Goal: Task Accomplishment & Management: Manage account settings

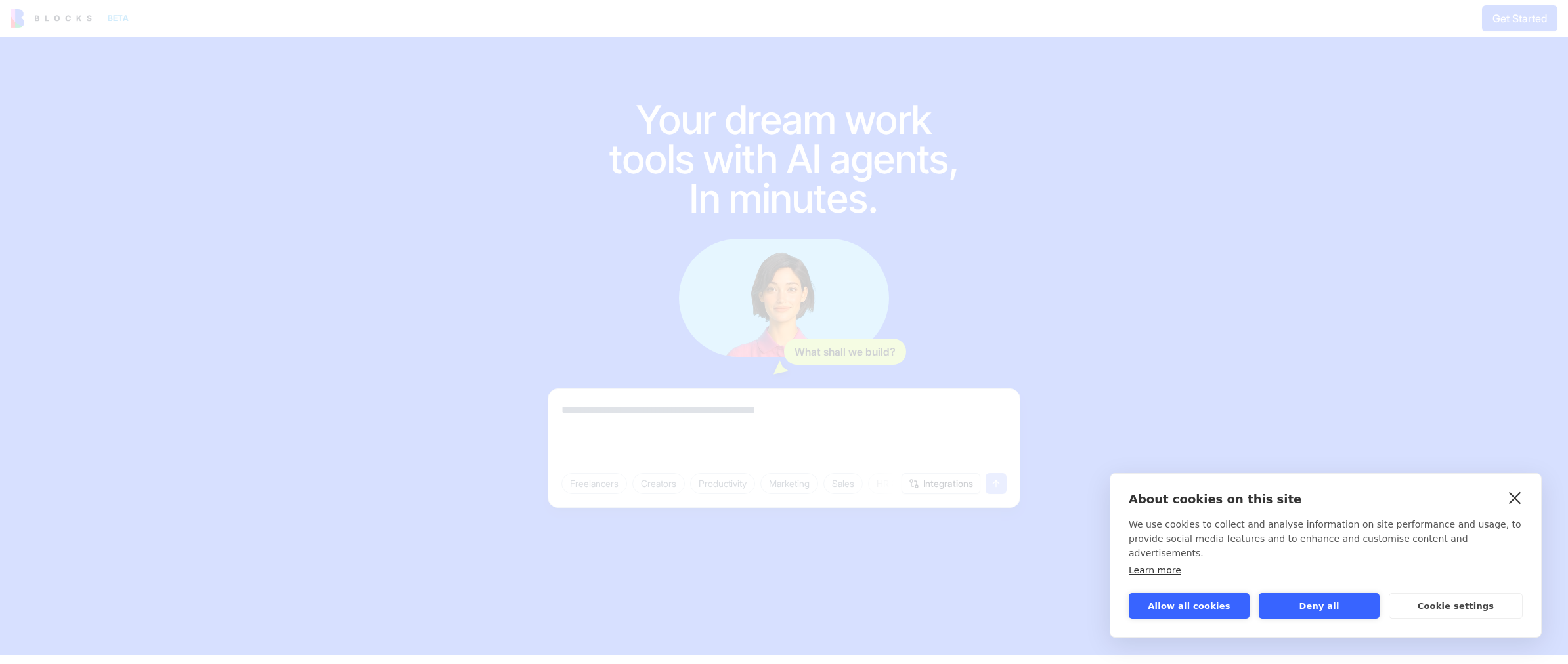
click at [1514, 508] on link "close" at bounding box center [1515, 498] width 20 height 21
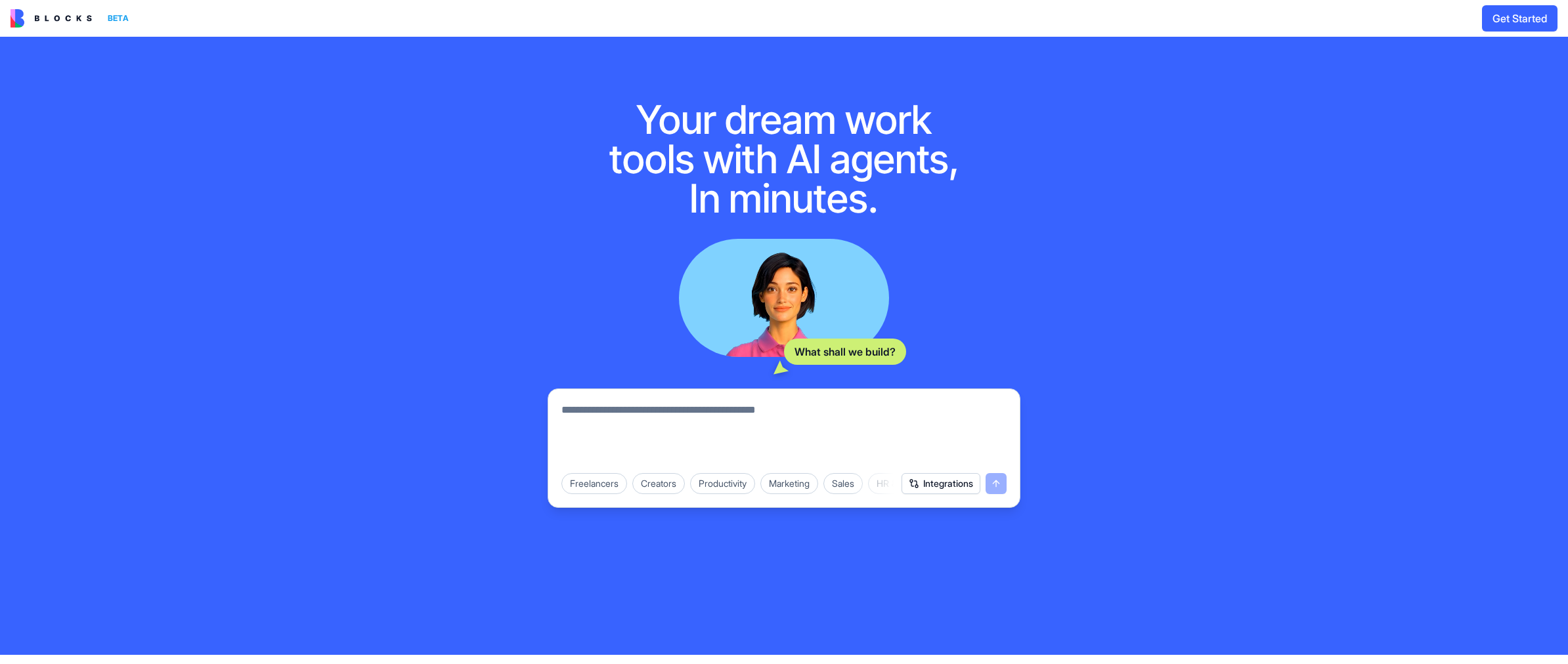
click at [642, 410] on textarea at bounding box center [784, 433] width 445 height 63
click at [693, 419] on textarea at bounding box center [784, 433] width 445 height 63
type textarea "*"
click at [721, 406] on textarea "**********" at bounding box center [784, 433] width 445 height 63
drag, startPoint x: 836, startPoint y: 403, endPoint x: 599, endPoint y: 410, distance: 237.1
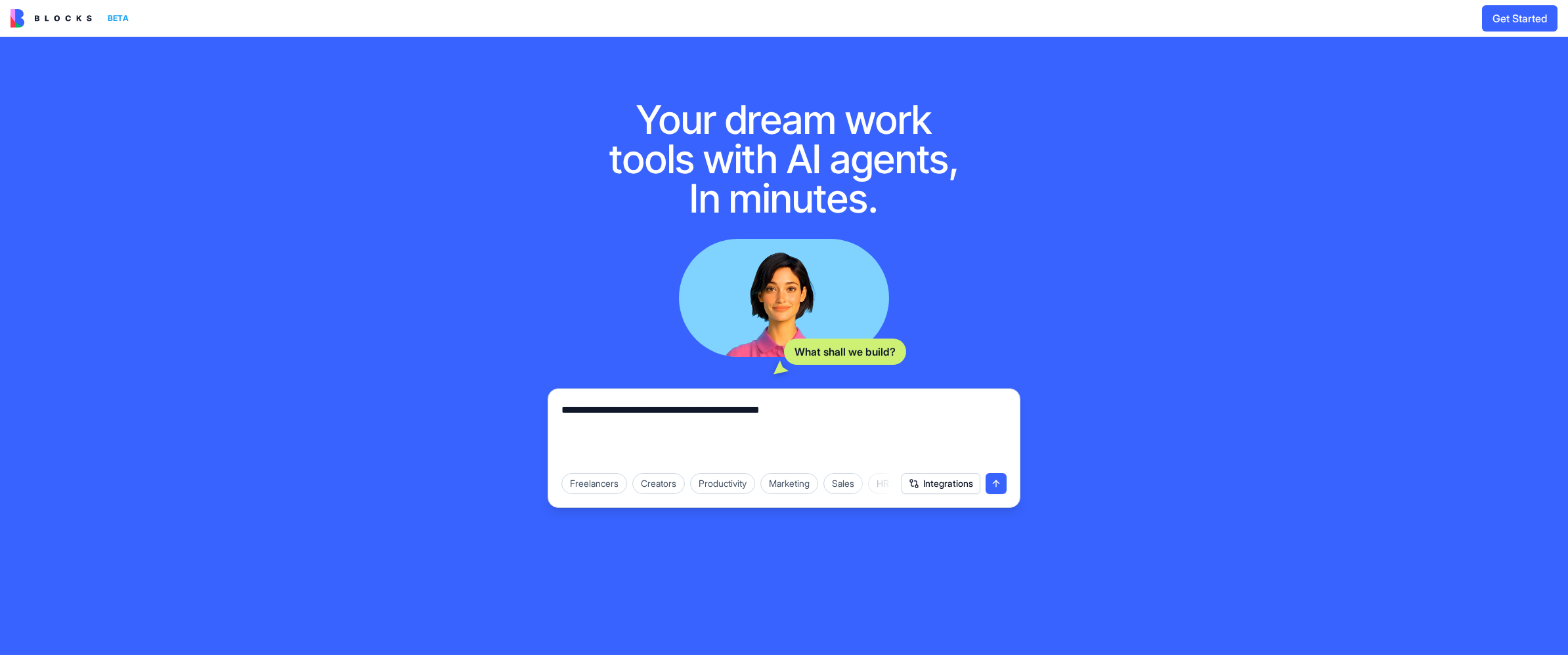
click at [599, 410] on textarea "**********" at bounding box center [784, 433] width 445 height 63
click at [801, 409] on textarea "**********" at bounding box center [784, 433] width 445 height 63
click at [950, 485] on button "Integrations" at bounding box center [941, 484] width 79 height 21
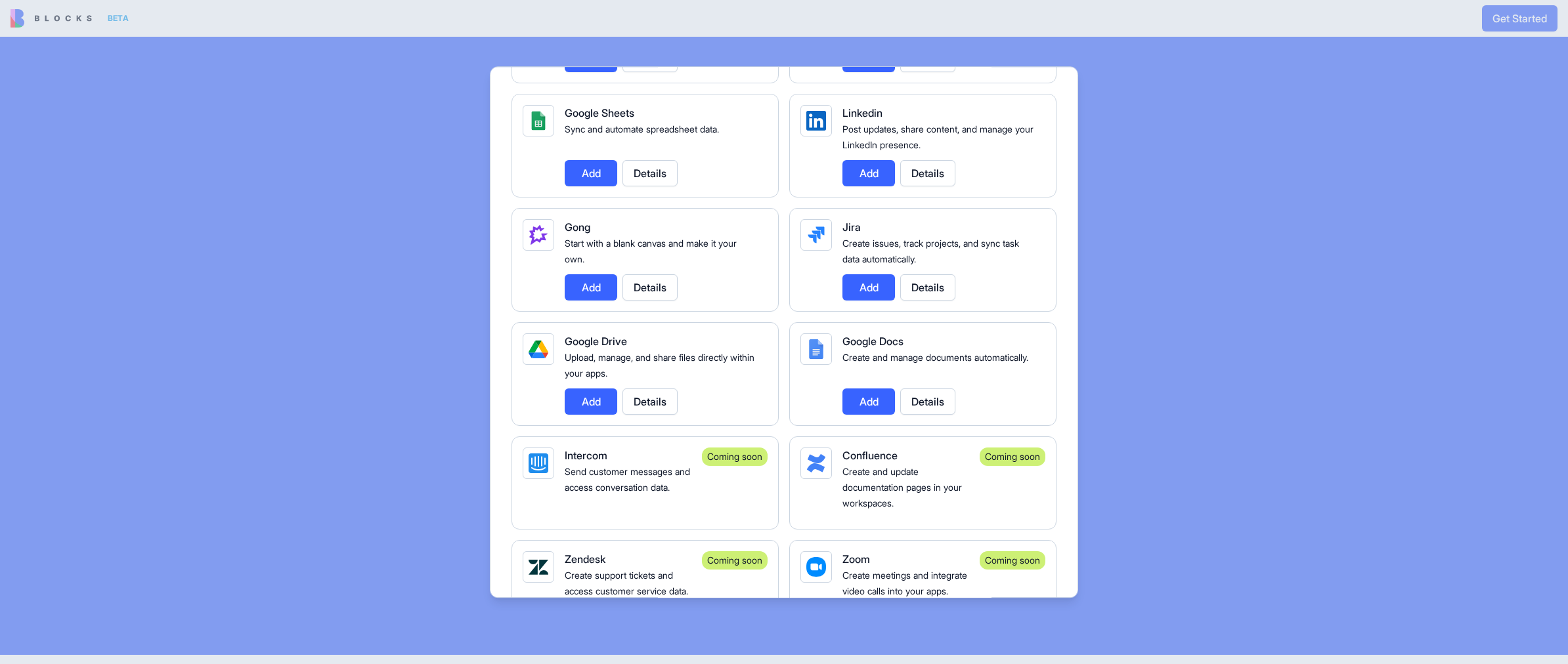
scroll to position [722, 0]
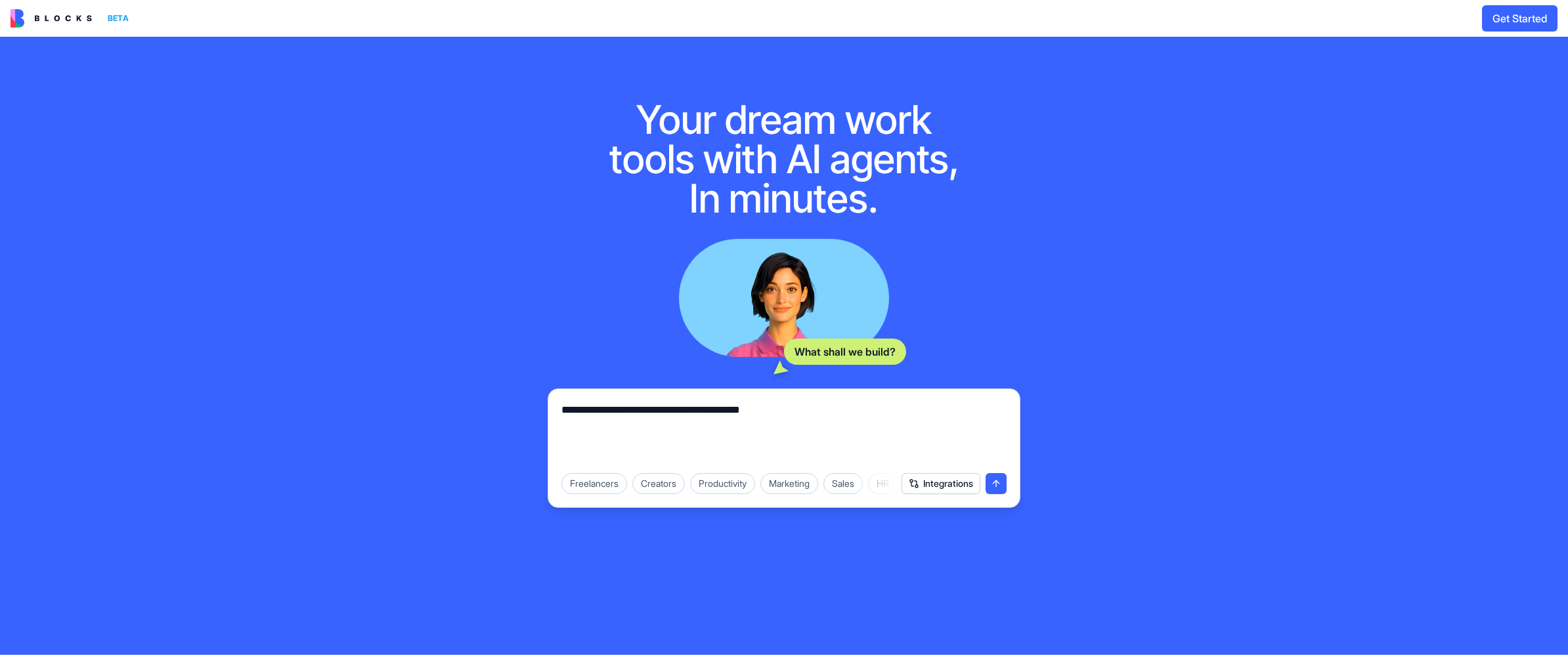
click at [804, 407] on textarea "**********" at bounding box center [784, 433] width 445 height 63
click at [822, 406] on textarea "**********" at bounding box center [784, 433] width 445 height 63
type textarea "**********"
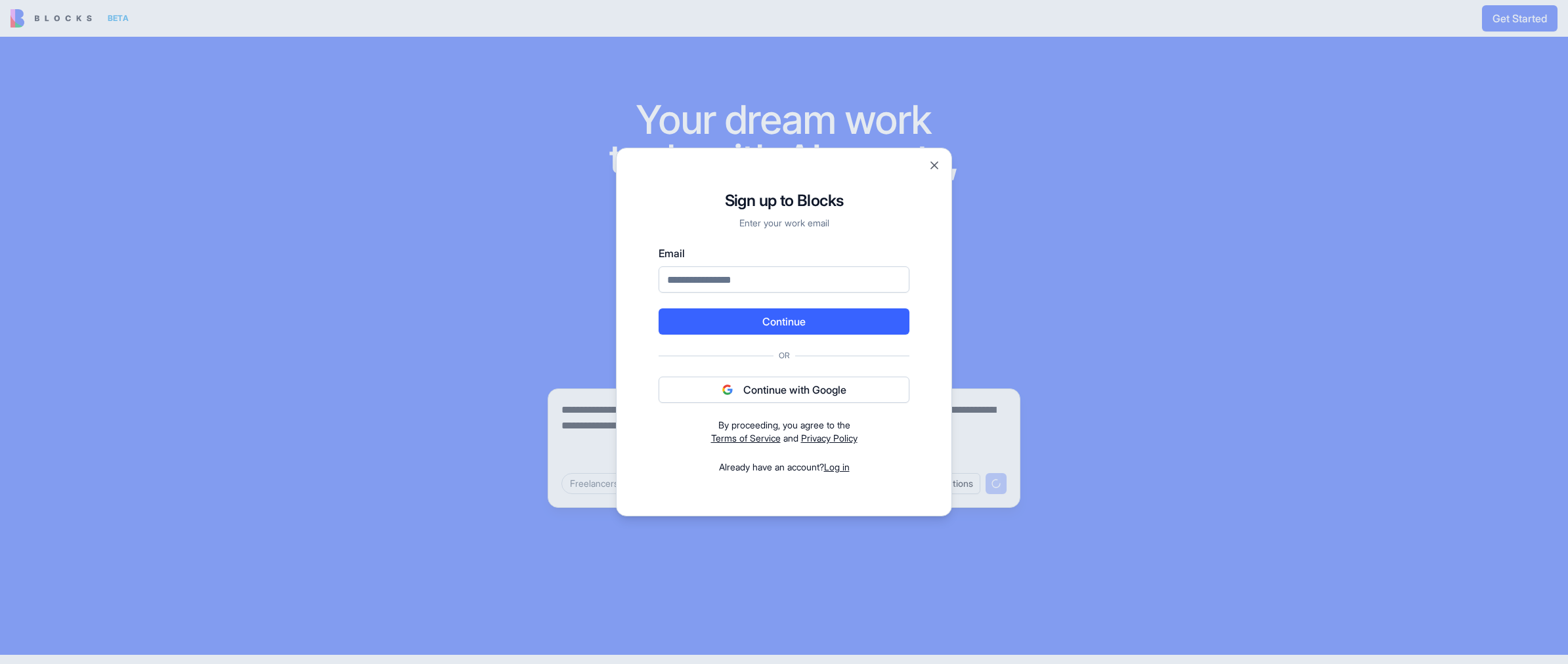
click at [786, 390] on button "Continue with Google" at bounding box center [784, 390] width 251 height 27
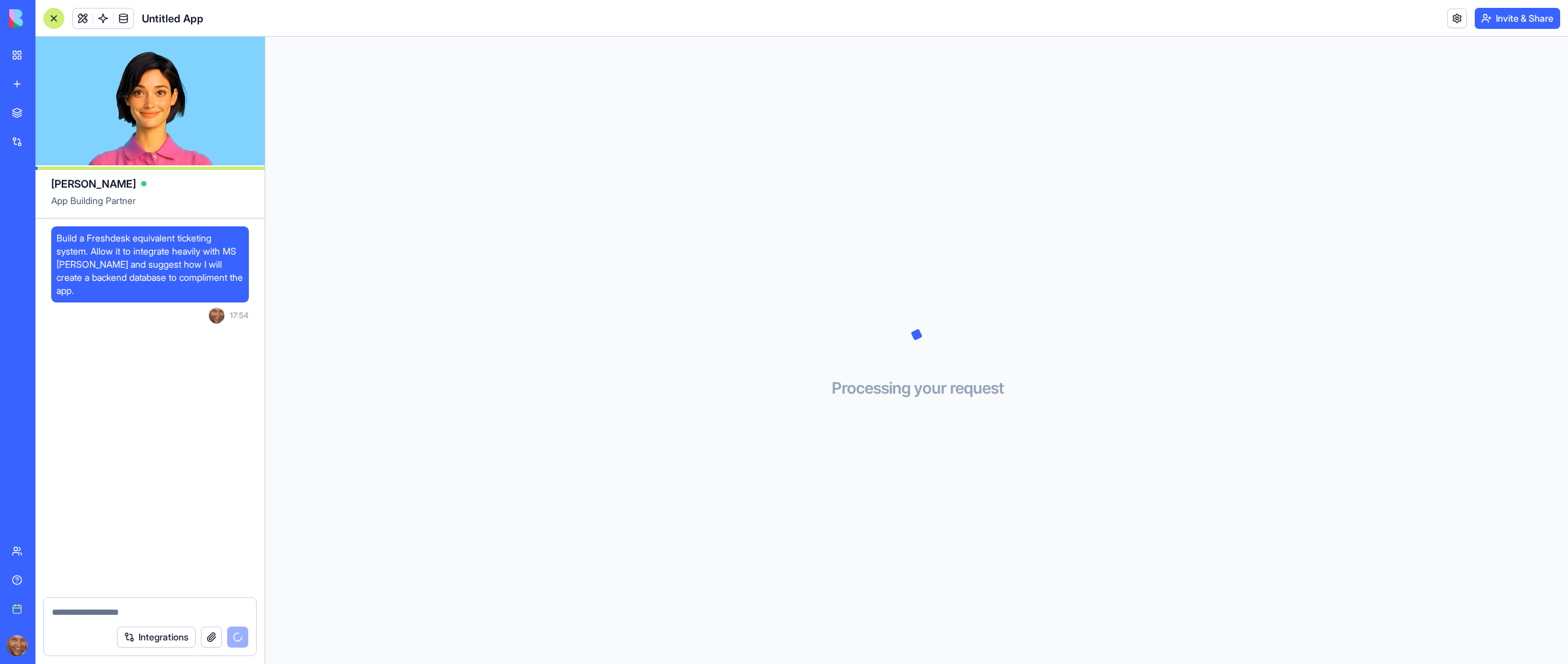
scroll to position [47, 0]
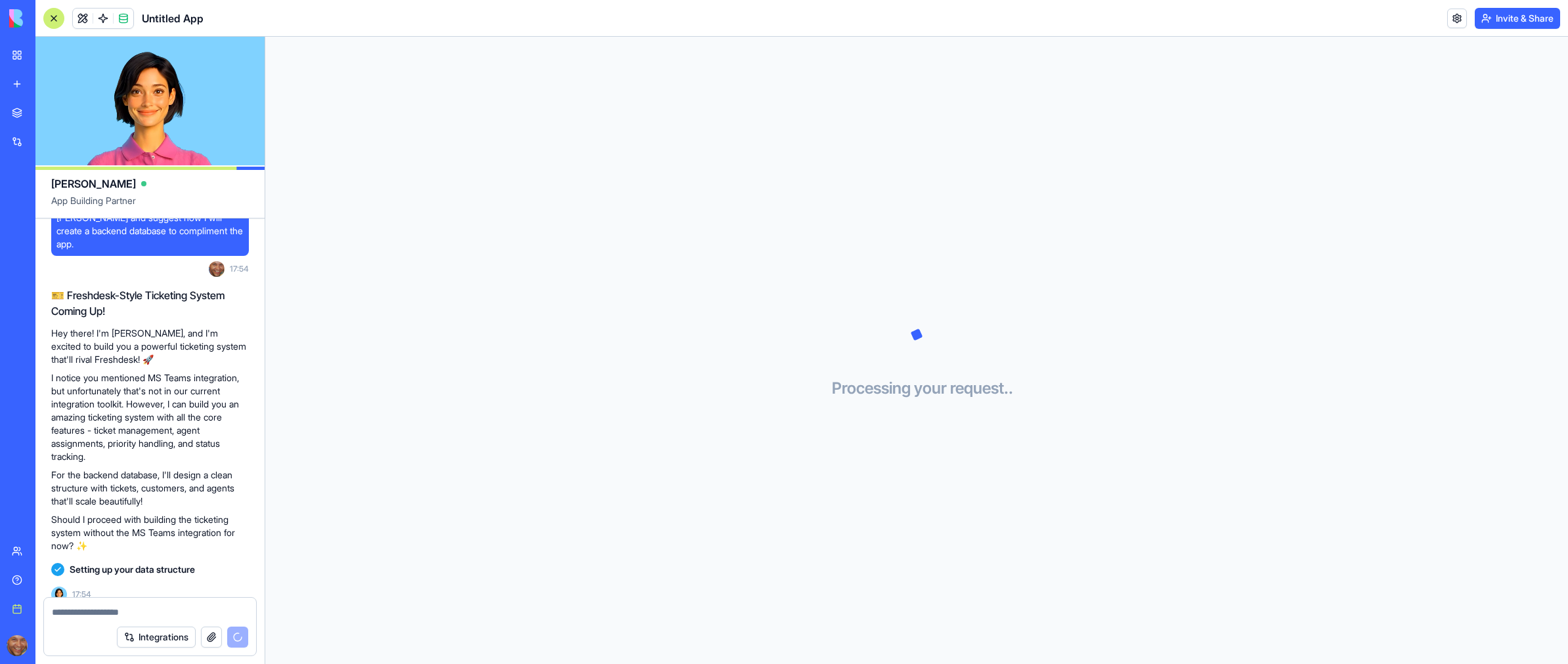
click at [87, 611] on textarea at bounding box center [150, 612] width 197 height 13
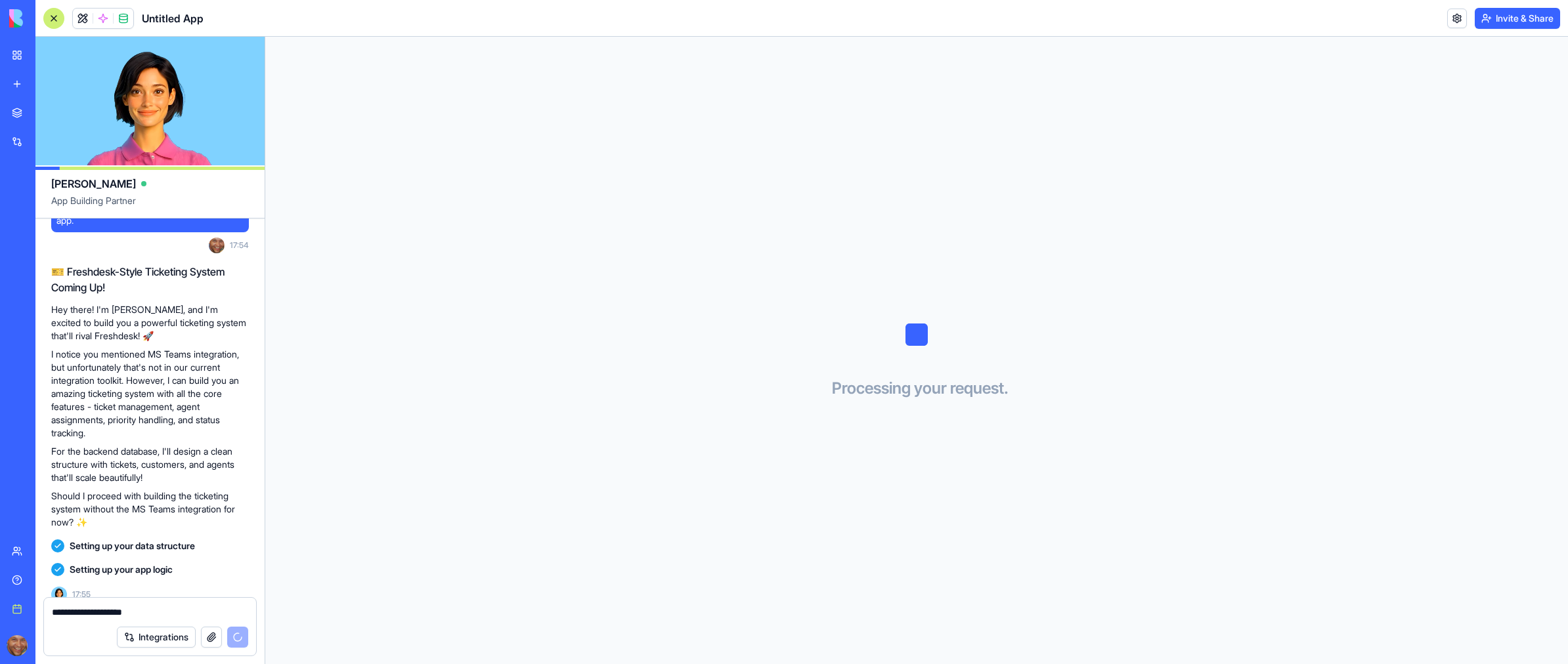
click at [178, 614] on textarea "**********" at bounding box center [150, 612] width 197 height 13
type textarea "**********"
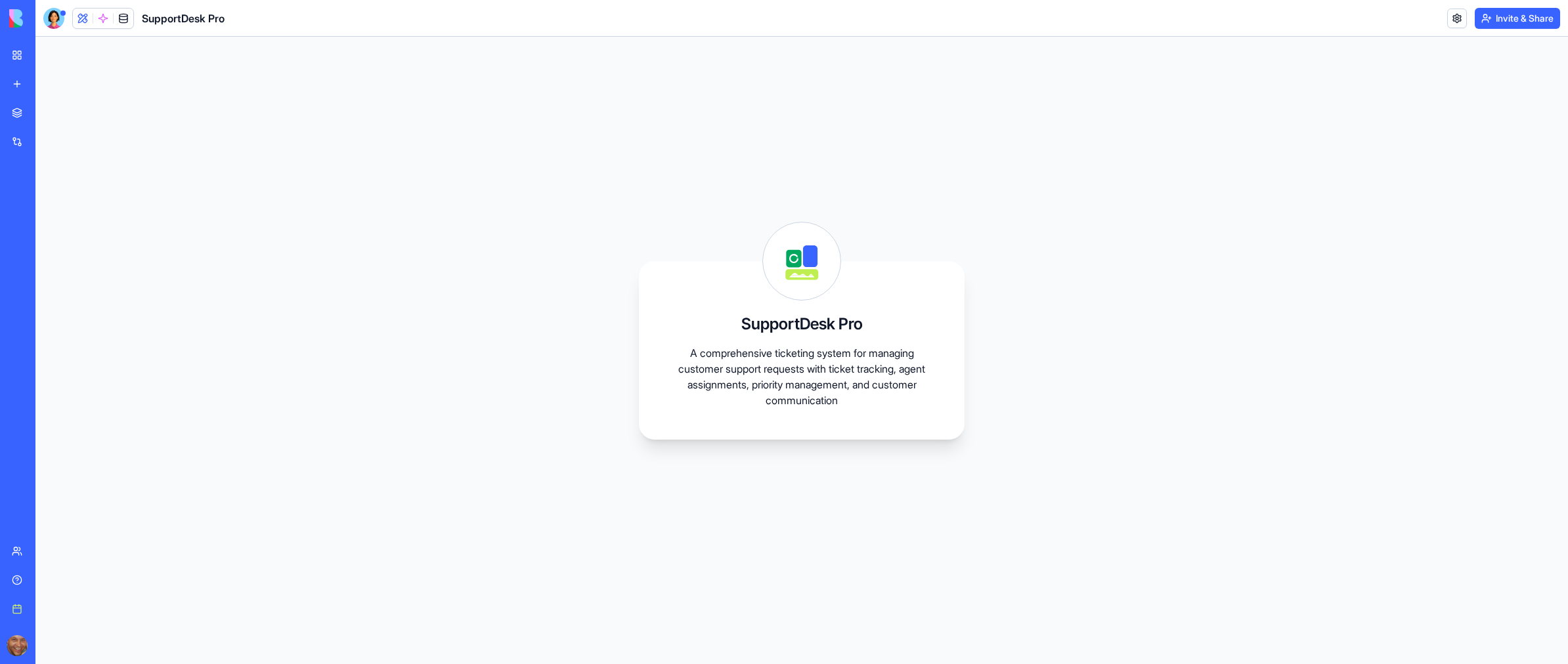
click at [483, 138] on div "SupportDesk Pro A comprehensive ticketing system for managing customer support …" at bounding box center [801, 350] width 1532 height 627
click at [849, 316] on h3 "SupportDesk Pro" at bounding box center [802, 324] width 122 height 21
click at [792, 261] on g at bounding box center [792, 255] width 20 height 24
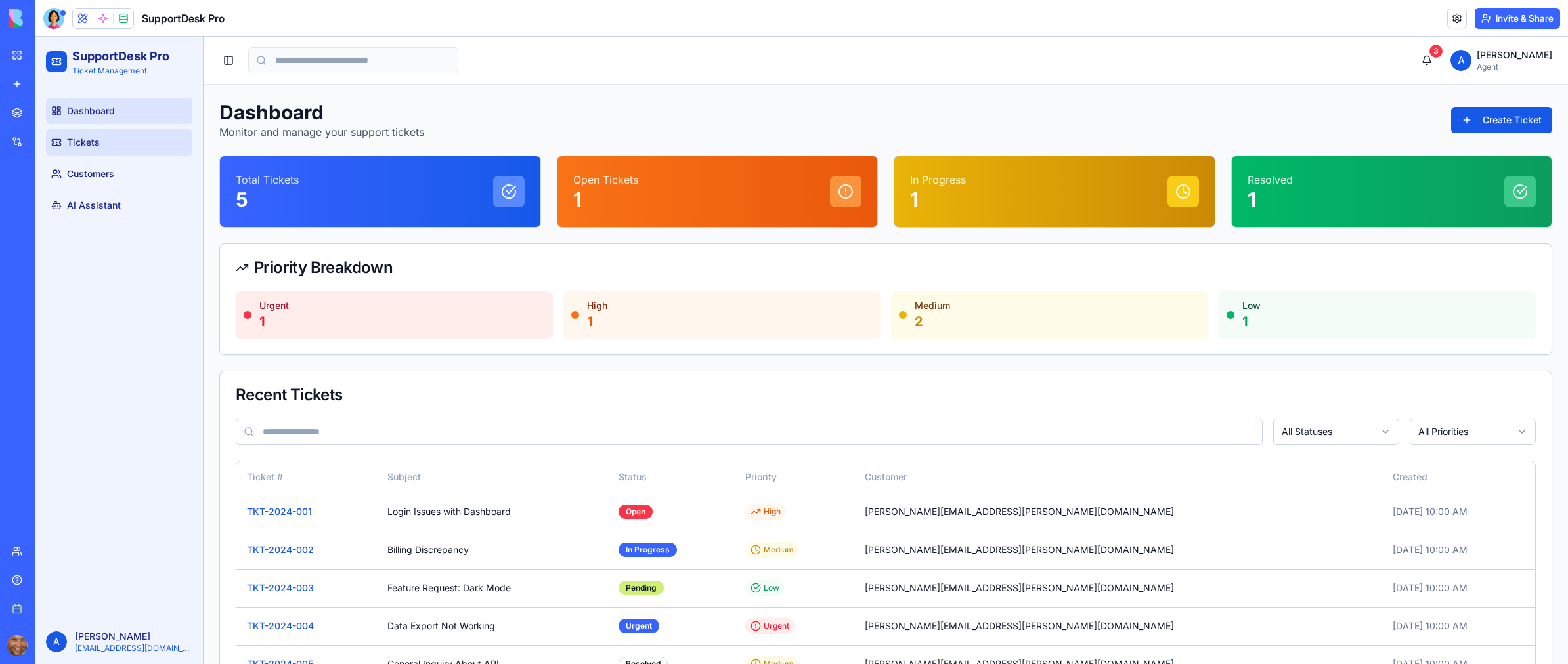
click at [104, 146] on link "Tickets" at bounding box center [119, 143] width 146 height 27
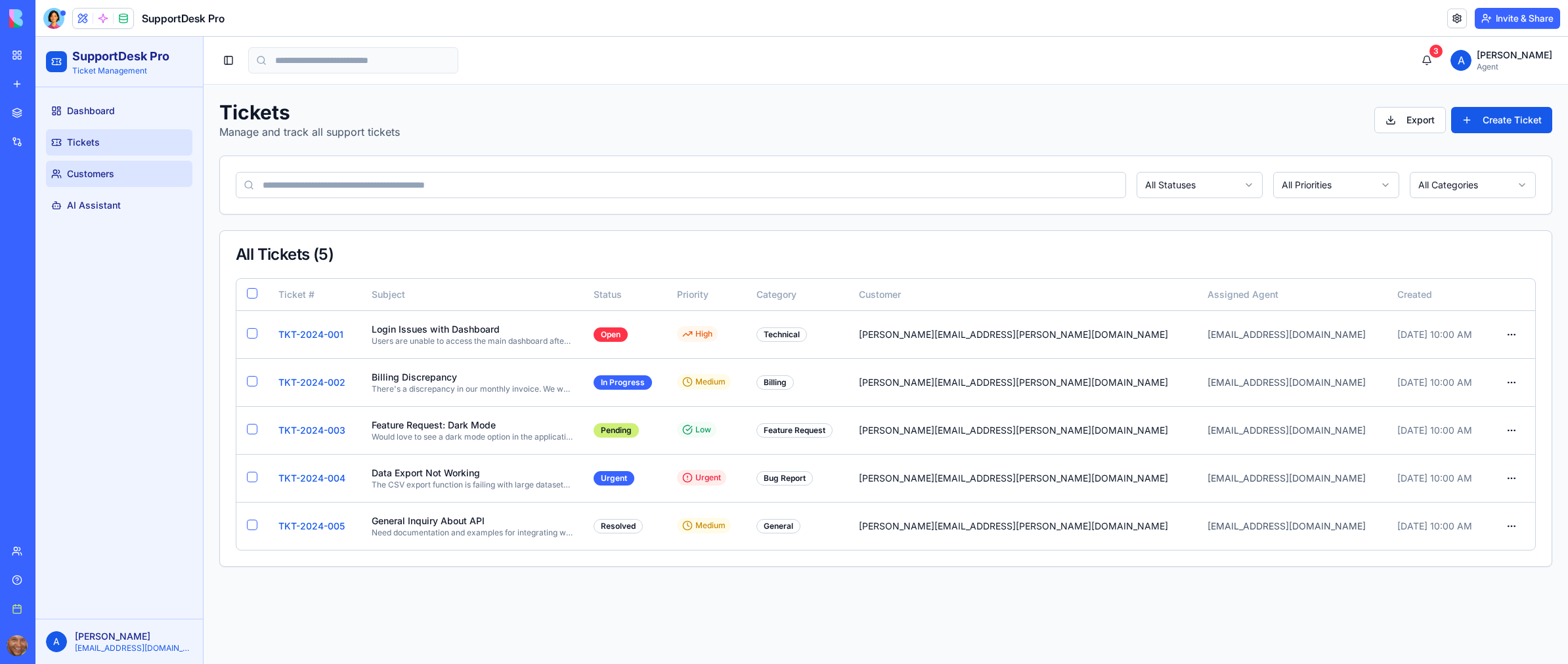
click at [115, 178] on link "Customers" at bounding box center [119, 174] width 146 height 27
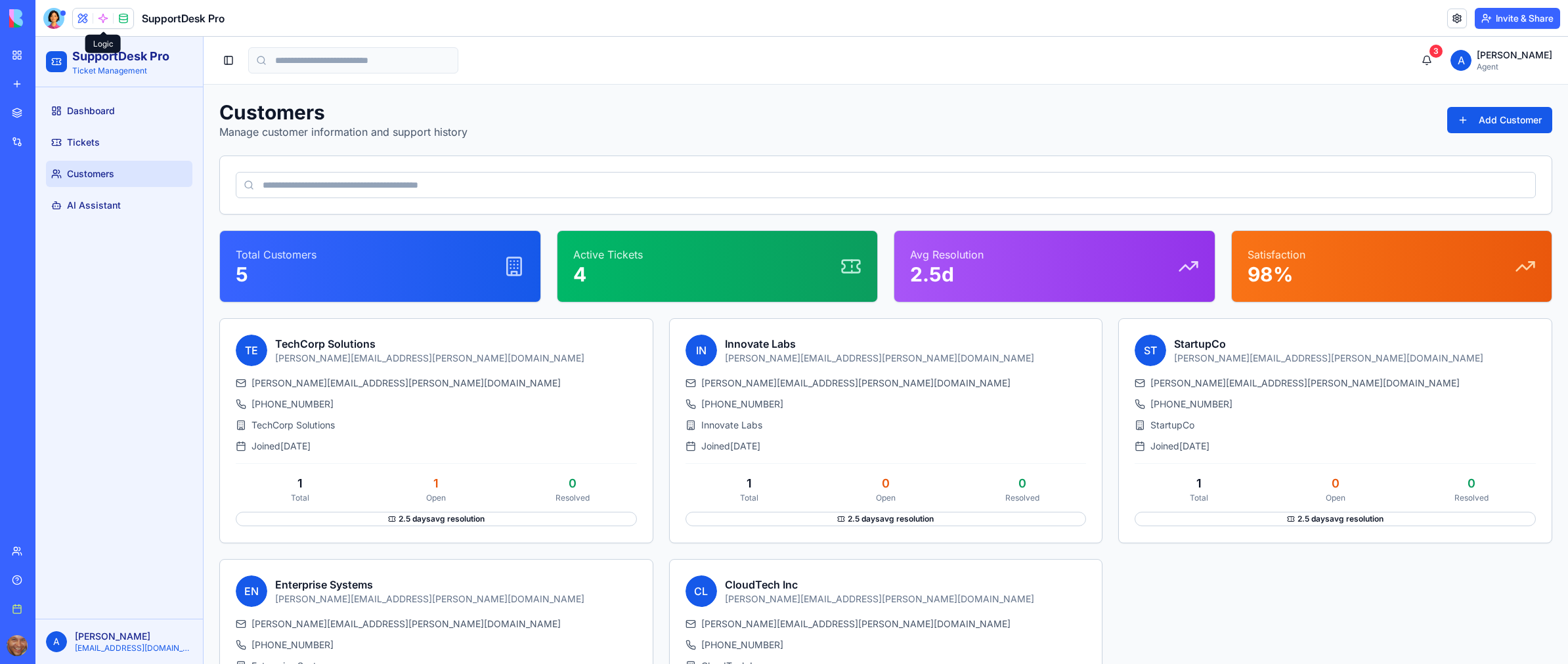
click at [102, 19] on span at bounding box center [103, 18] width 37 height 37
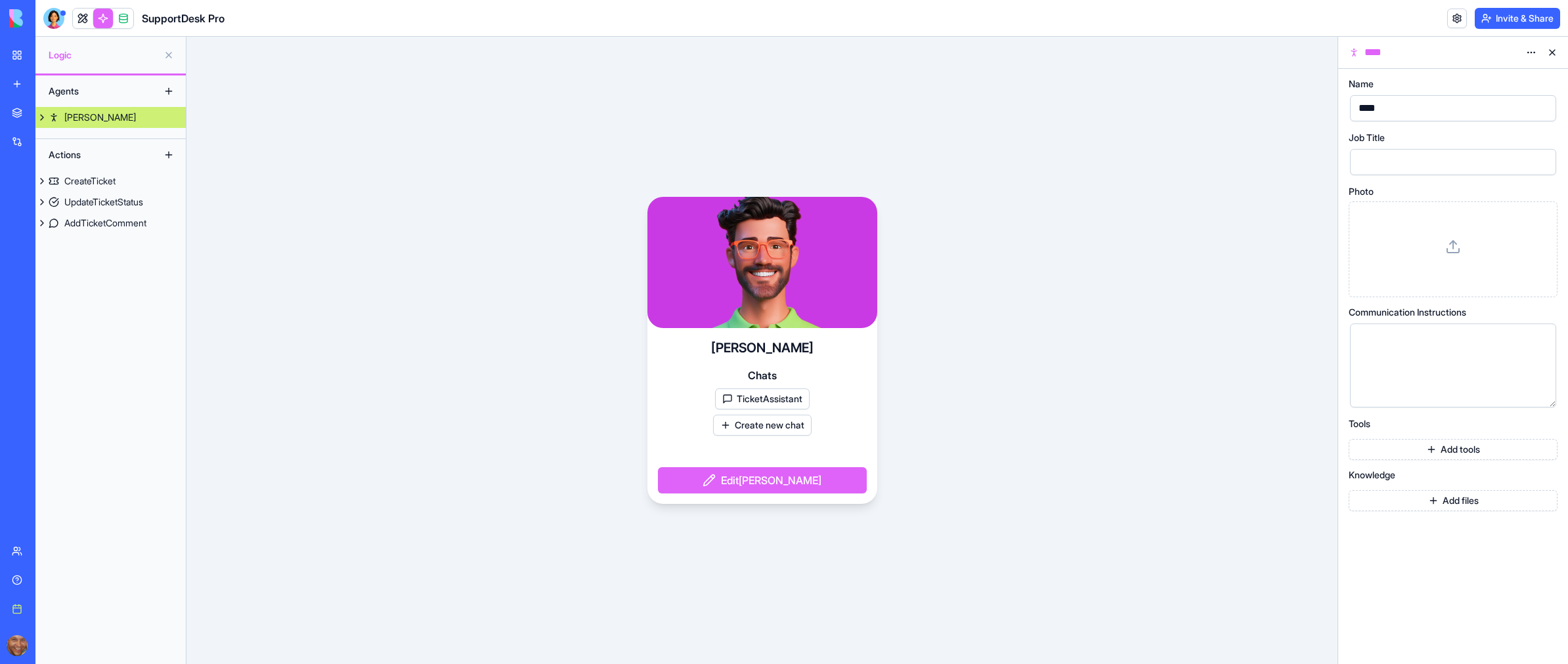
click at [444, 113] on div "Alex Chats TicketAssistant Create new chat Edit Alex" at bounding box center [762, 350] width 1151 height 627
click at [52, 20] on div at bounding box center [54, 18] width 21 height 21
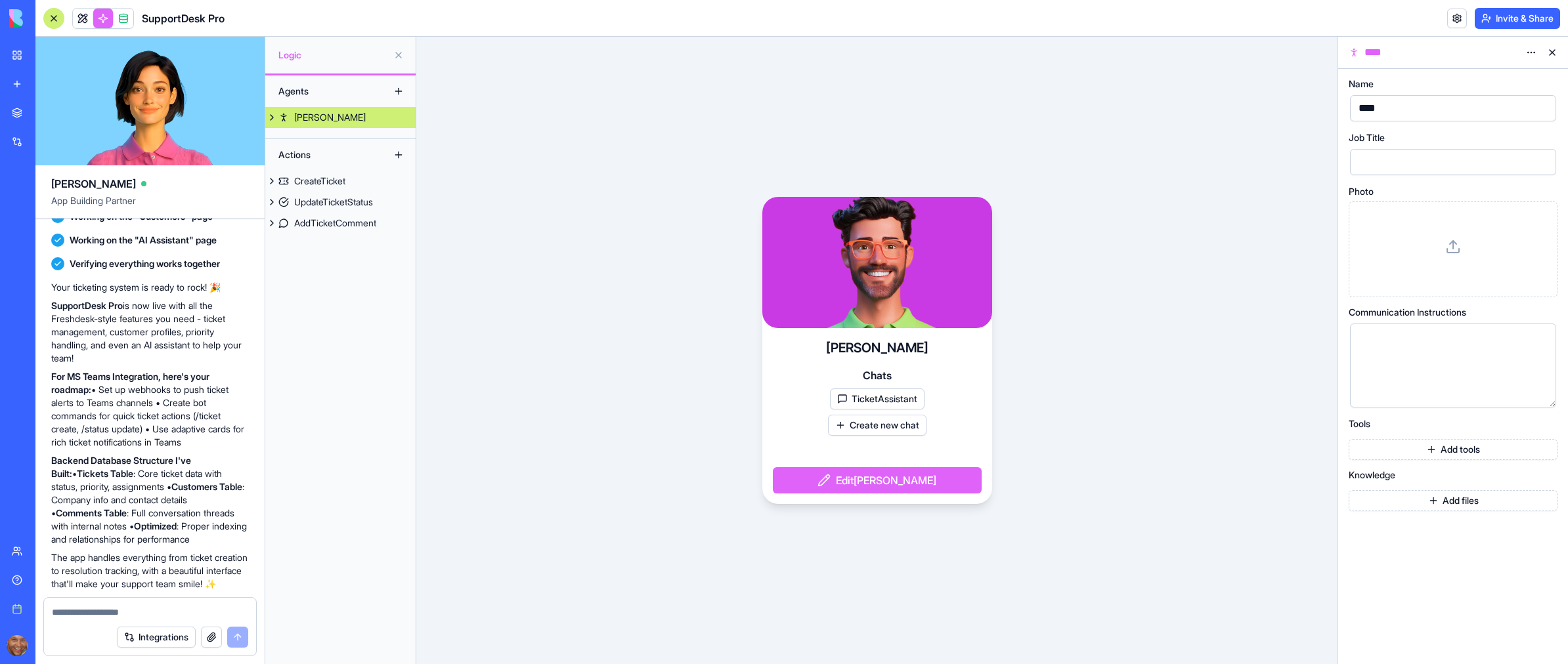
scroll to position [593, 0]
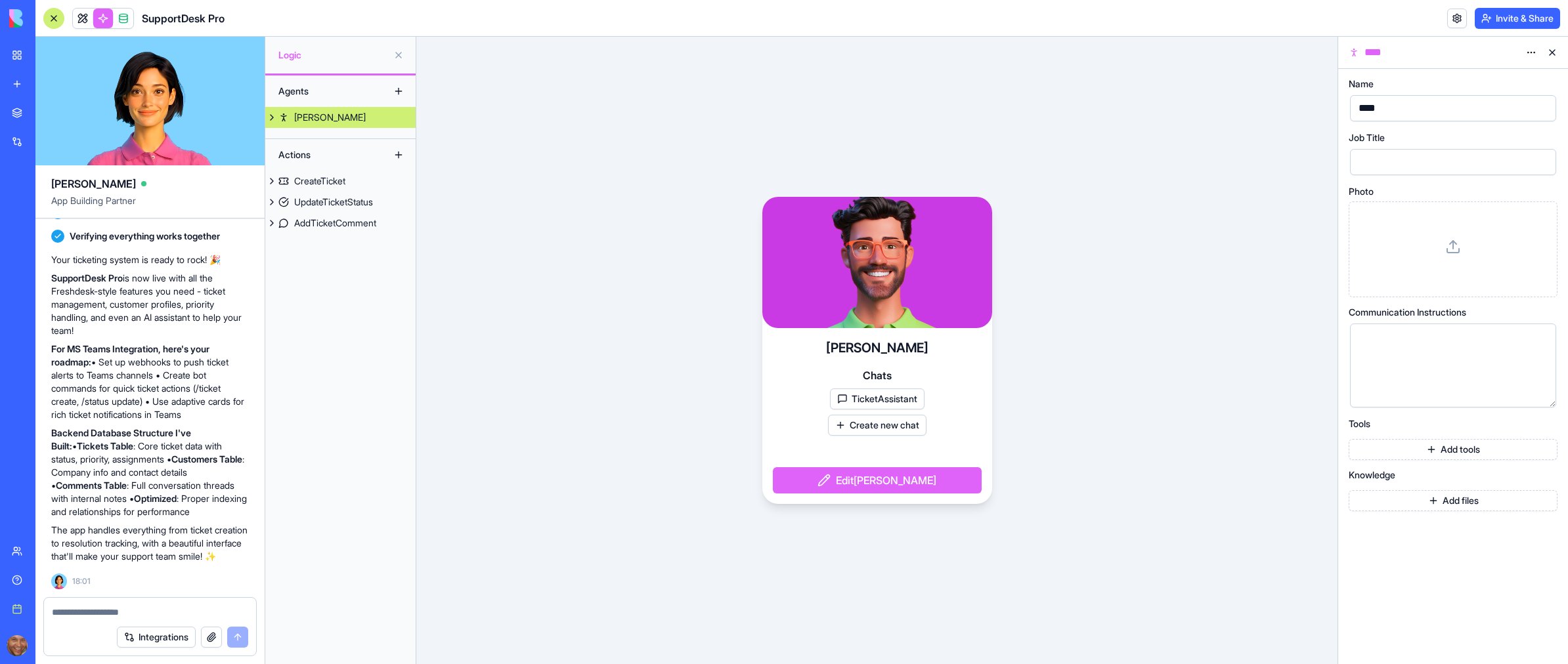
click at [79, 610] on textarea at bounding box center [150, 612] width 197 height 13
type textarea "**********"
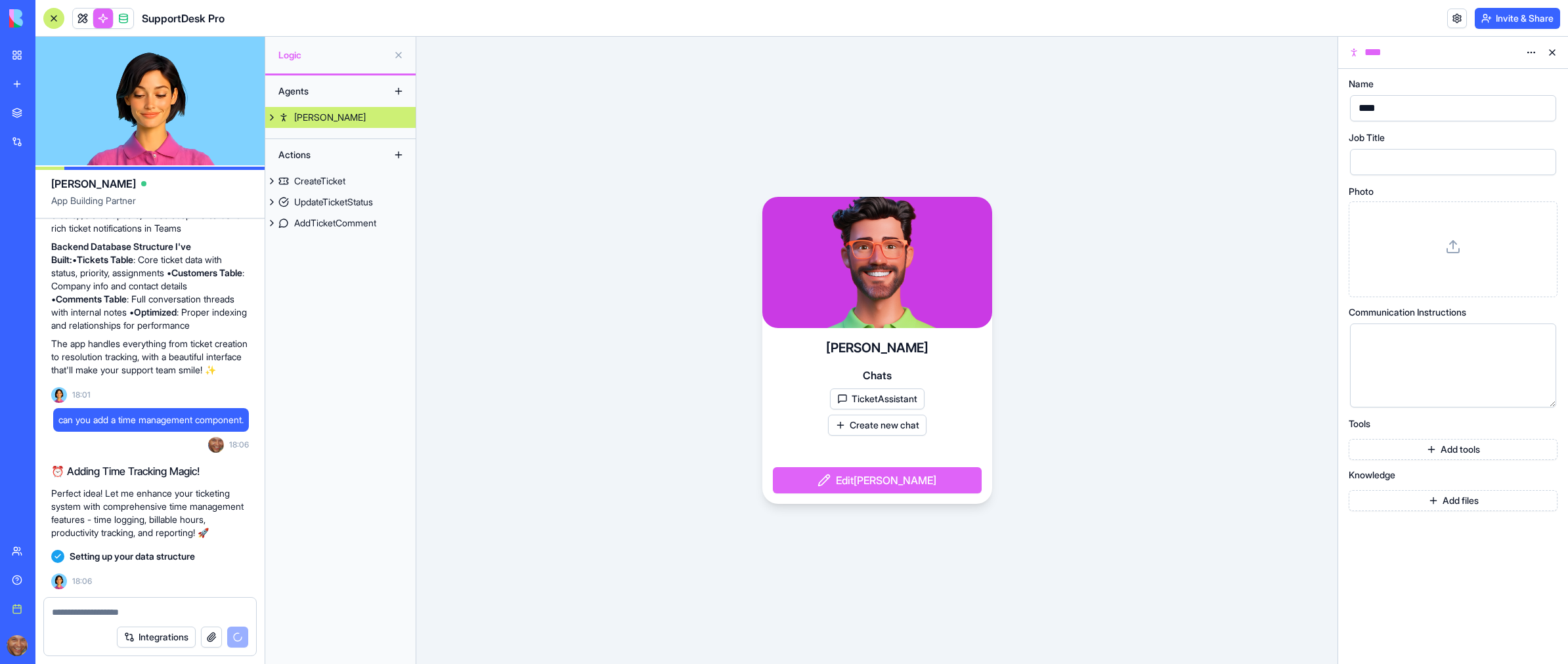
scroll to position [829, 0]
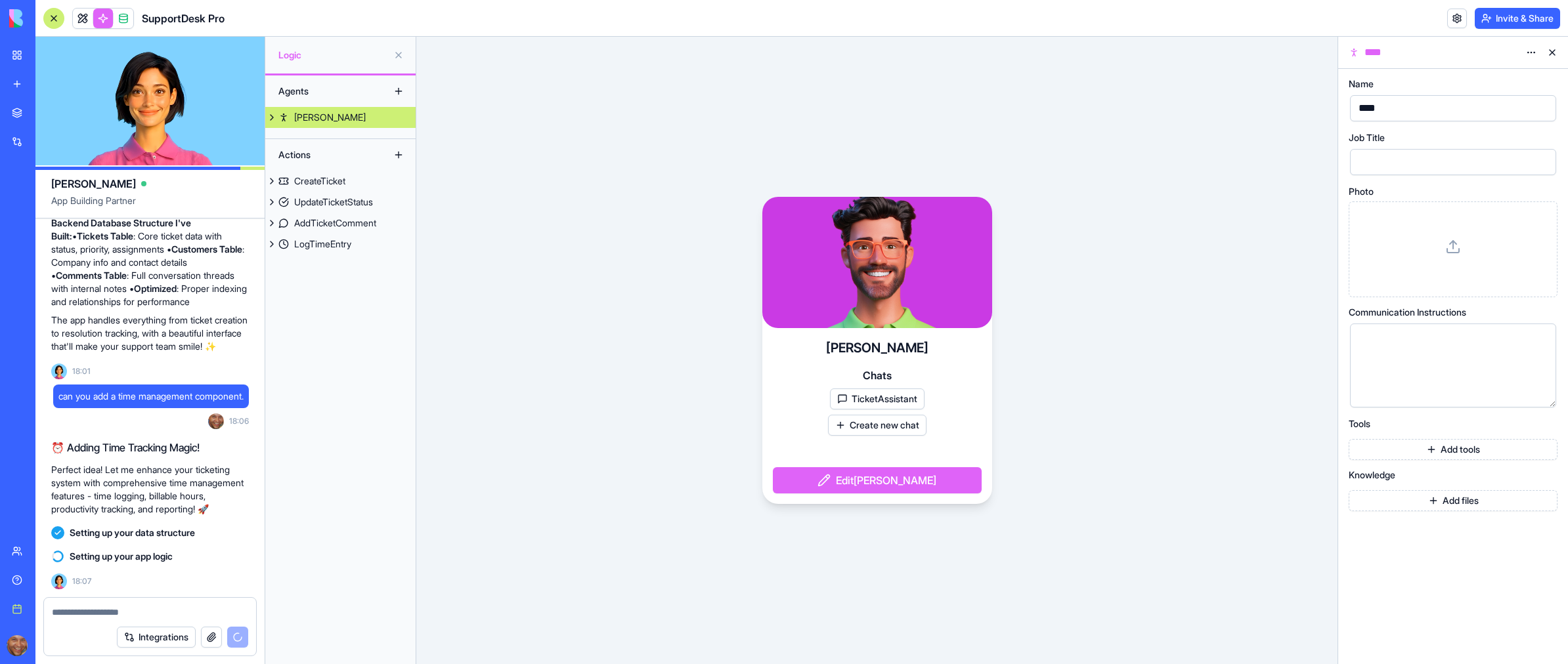
click at [142, 642] on button "Integrations" at bounding box center [156, 637] width 79 height 21
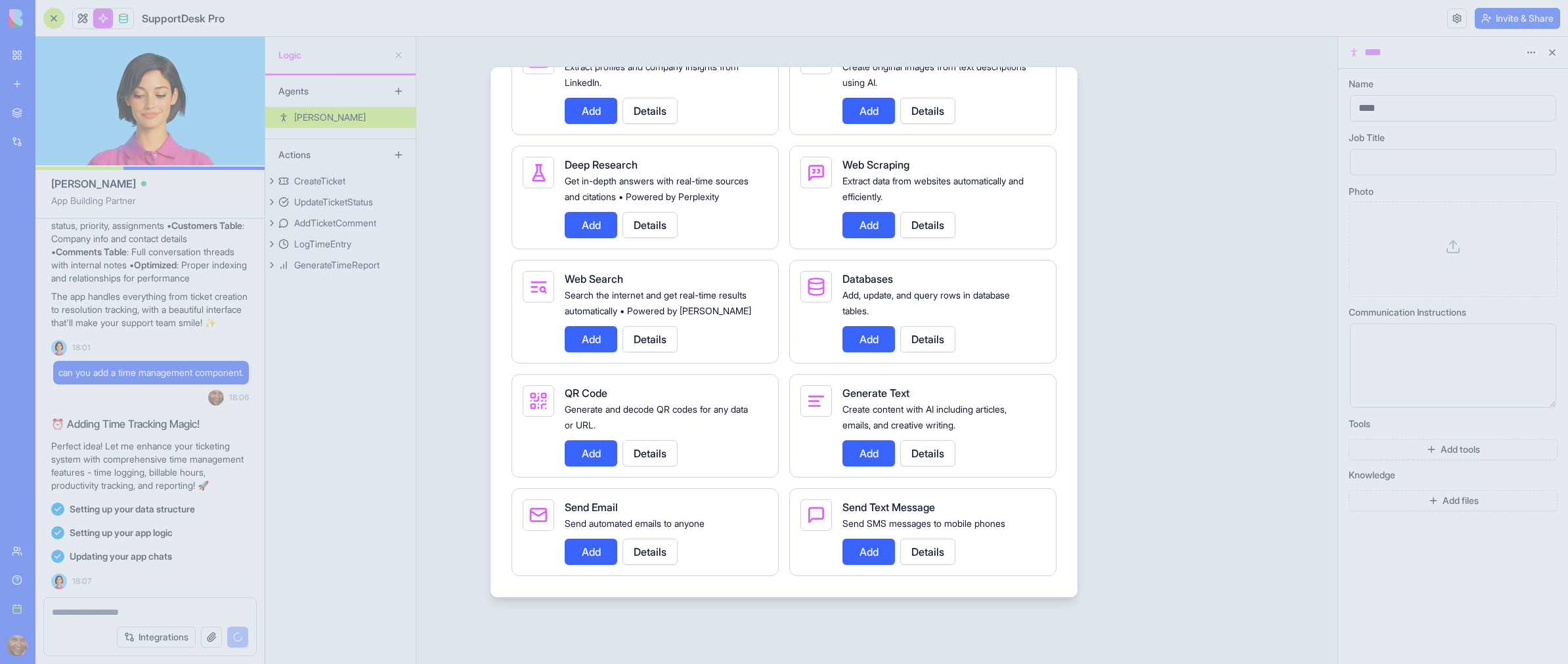
scroll to position [1540, 0]
click at [104, 610] on div at bounding box center [784, 332] width 1568 height 664
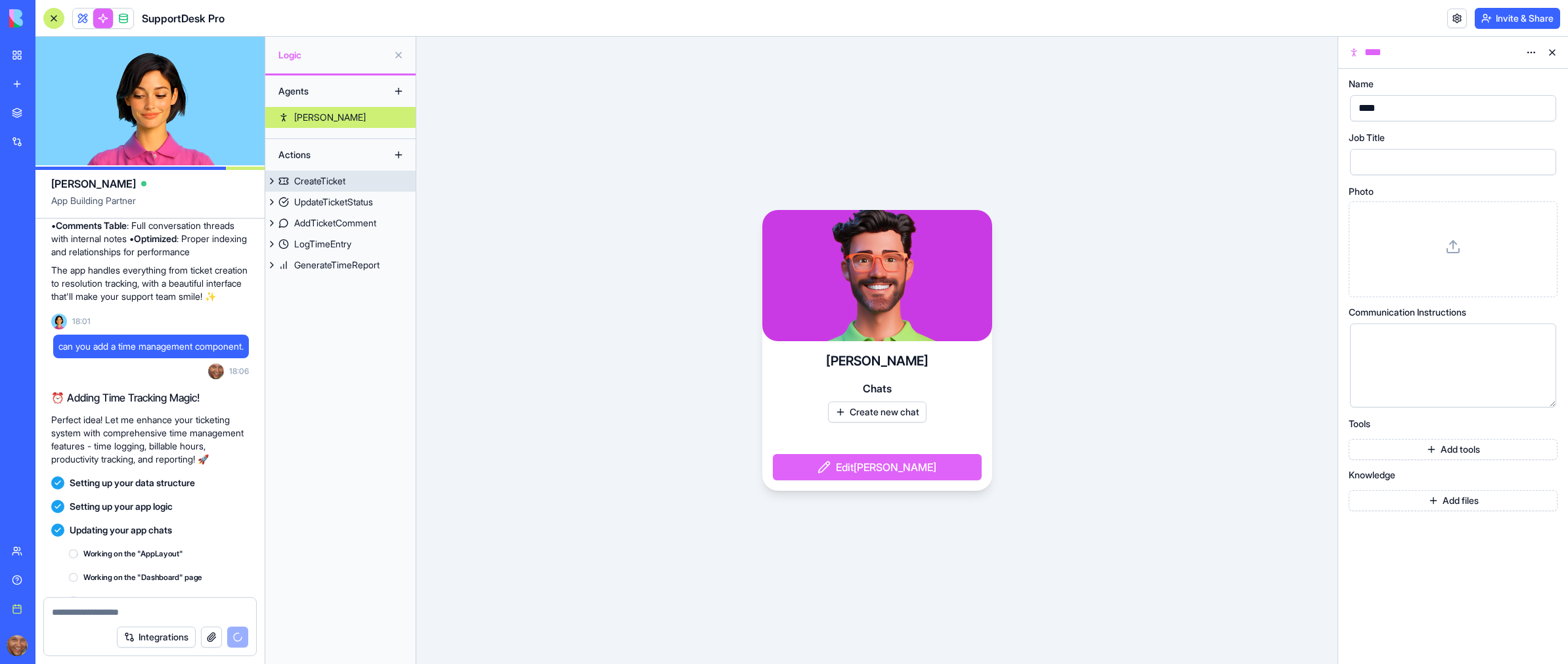
scroll to position [994, 0]
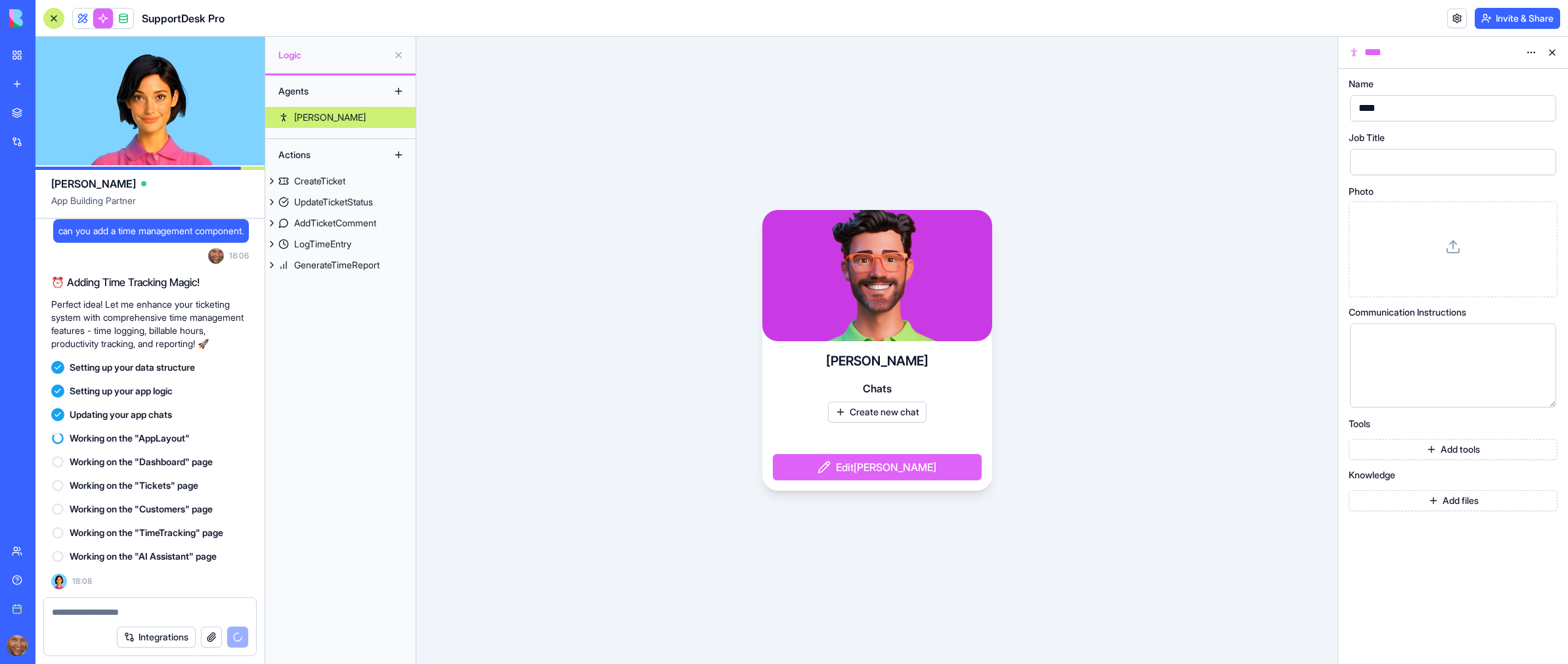
click at [115, 647] on button "Upgrade" at bounding box center [91, 646] width 49 height 21
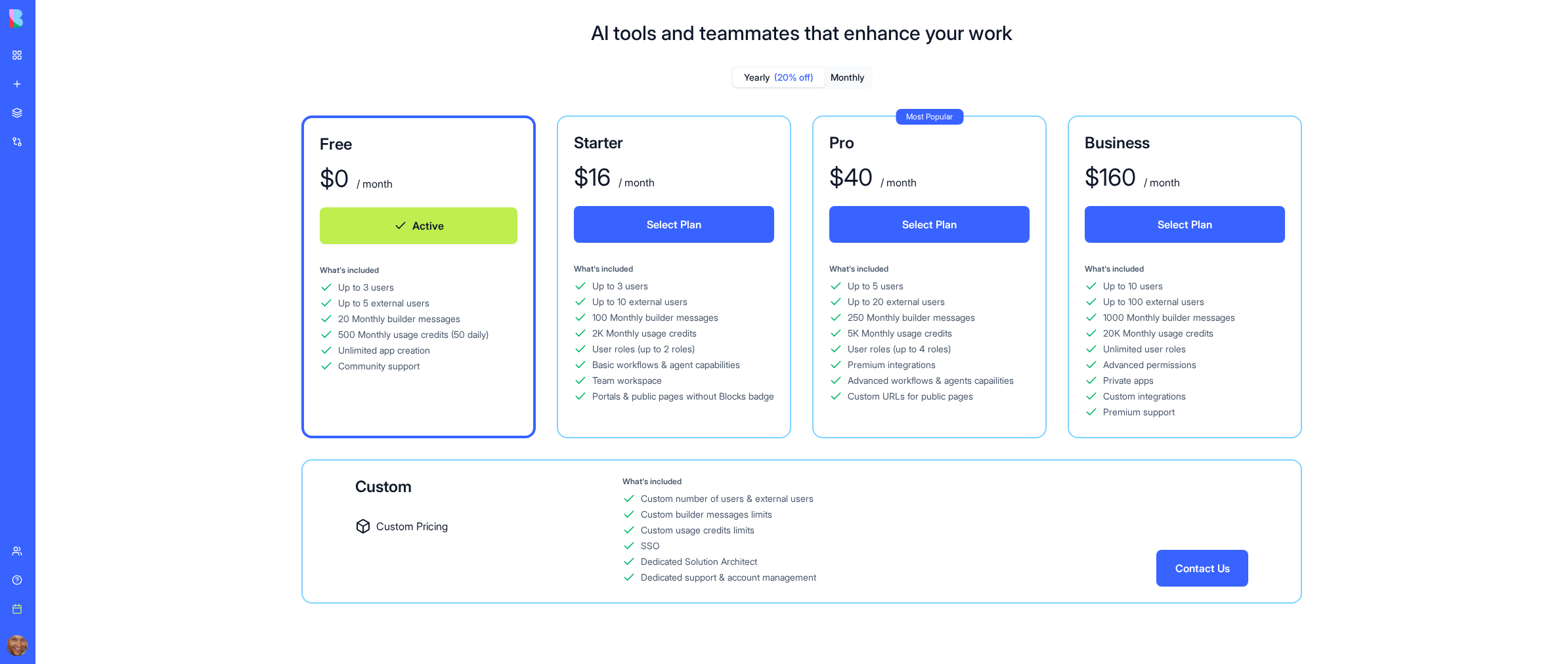
scroll to position [34, 0]
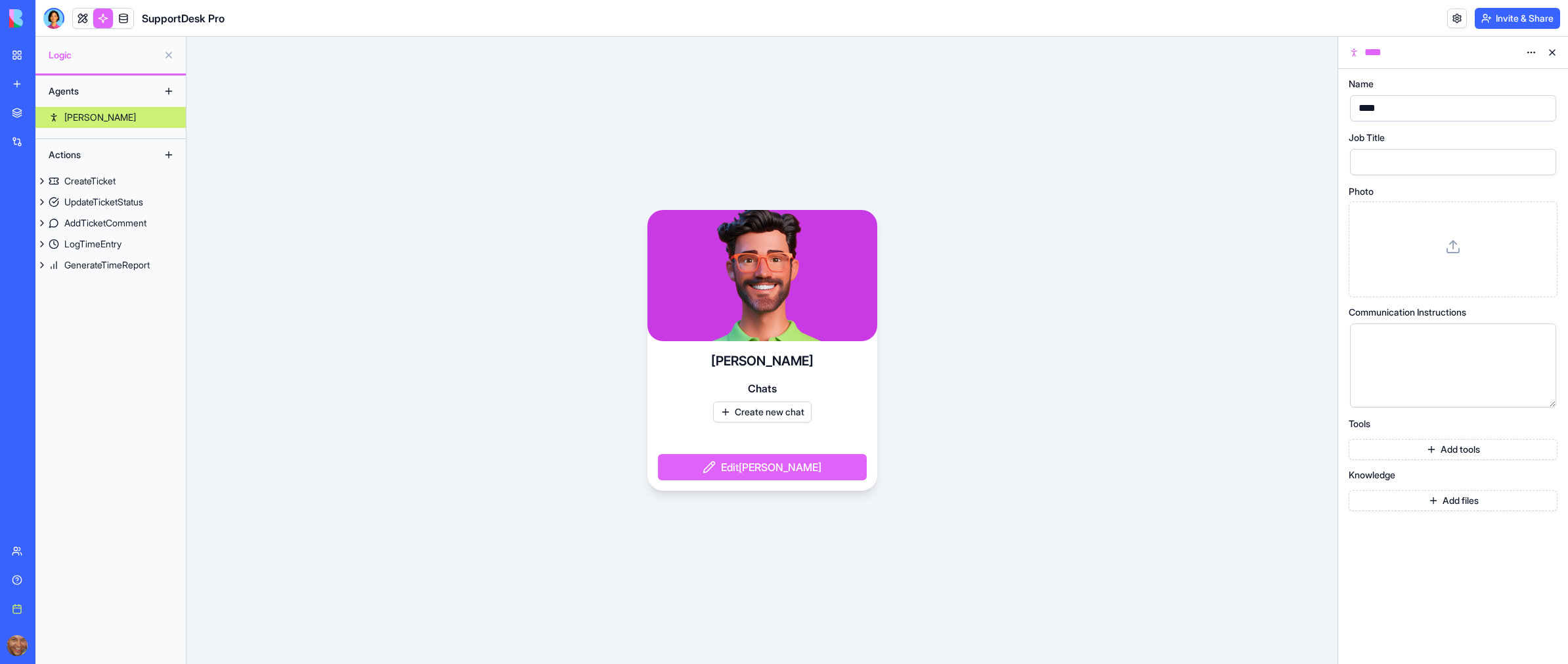
click at [772, 419] on button "Create new chat" at bounding box center [762, 412] width 99 height 21
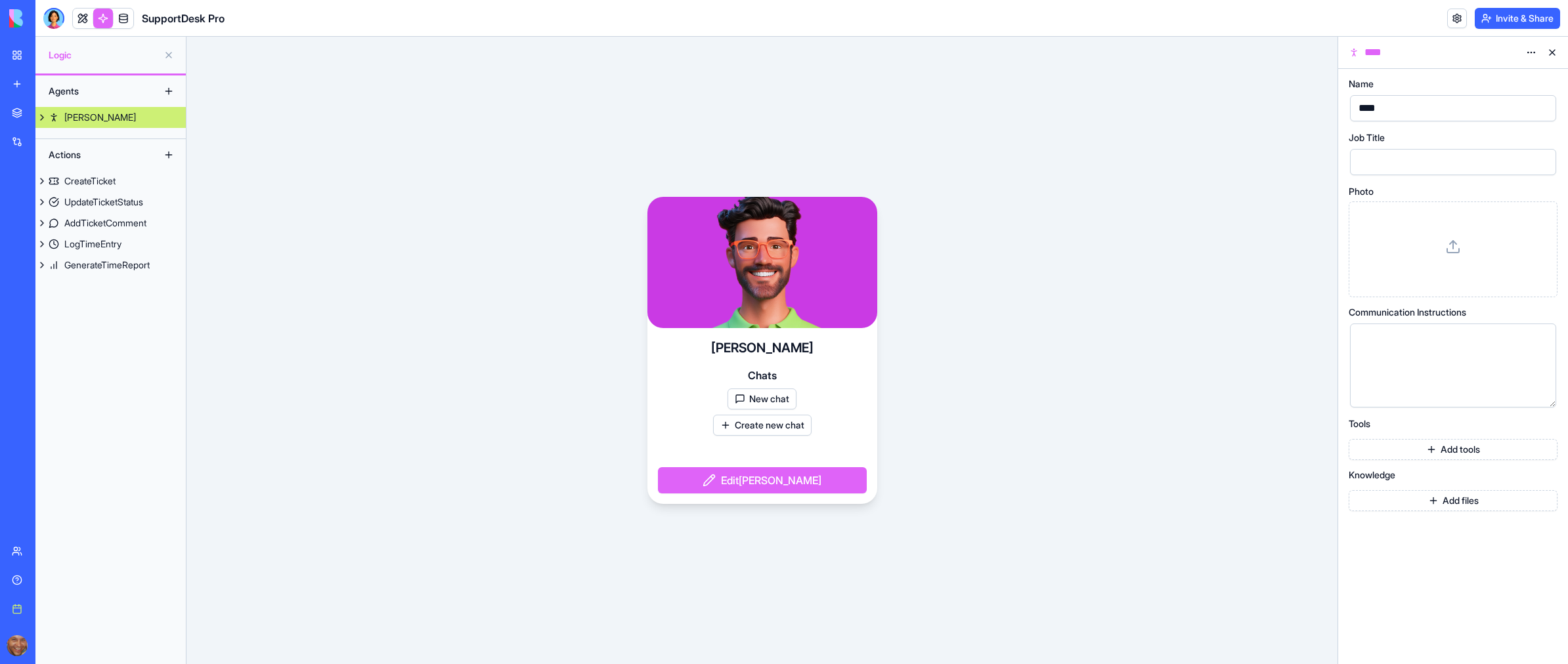
click at [762, 400] on button "New chat" at bounding box center [762, 399] width 69 height 21
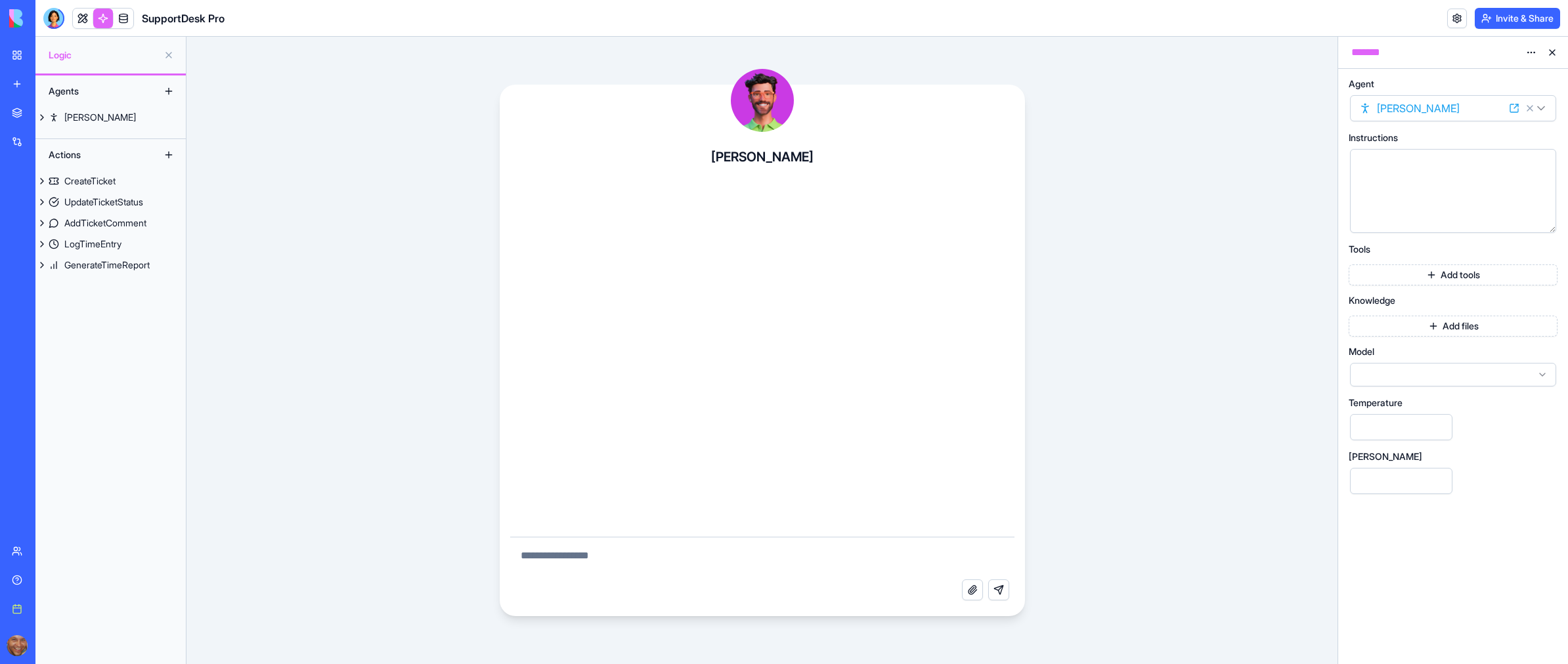
click at [585, 556] on textarea at bounding box center [762, 558] width 504 height 42
type textarea "*******"
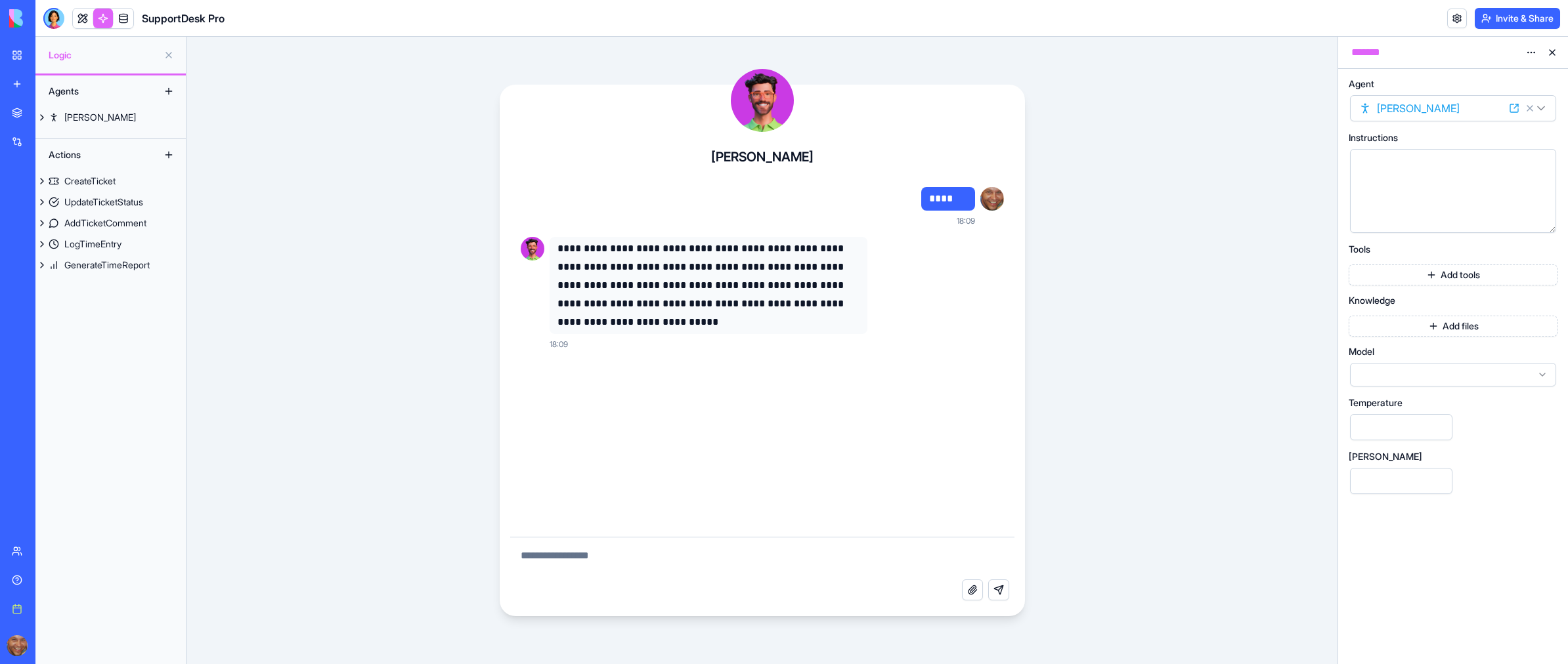
click at [601, 551] on textarea at bounding box center [762, 558] width 504 height 42
click at [601, 561] on textarea at bounding box center [762, 558] width 504 height 42
type textarea "**********"
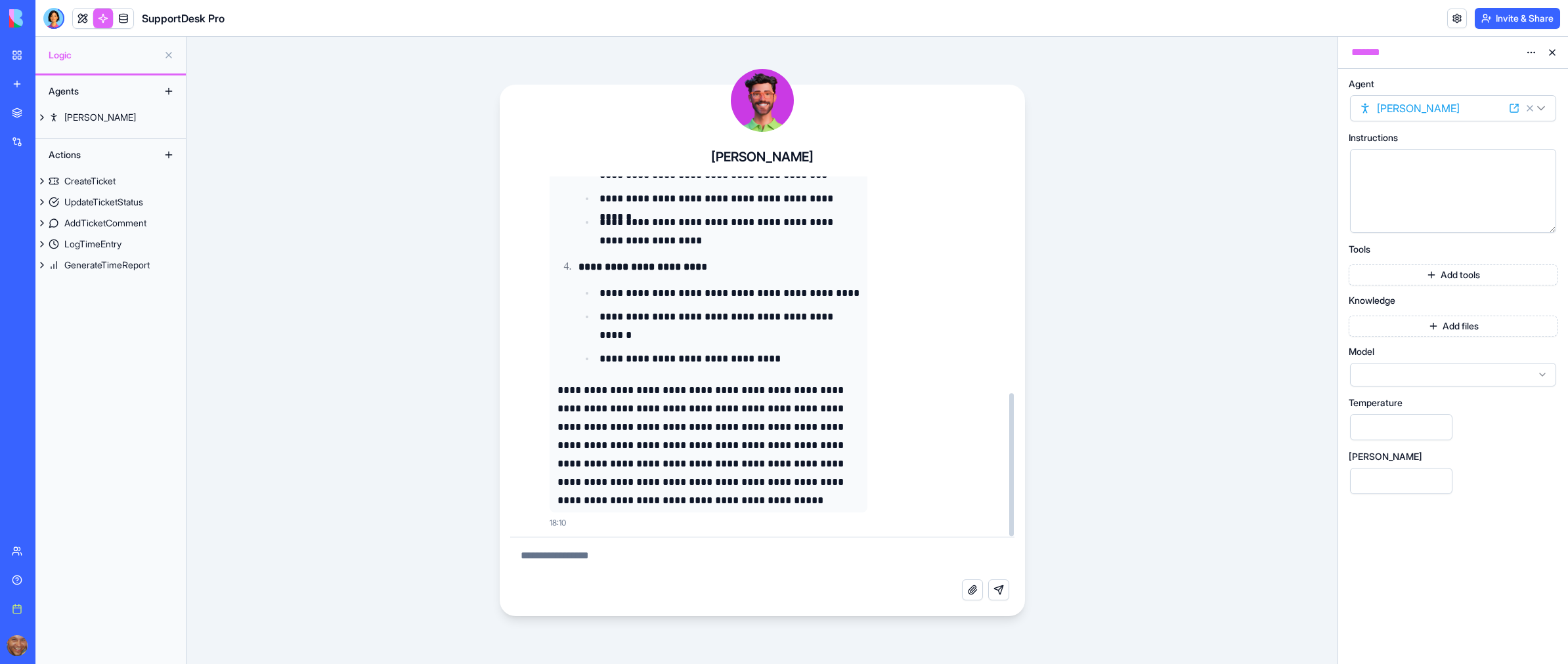
scroll to position [544, 0]
click at [59, 17] on div at bounding box center [54, 18] width 21 height 21
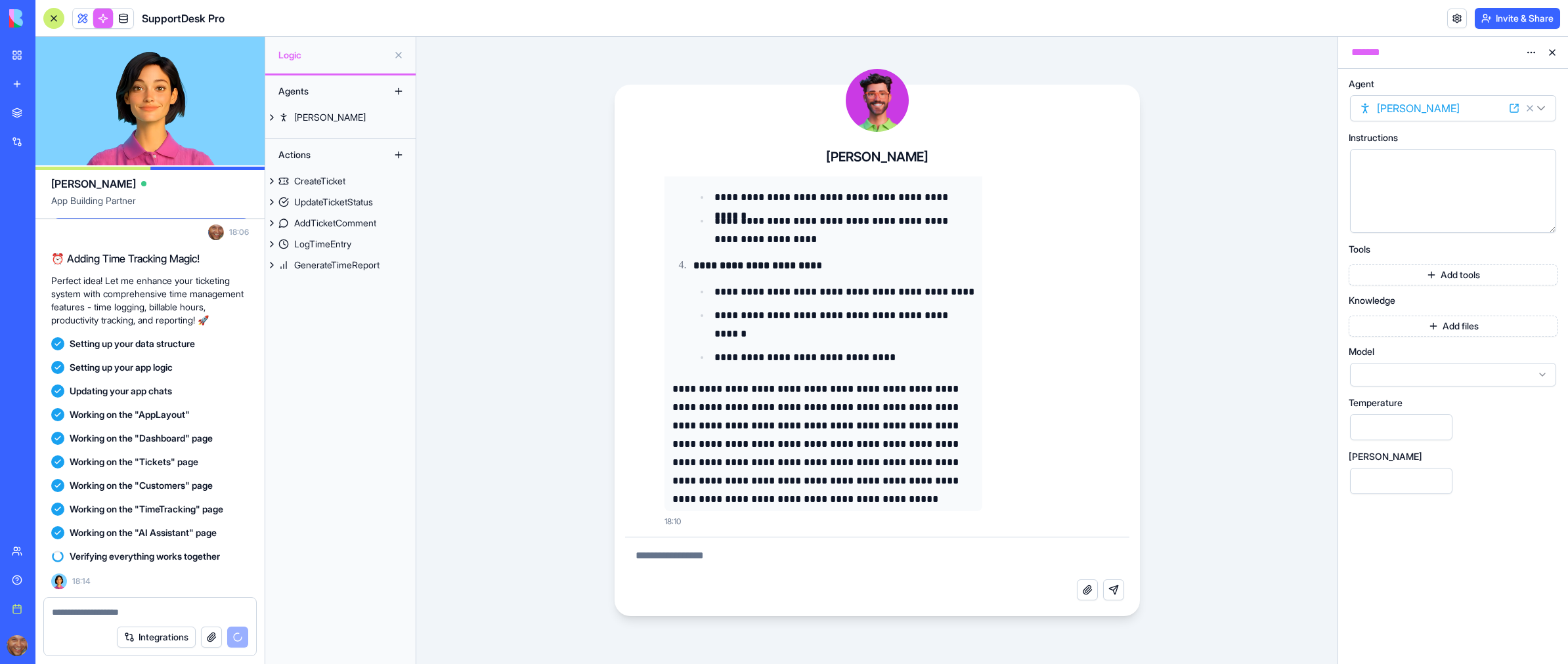
scroll to position [1041, 0]
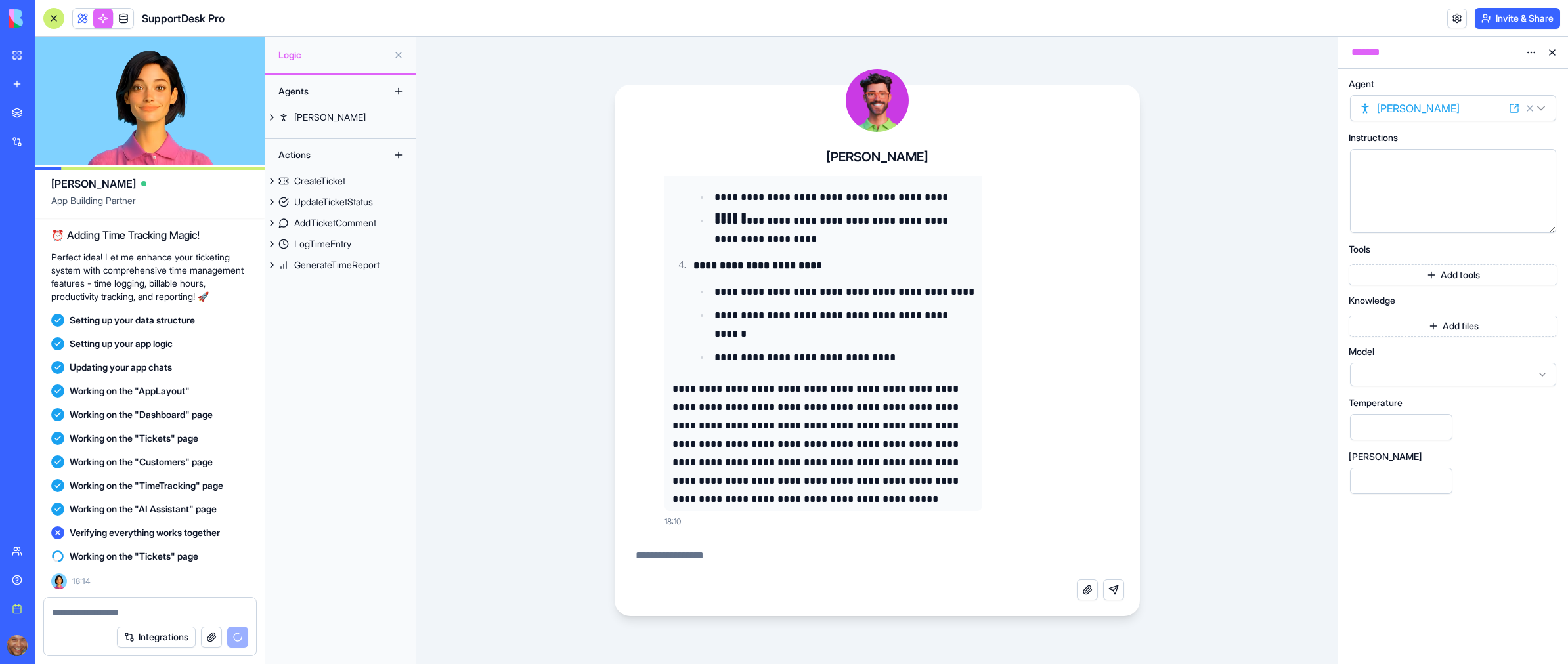
click at [1455, 370] on div at bounding box center [1453, 375] width 206 height 24
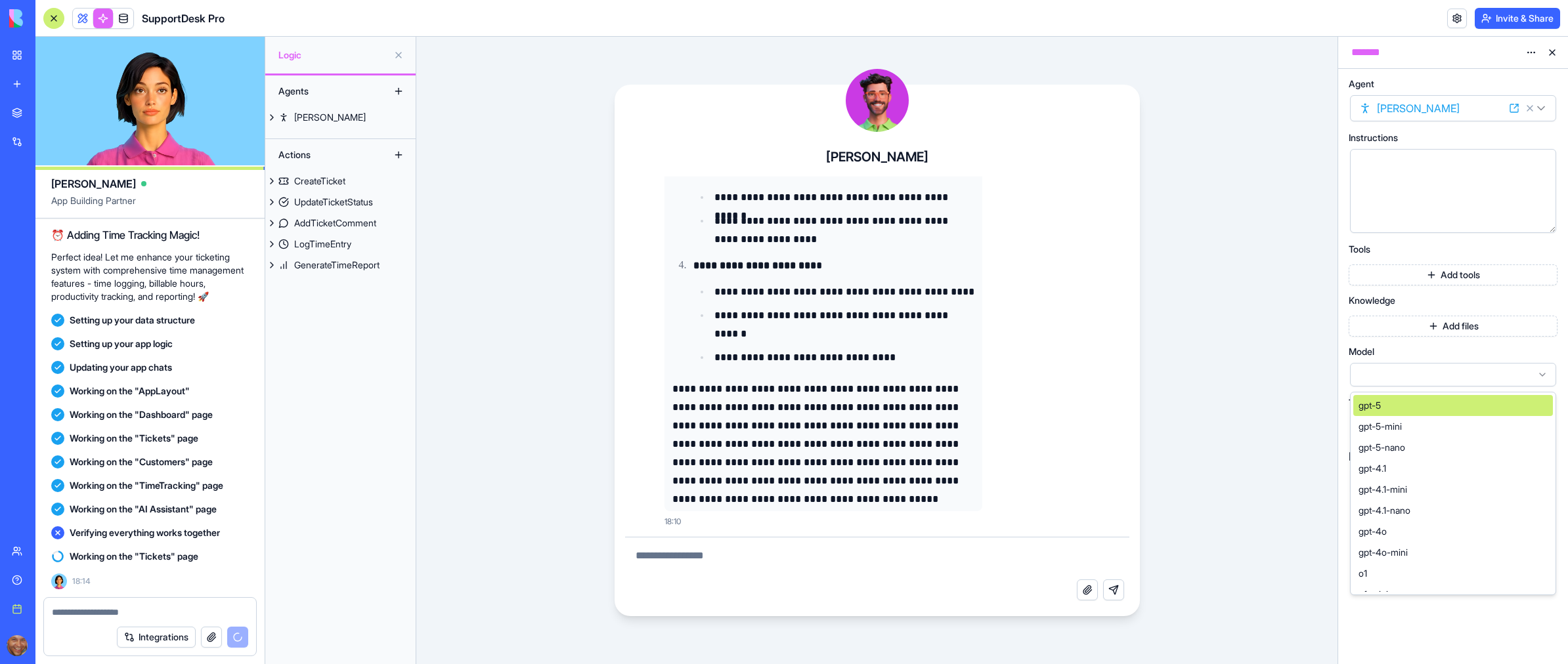
click at [1416, 251] on div "Tools" at bounding box center [1453, 249] width 209 height 9
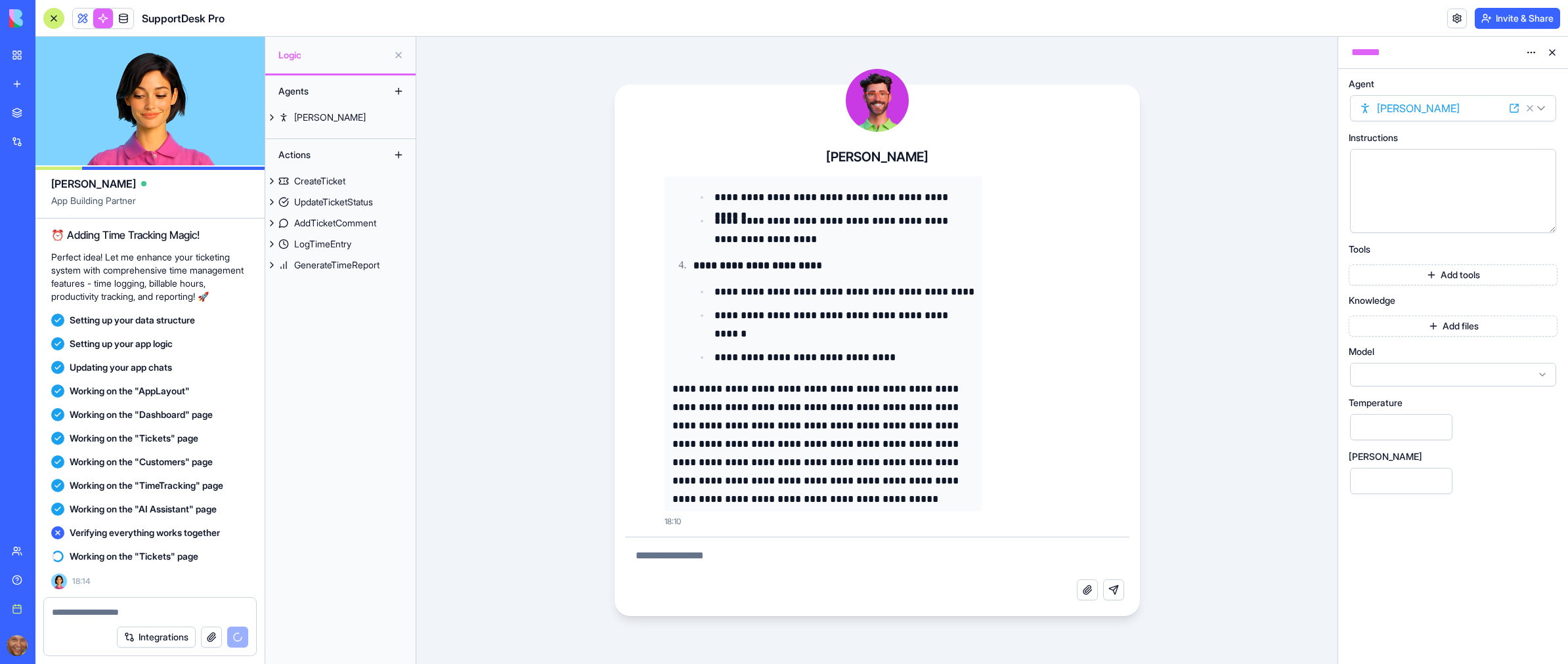
click at [1435, 333] on button "Add files" at bounding box center [1453, 326] width 209 height 21
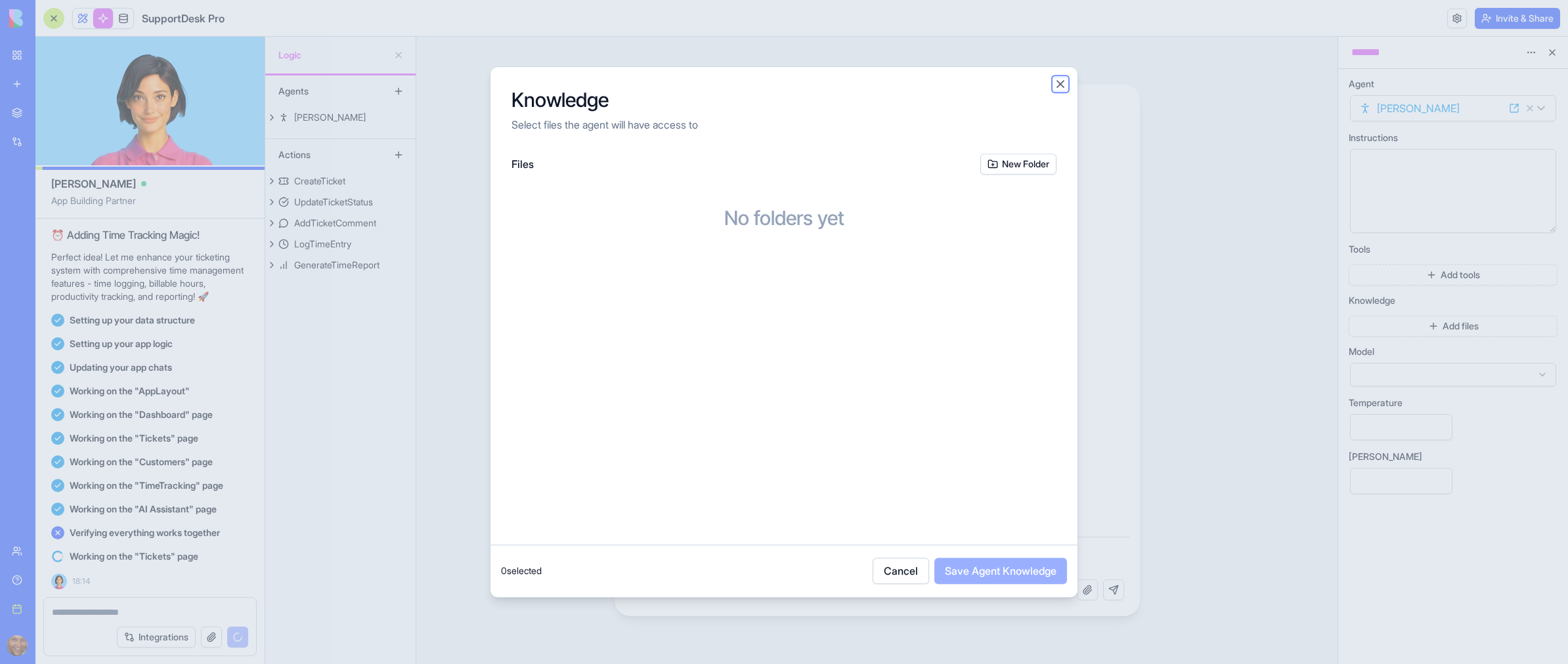
click at [1061, 82] on button "Close" at bounding box center [1060, 84] width 13 height 13
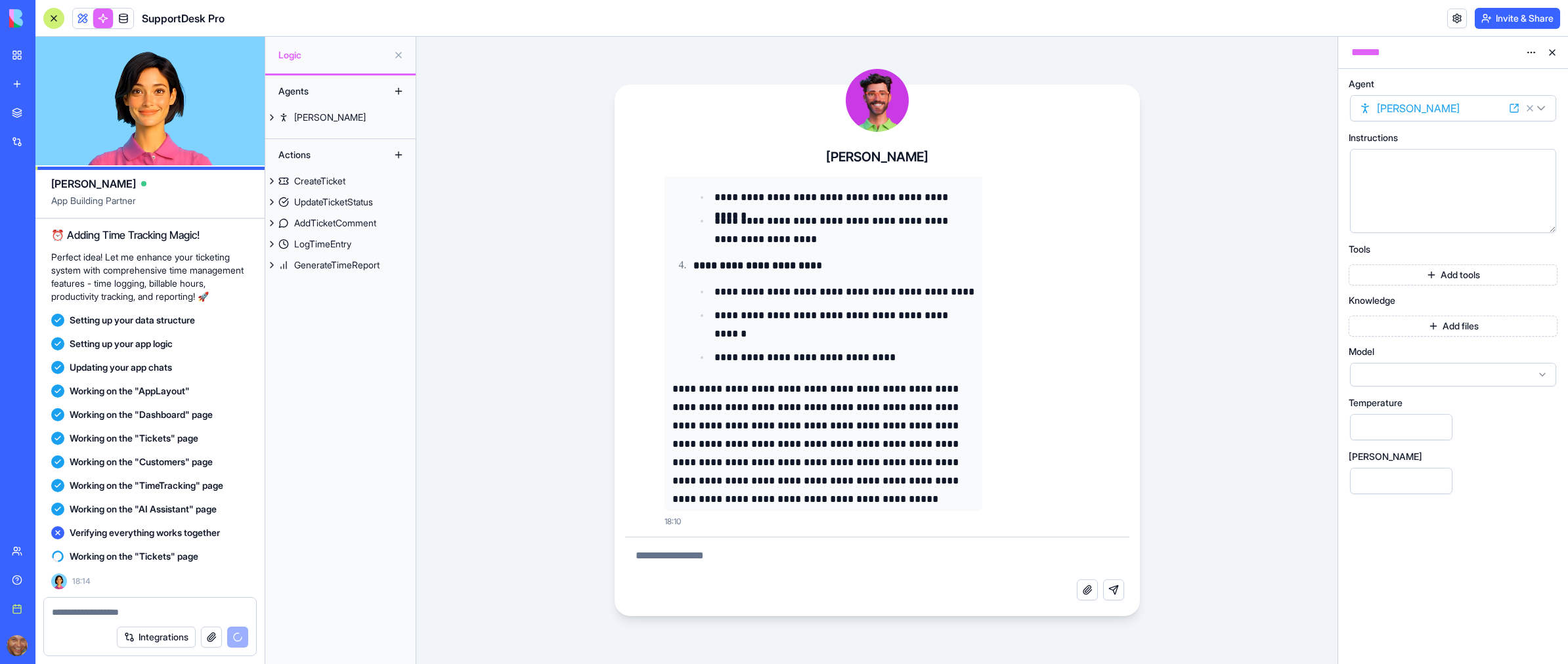
click at [1434, 280] on button "Add tools" at bounding box center [1453, 275] width 209 height 21
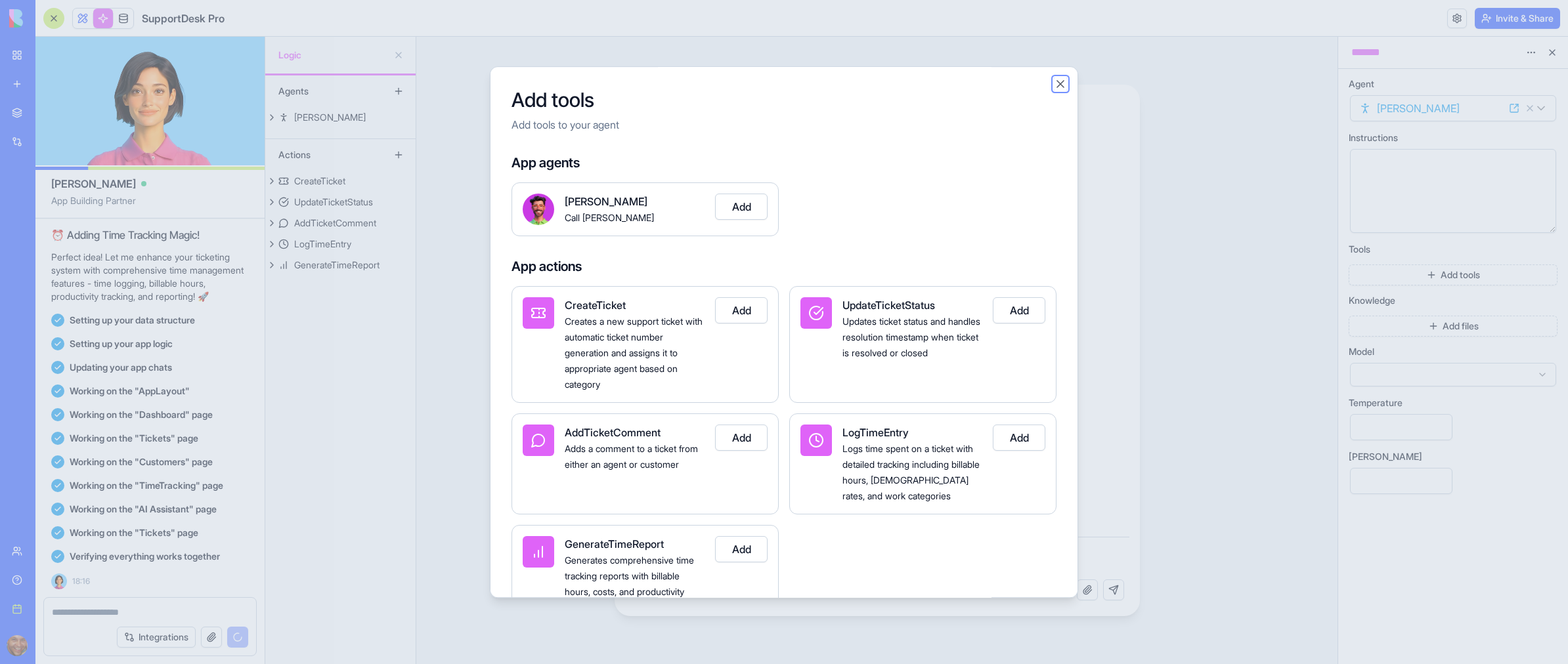
click at [1058, 88] on button "Close" at bounding box center [1060, 84] width 13 height 13
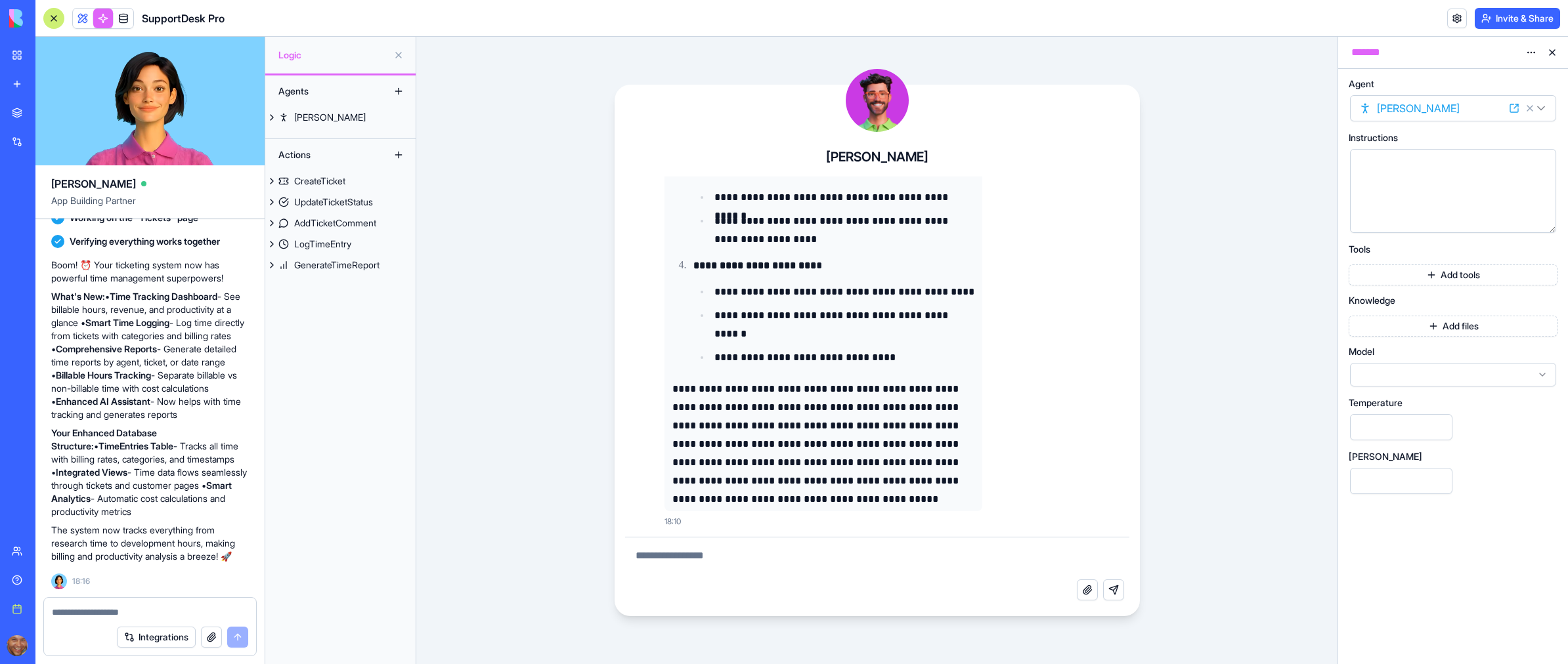
scroll to position [1383, 0]
click at [470, 209] on div "**********" at bounding box center [876, 350] width 921 height 627
click at [125, 19] on link at bounding box center [123, 18] width 20 height 20
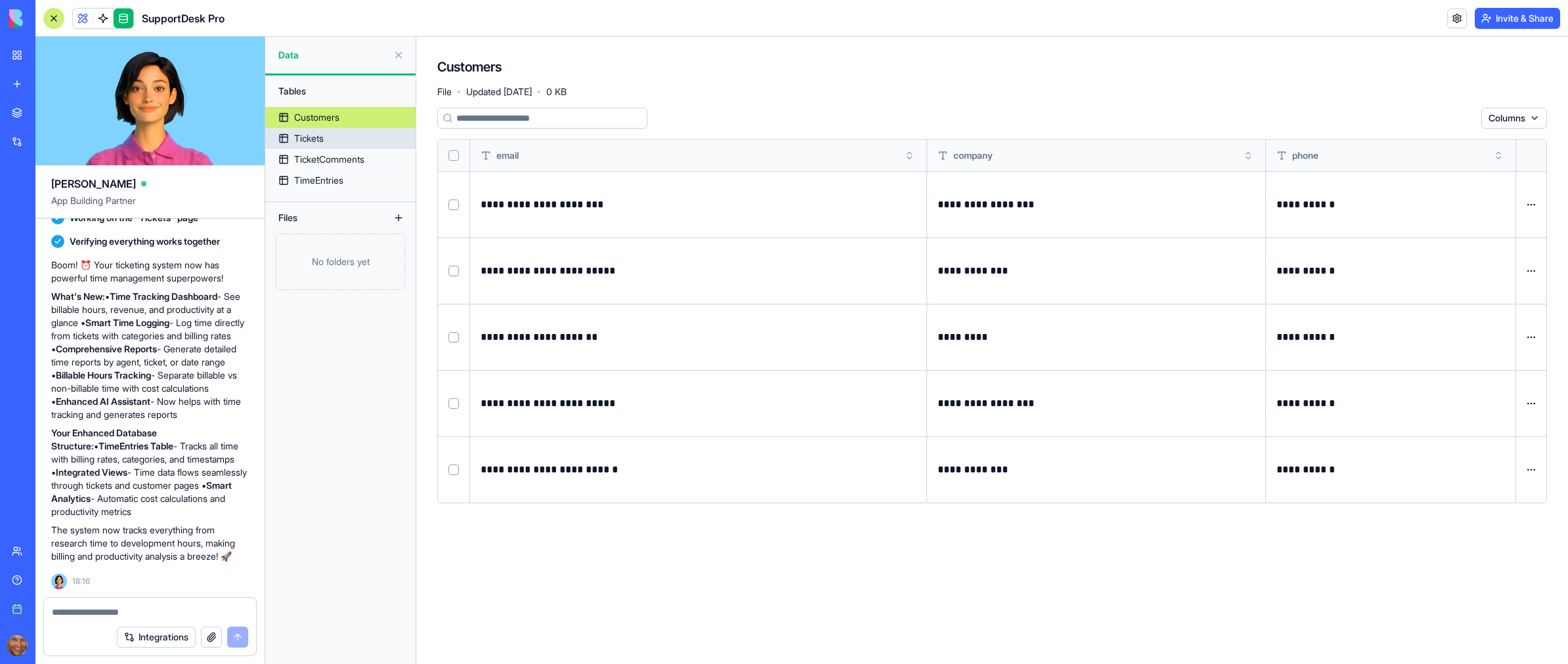
click at [321, 141] on div "Tickets" at bounding box center [309, 138] width 29 height 13
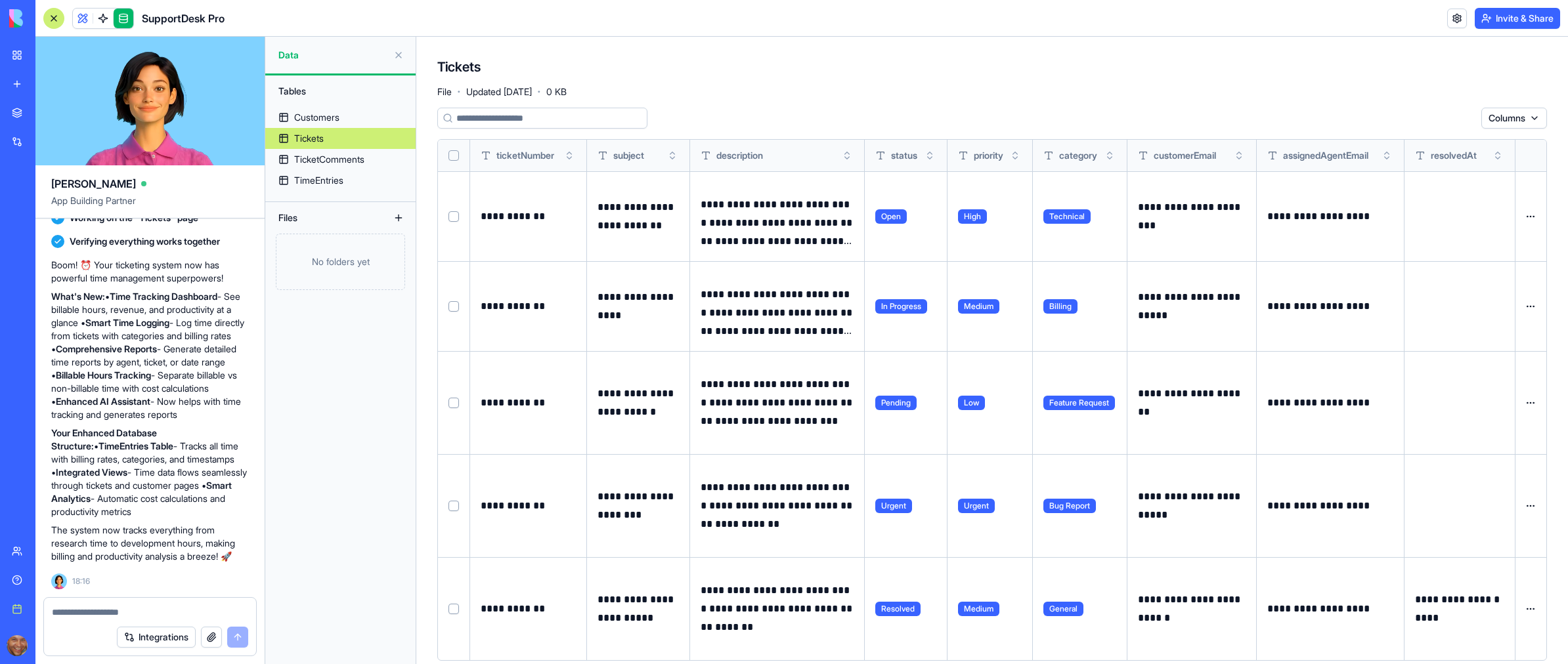
click at [1002, 93] on div "Tickets File · Updated Aug 15, 2025 · 0 KB" at bounding box center [992, 78] width 1110 height 39
click at [329, 165] on div "TicketComments" at bounding box center [329, 159] width 70 height 13
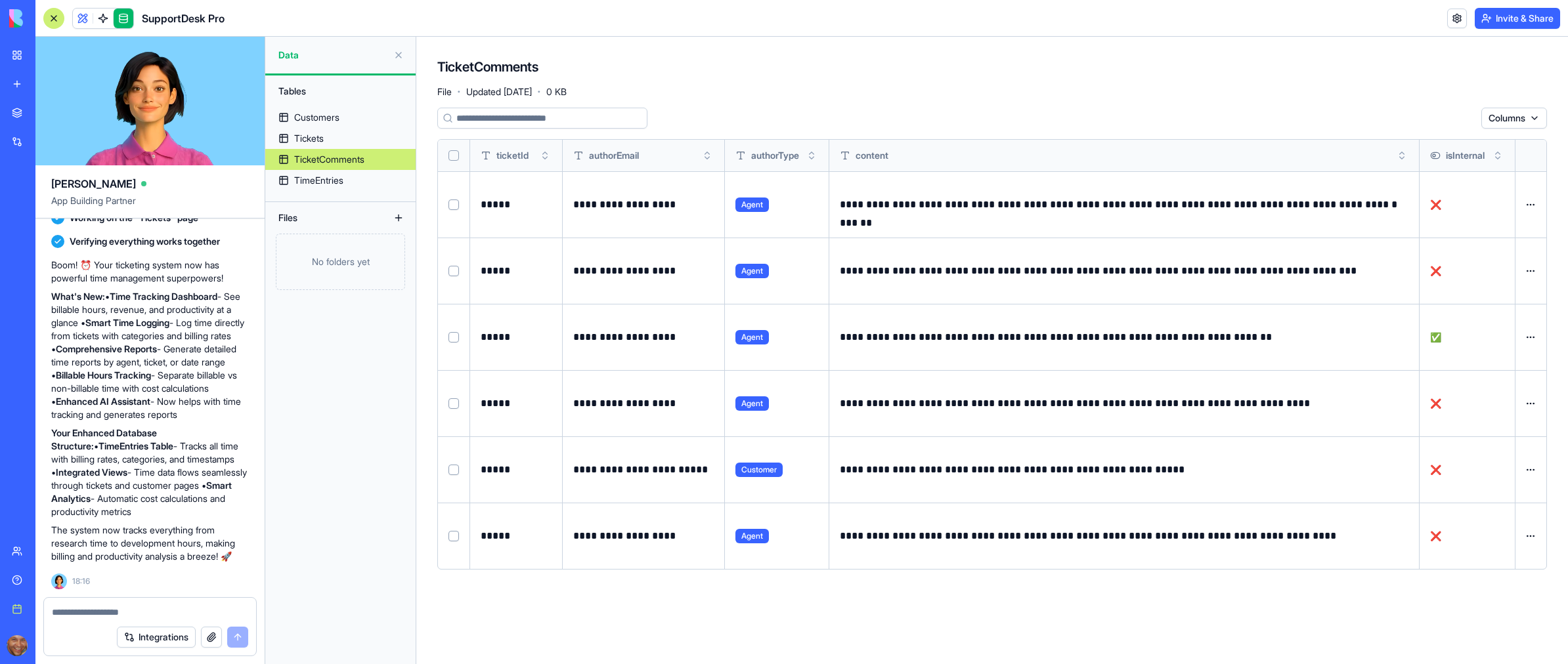
click at [306, 222] on div "Files" at bounding box center [325, 218] width 105 height 21
click at [80, 17] on span at bounding box center [83, 18] width 37 height 37
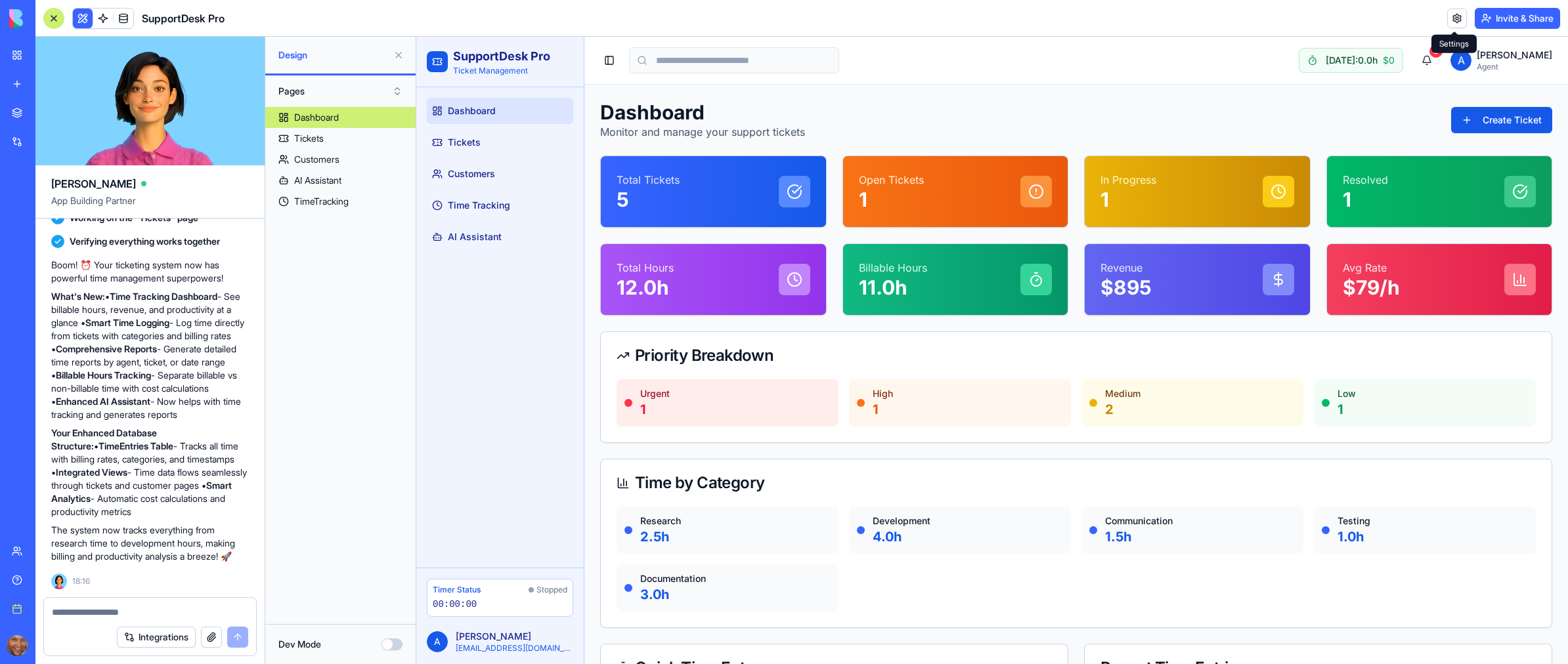
click at [1452, 20] on link at bounding box center [1457, 18] width 20 height 20
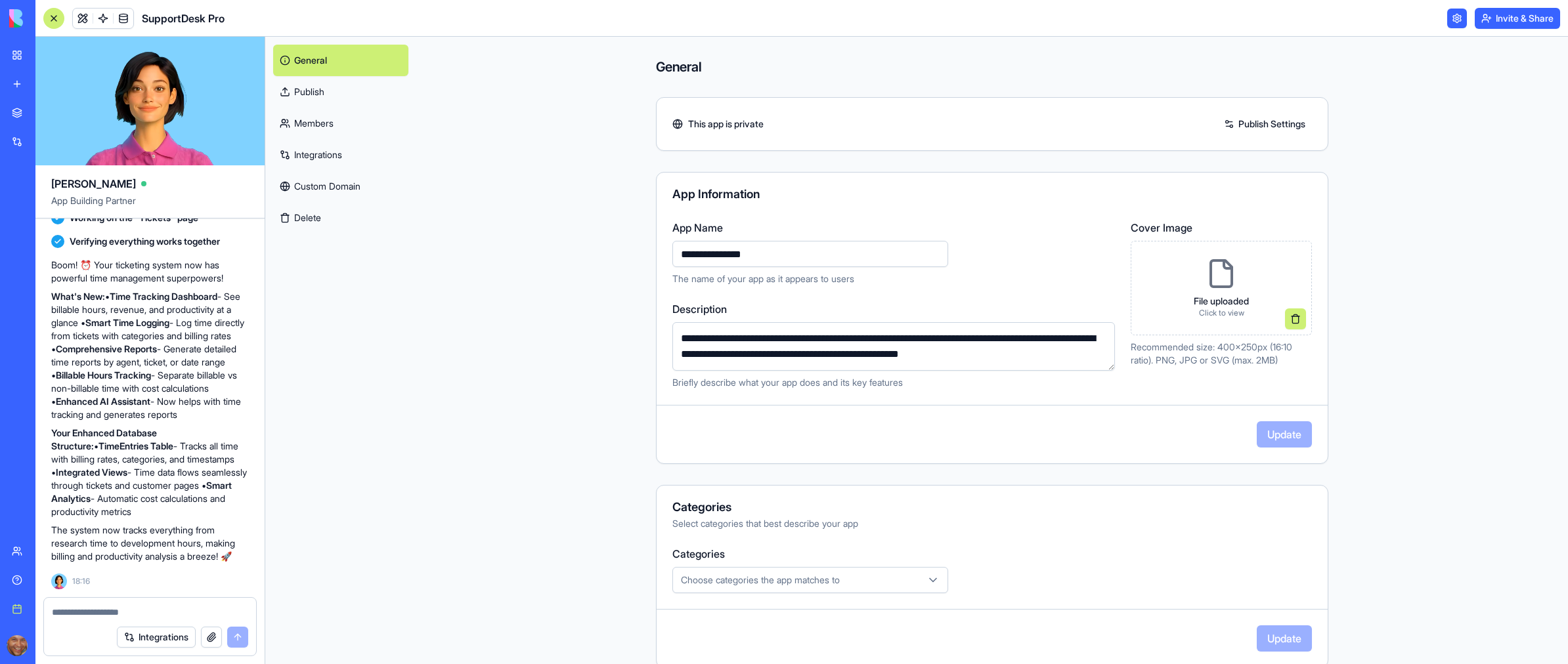
drag, startPoint x: 720, startPoint y: 254, endPoint x: 639, endPoint y: 254, distance: 81.0
click at [639, 254] on div "**********" at bounding box center [992, 350] width 1152 height 627
type input "**********"
click at [1274, 437] on button "Update" at bounding box center [1284, 435] width 55 height 27
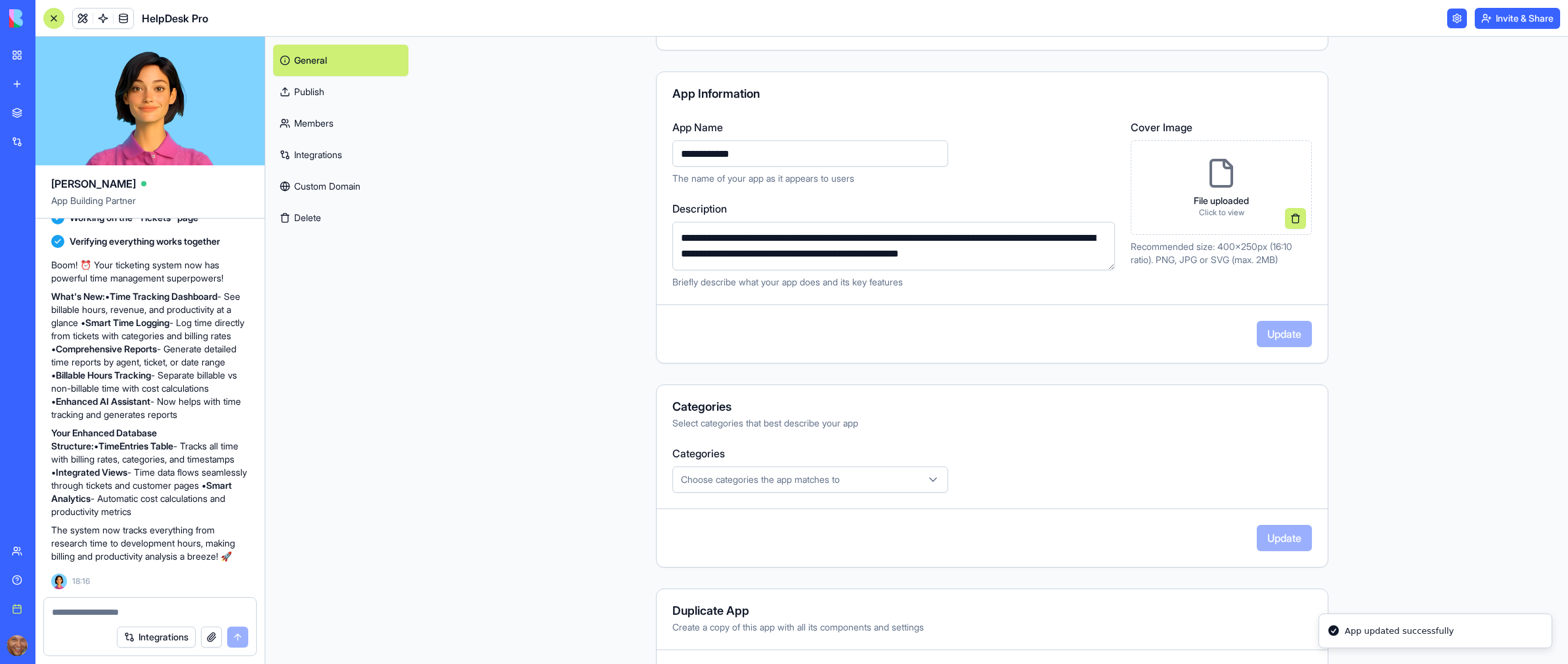
scroll to position [131, 0]
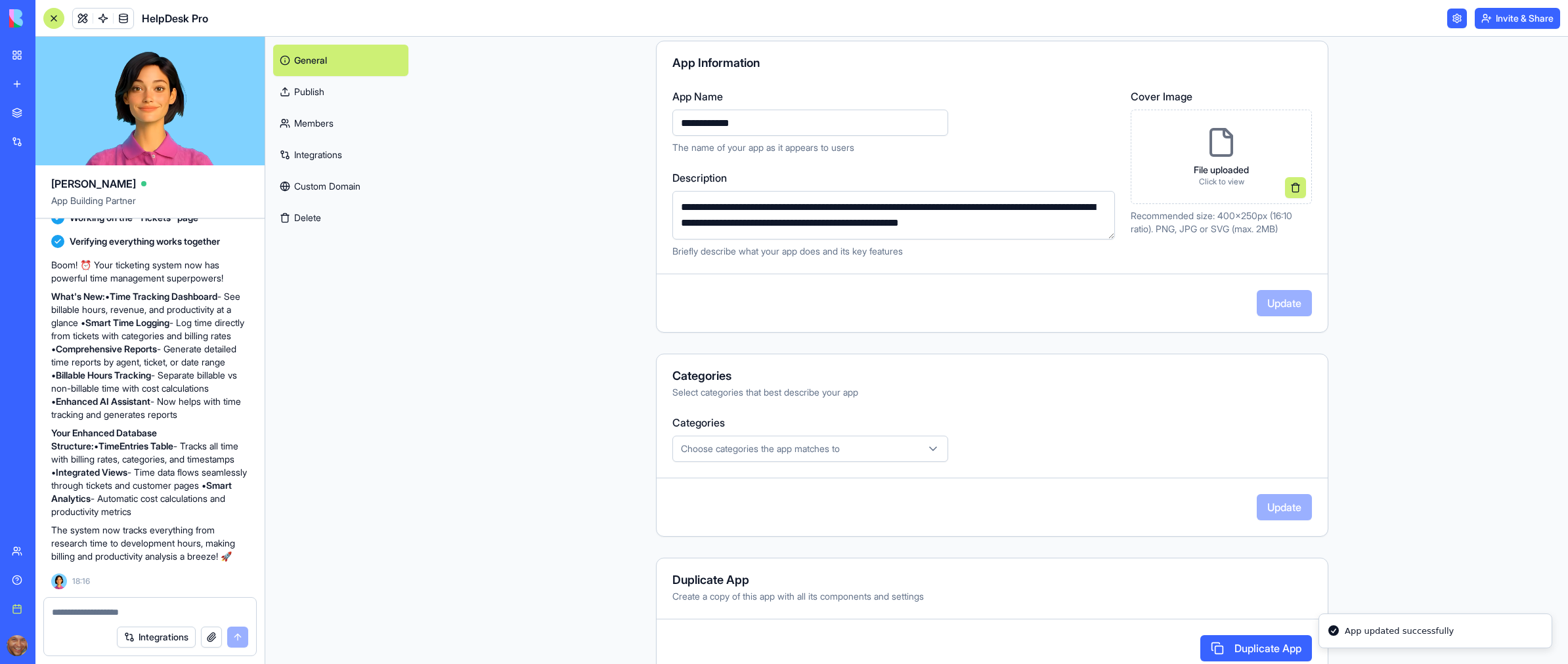
click at [835, 451] on span "Choose categories the app matches to" at bounding box center [760, 449] width 159 height 13
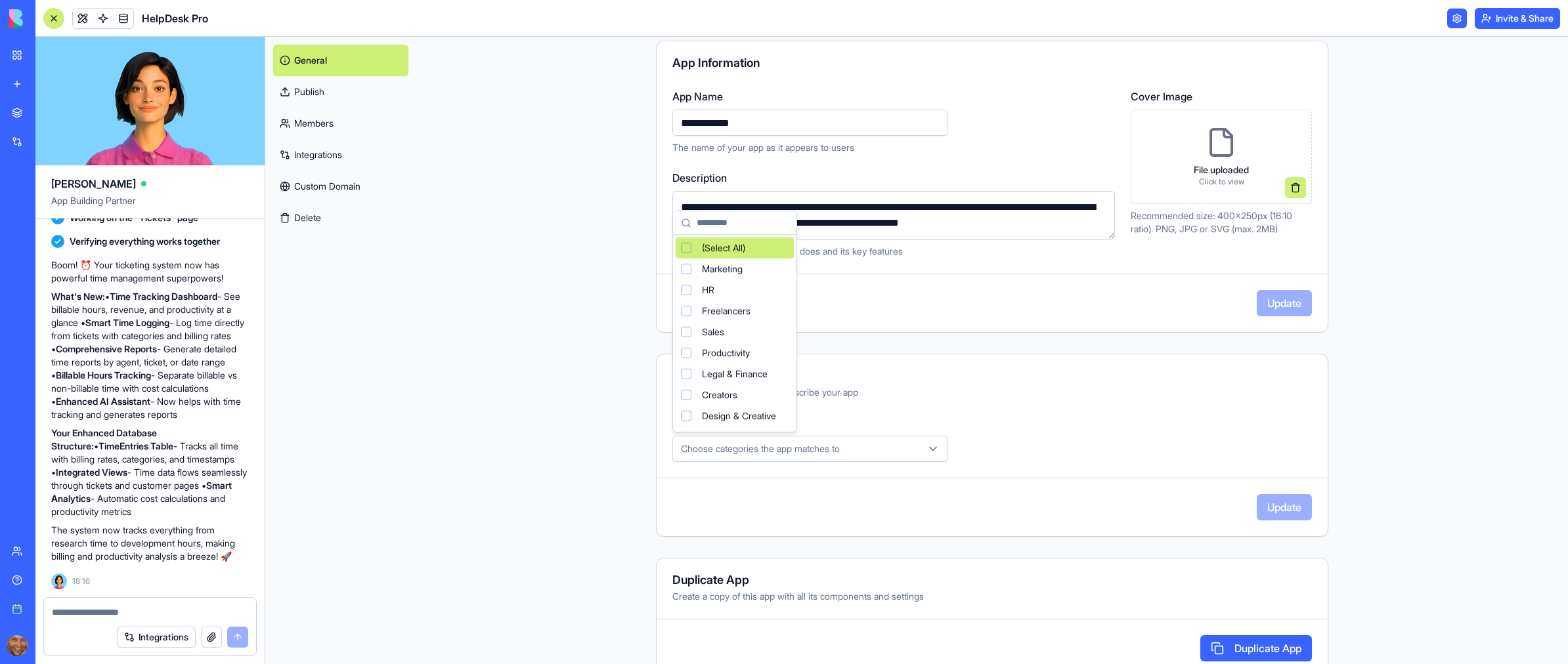
click at [1067, 410] on html "BETA My workspace New app Marketplace Integrations Recent SupportDesk Pro Socia…" at bounding box center [784, 332] width 1568 height 664
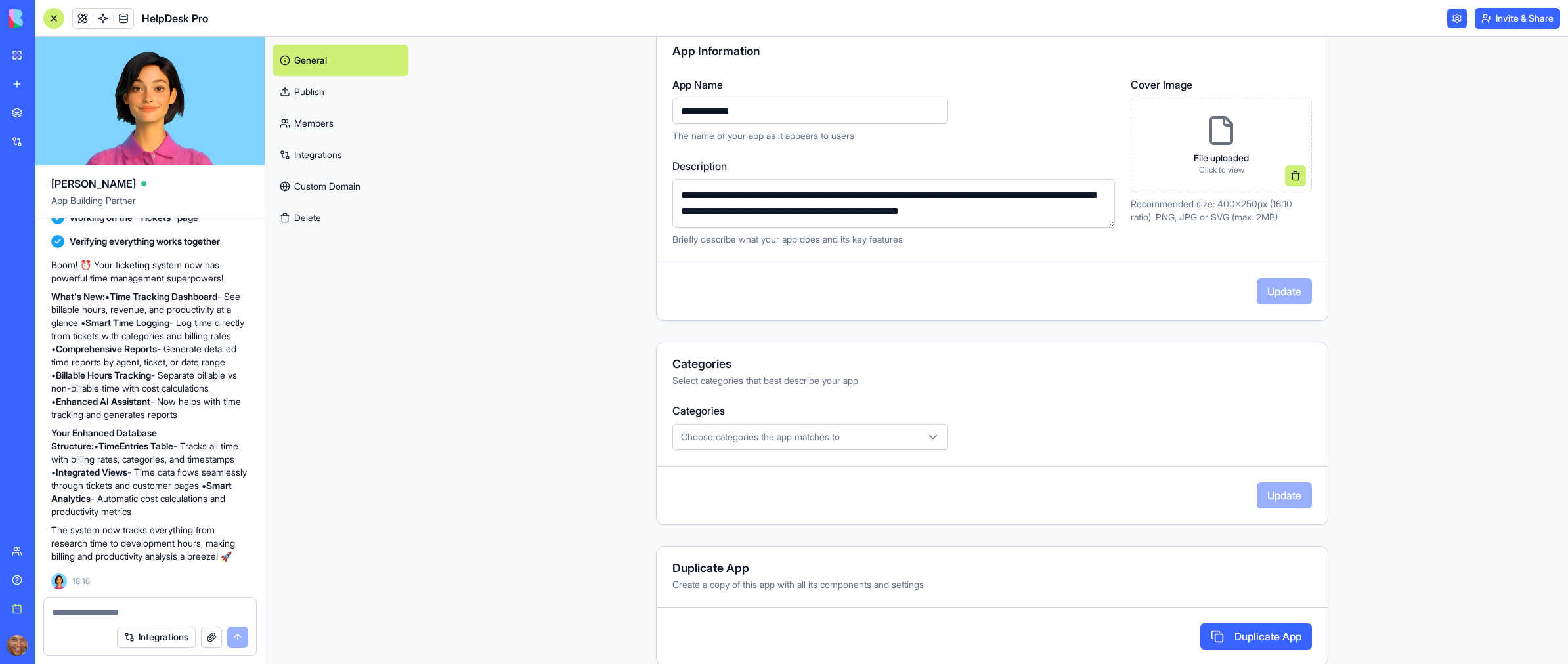
scroll to position [144, 0]
click at [888, 443] on button "Choose categories the app matches to" at bounding box center [810, 437] width 276 height 27
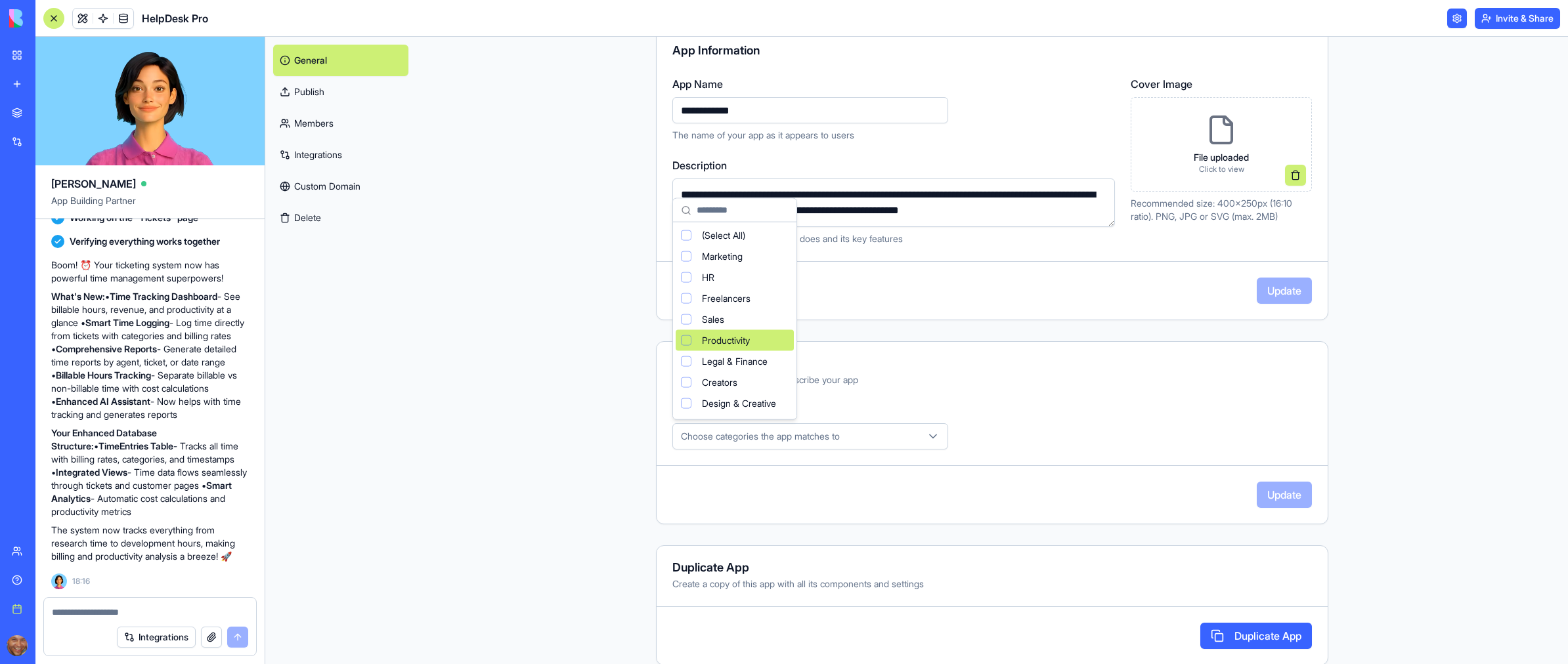
click at [704, 340] on span "Productivity" at bounding box center [726, 340] width 48 height 13
click at [1107, 407] on html "BETA My workspace New app Marketplace Integrations Recent SupportDesk Pro Socia…" at bounding box center [784, 332] width 1568 height 664
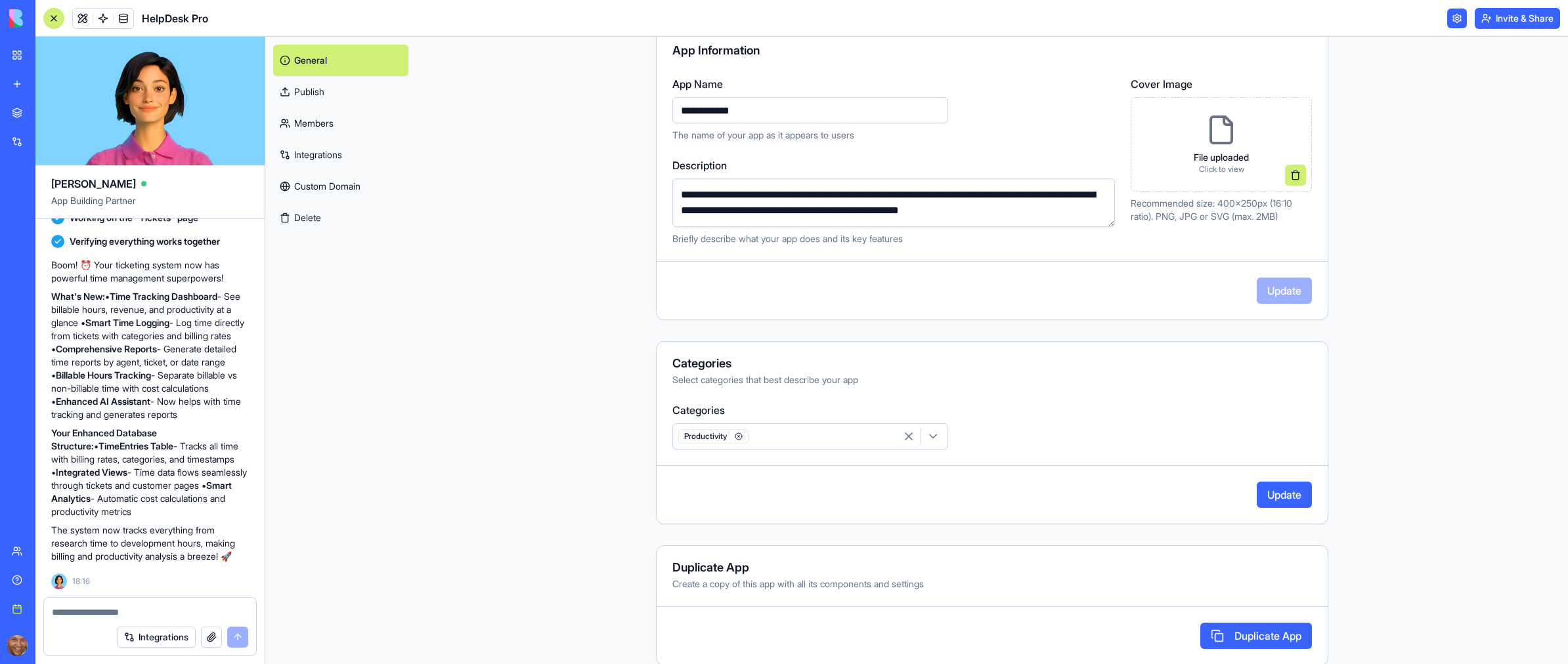
click at [1391, 207] on div "**********" at bounding box center [992, 350] width 1152 height 627
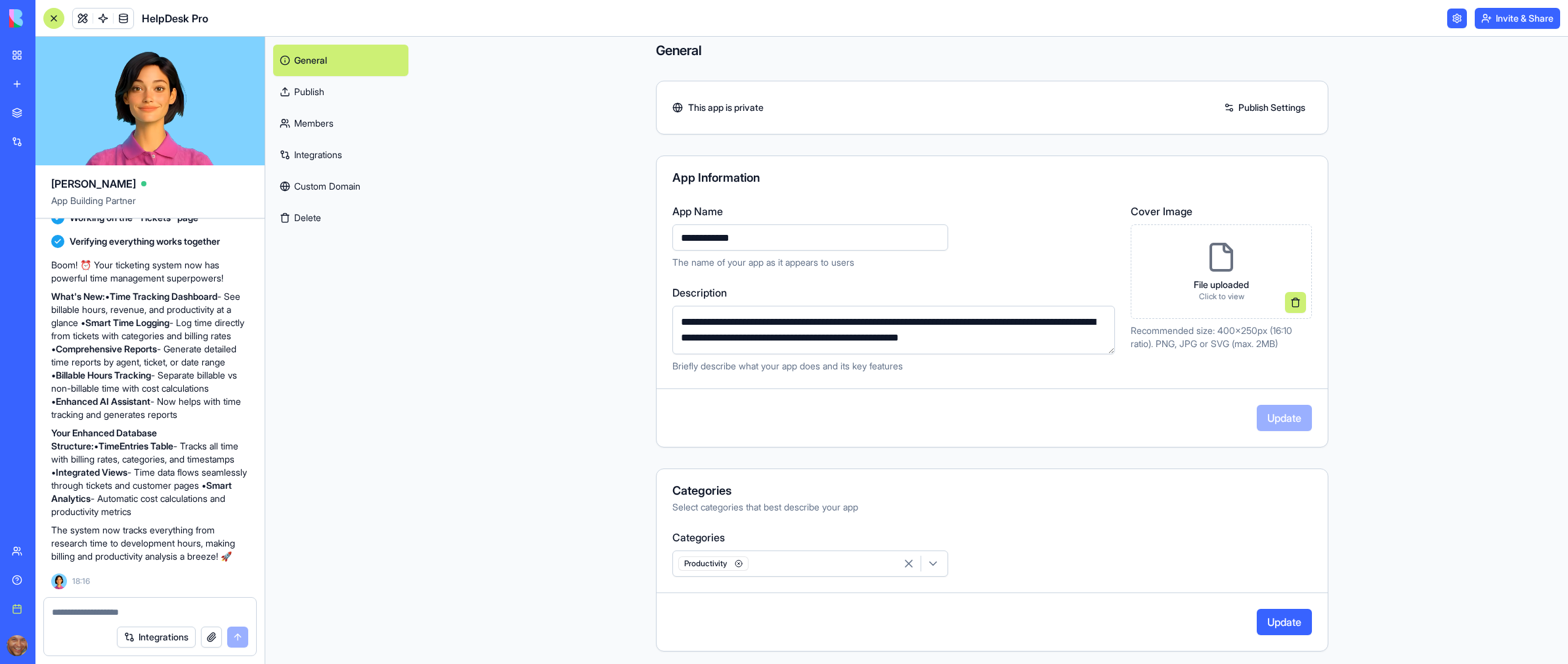
scroll to position [0, 0]
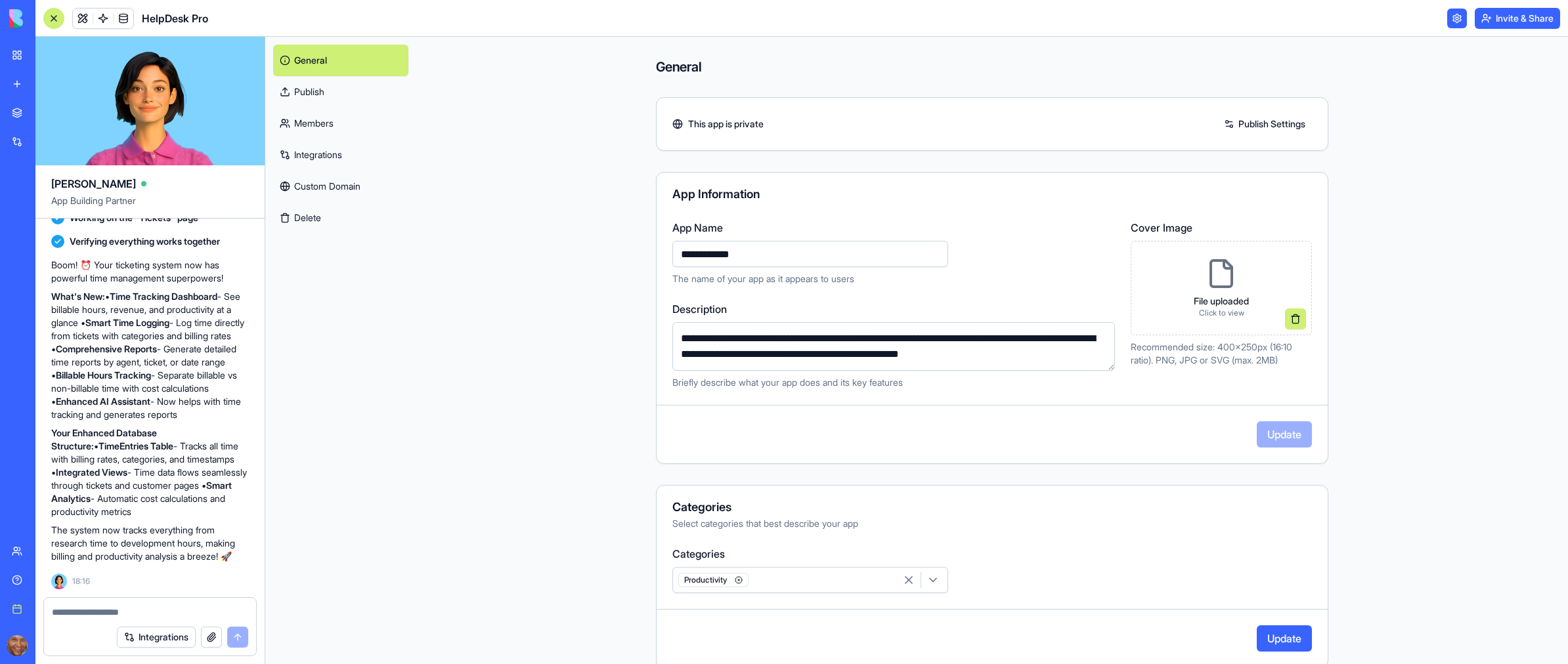
click at [338, 131] on link "Members" at bounding box center [341, 123] width 135 height 31
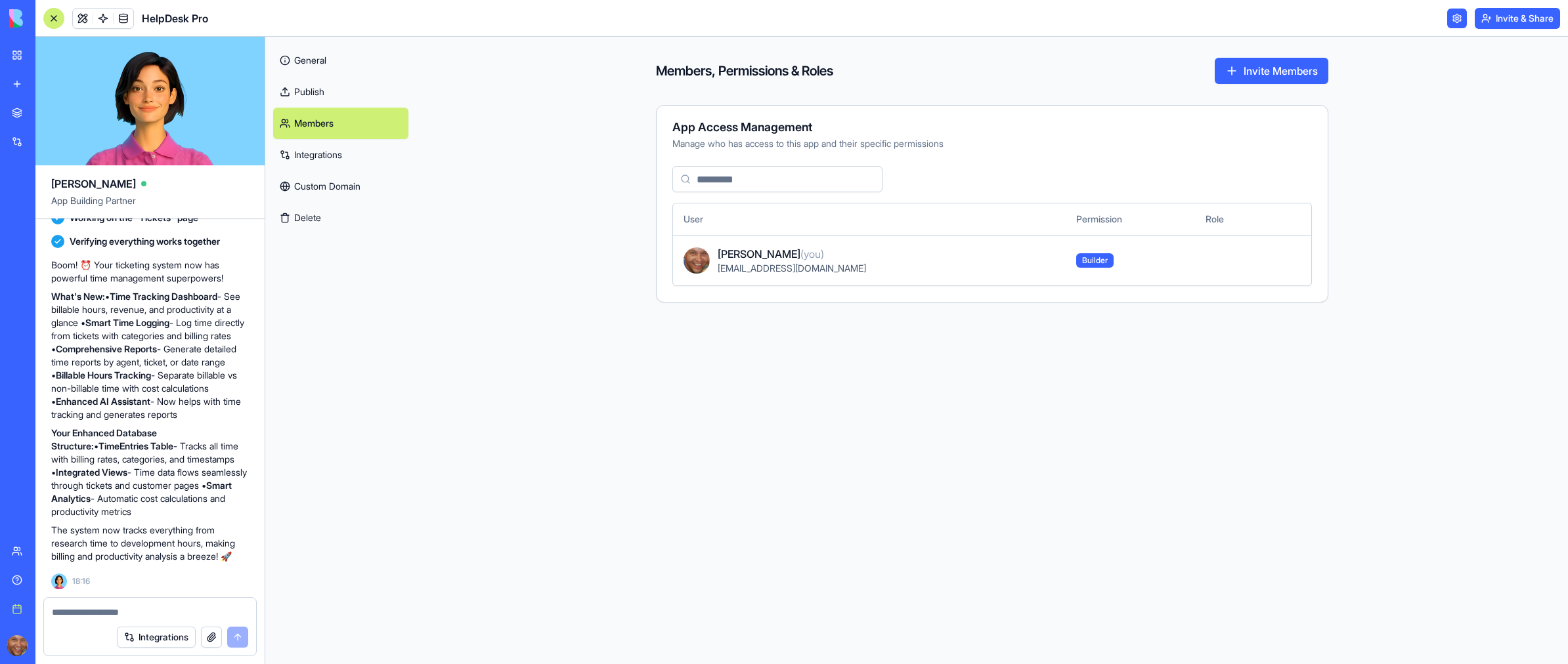
click at [1257, 75] on button "Invite Members" at bounding box center [1271, 71] width 113 height 27
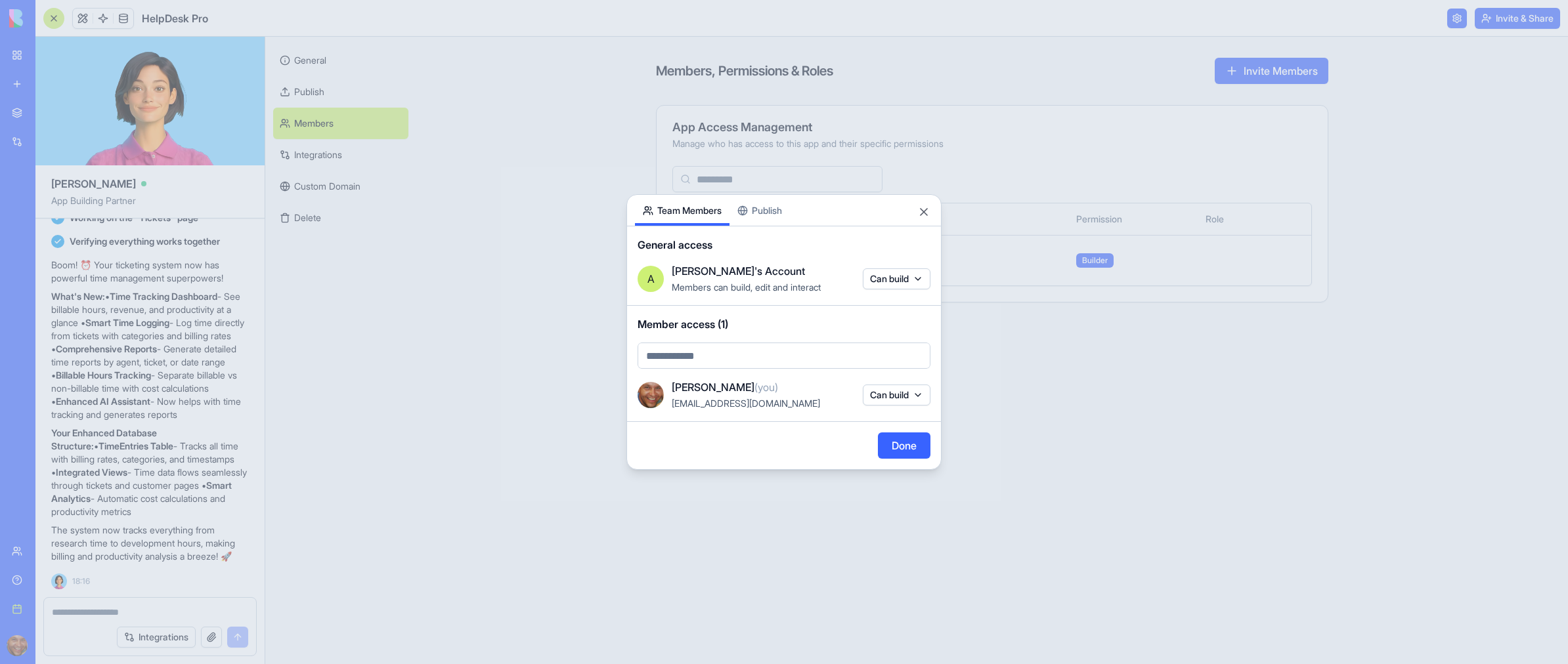
click at [702, 362] on body "BETA My workspace New app Marketplace Integrations Recent SupportDesk Pro Socia…" at bounding box center [784, 332] width 1568 height 664
type input "**********"
click at [803, 451] on div at bounding box center [784, 332] width 1568 height 664
click at [783, 361] on body "BETA My workspace New app Marketplace Integrations Recent SupportDesk Pro Socia…" at bounding box center [784, 332] width 1568 height 664
click at [772, 392] on span "Currently not in your account" at bounding box center [736, 398] width 120 height 11
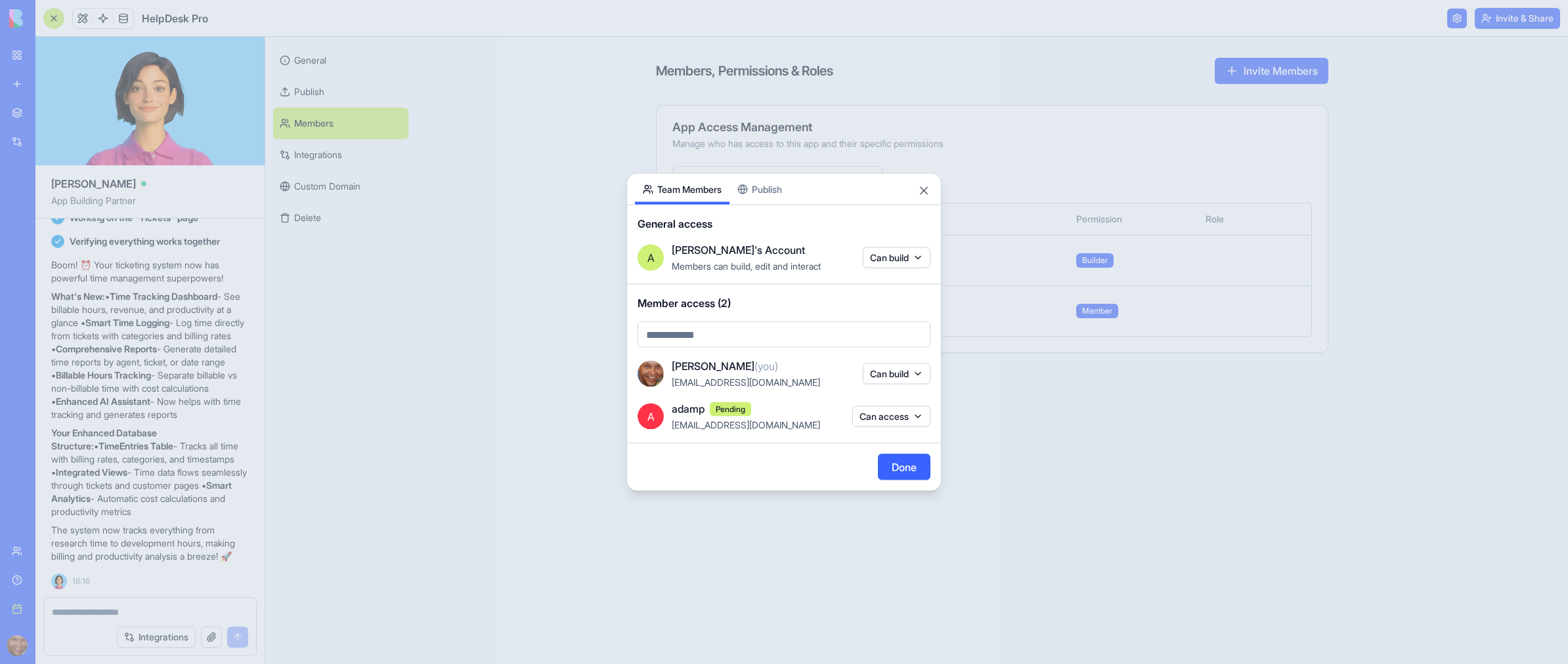
click at [897, 414] on button "Can access" at bounding box center [892, 416] width 78 height 21
click at [898, 467] on div "Can build" at bounding box center [891, 464] width 99 height 21
click at [815, 466] on div at bounding box center [784, 332] width 1568 height 664
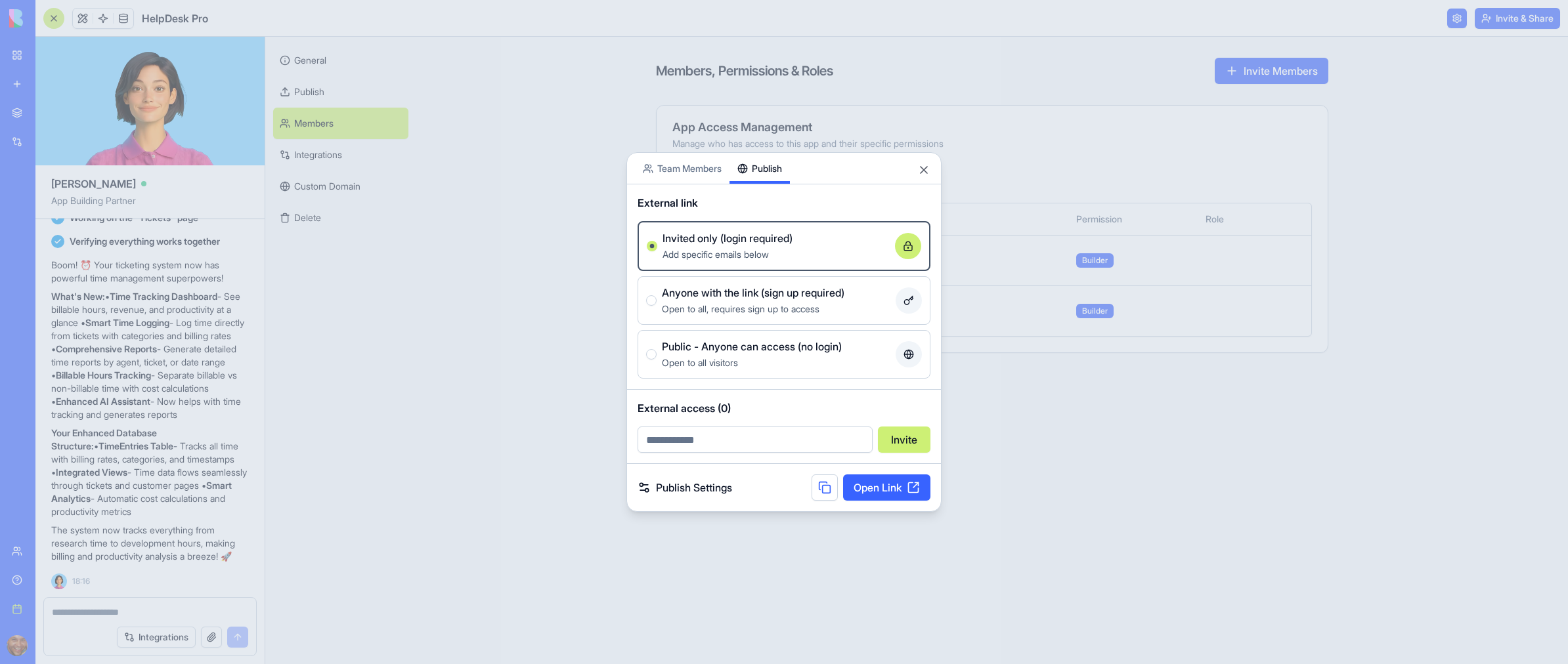
click at [768, 191] on div "Share App Team Members Publish External link Invited only (login required) Add …" at bounding box center [784, 332] width 315 height 359
click at [680, 170] on body "BETA My workspace New app Marketplace Integrations Recent SupportDesk Pro Socia…" at bounding box center [784, 332] width 1568 height 664
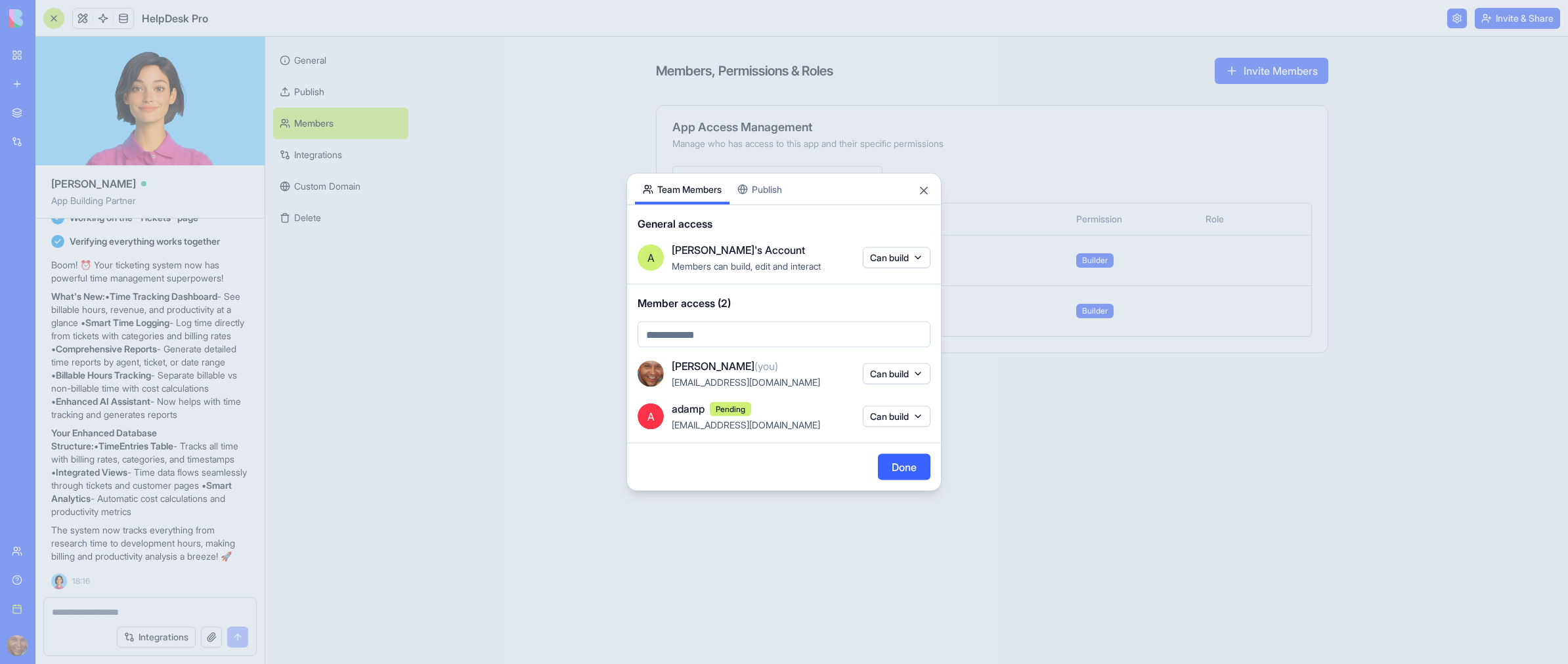
click at [904, 469] on button "Done" at bounding box center [904, 468] width 52 height 27
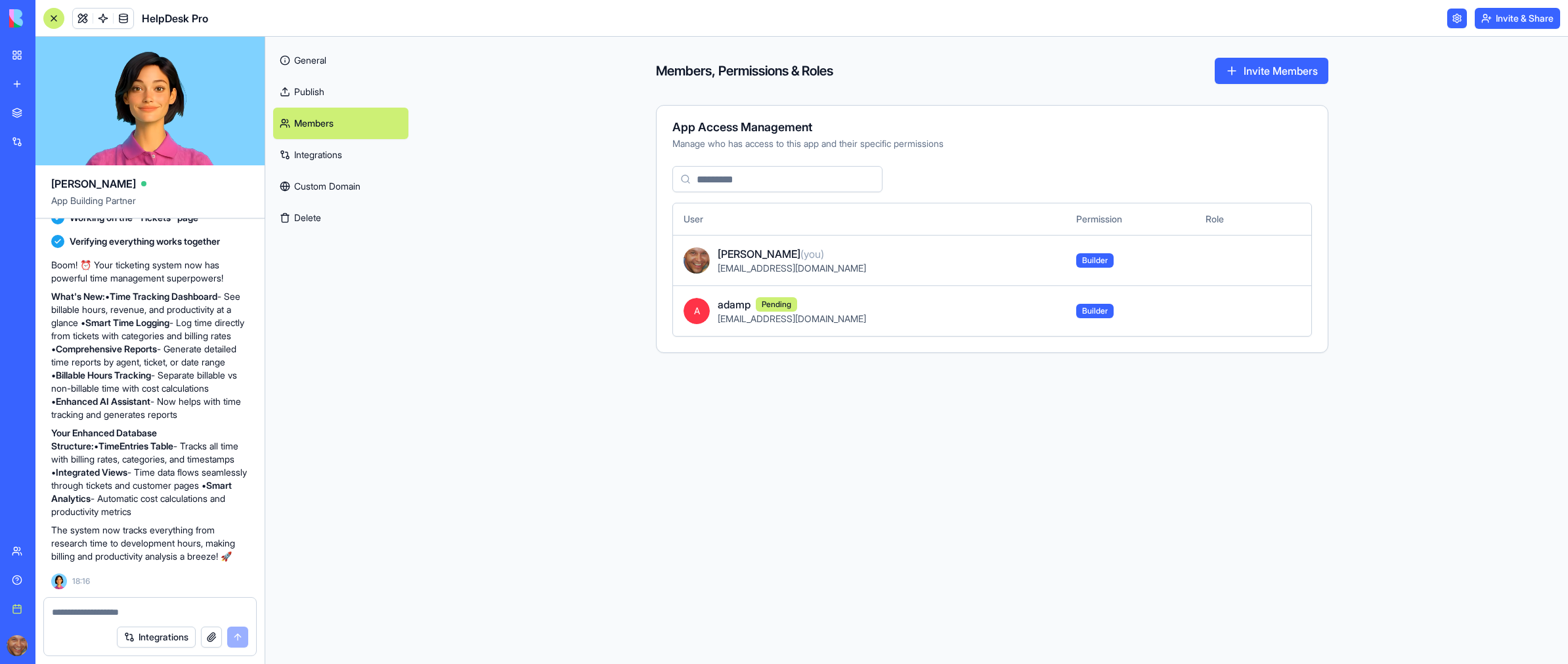
click at [318, 158] on link "Integrations" at bounding box center [341, 154] width 135 height 31
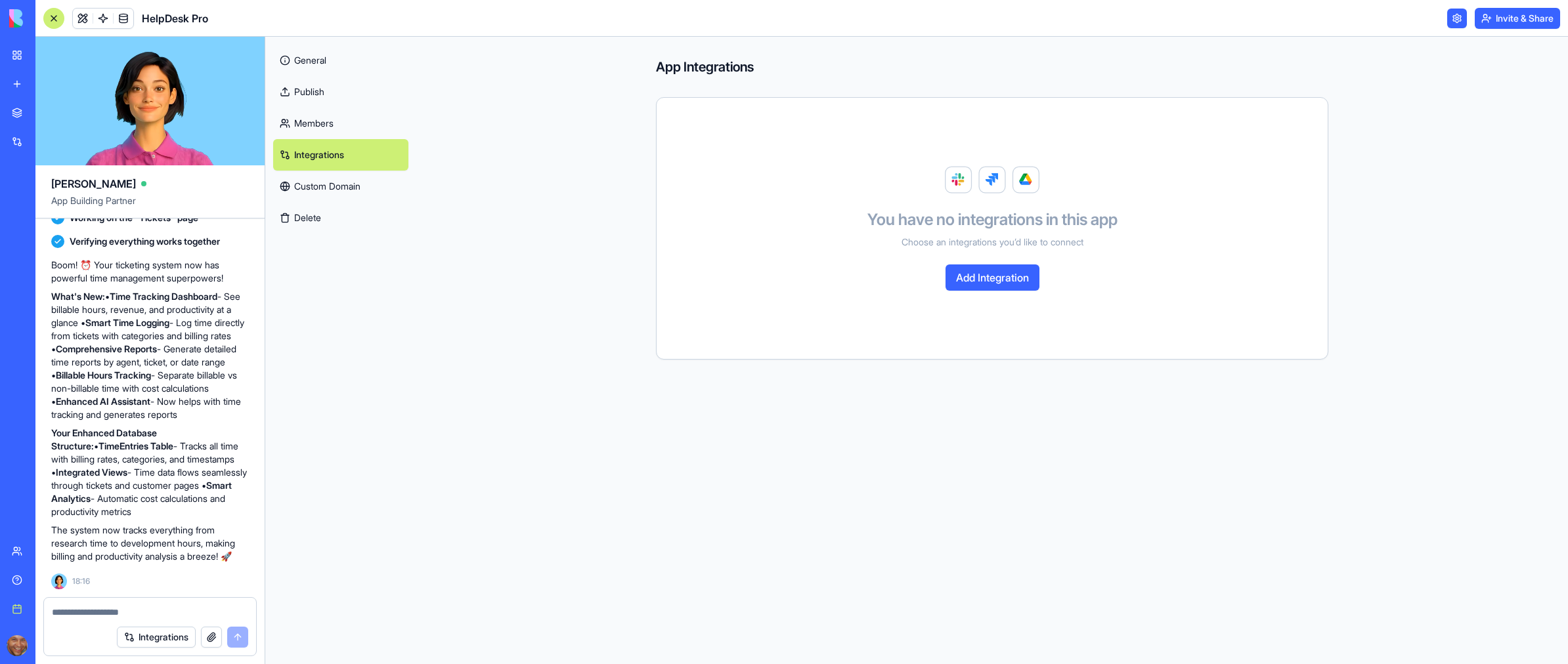
click at [985, 275] on button "Add Integration" at bounding box center [992, 277] width 94 height 27
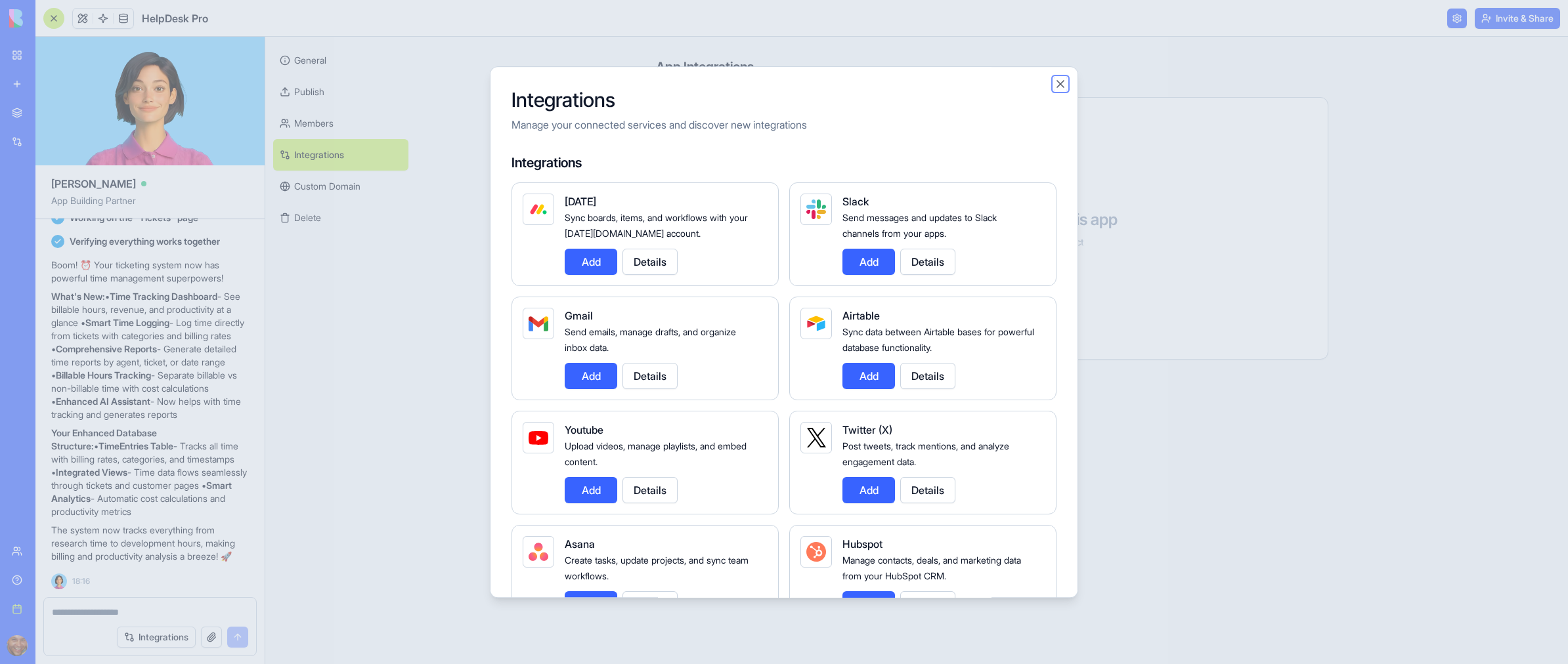
click at [1062, 83] on button "Close" at bounding box center [1060, 84] width 13 height 13
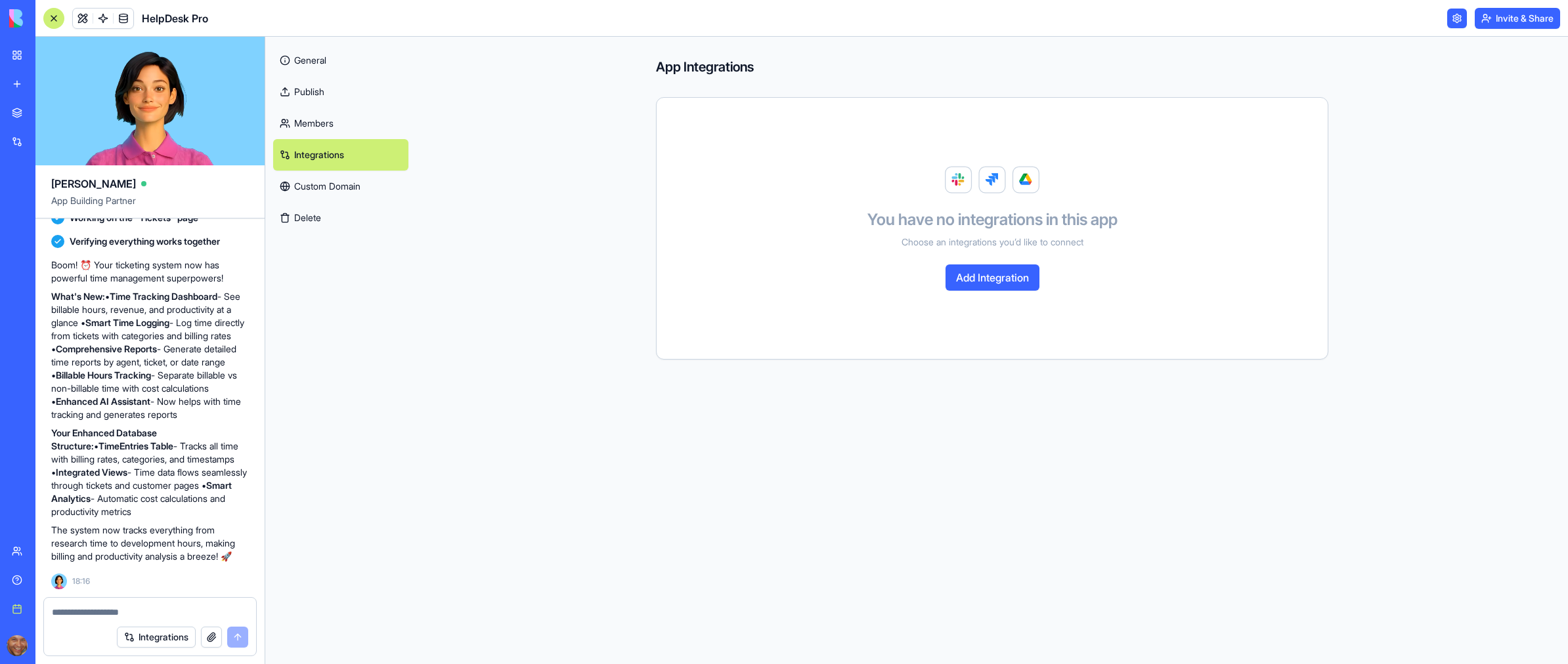
click at [525, 248] on div "App Integrations You have no integrations in this app Choose an integrations yo…" at bounding box center [992, 350] width 1152 height 627
click at [310, 189] on link "Custom Domain" at bounding box center [341, 186] width 135 height 31
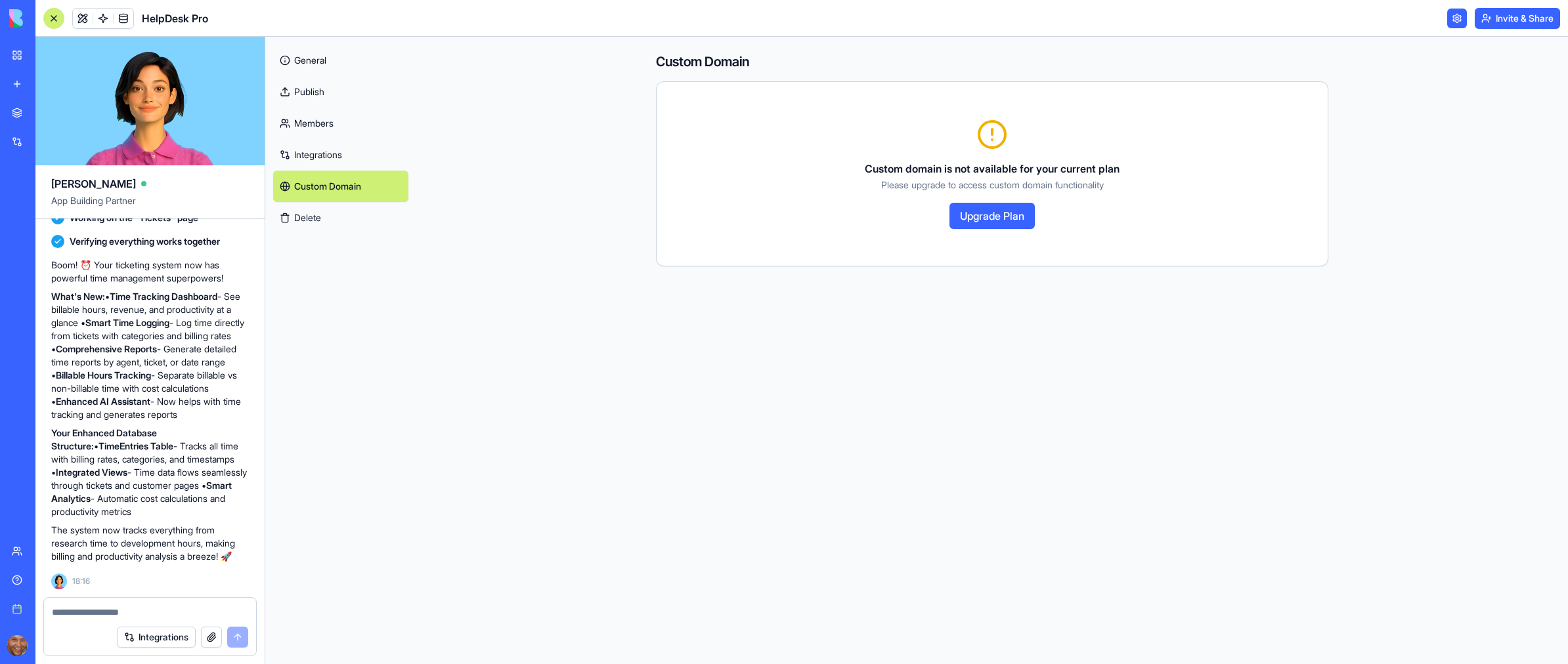
click at [462, 189] on div "Custom Domain Custom domain is not available for your current plan Please upgra…" at bounding box center [992, 350] width 1152 height 627
click at [310, 61] on link "General" at bounding box center [341, 60] width 135 height 31
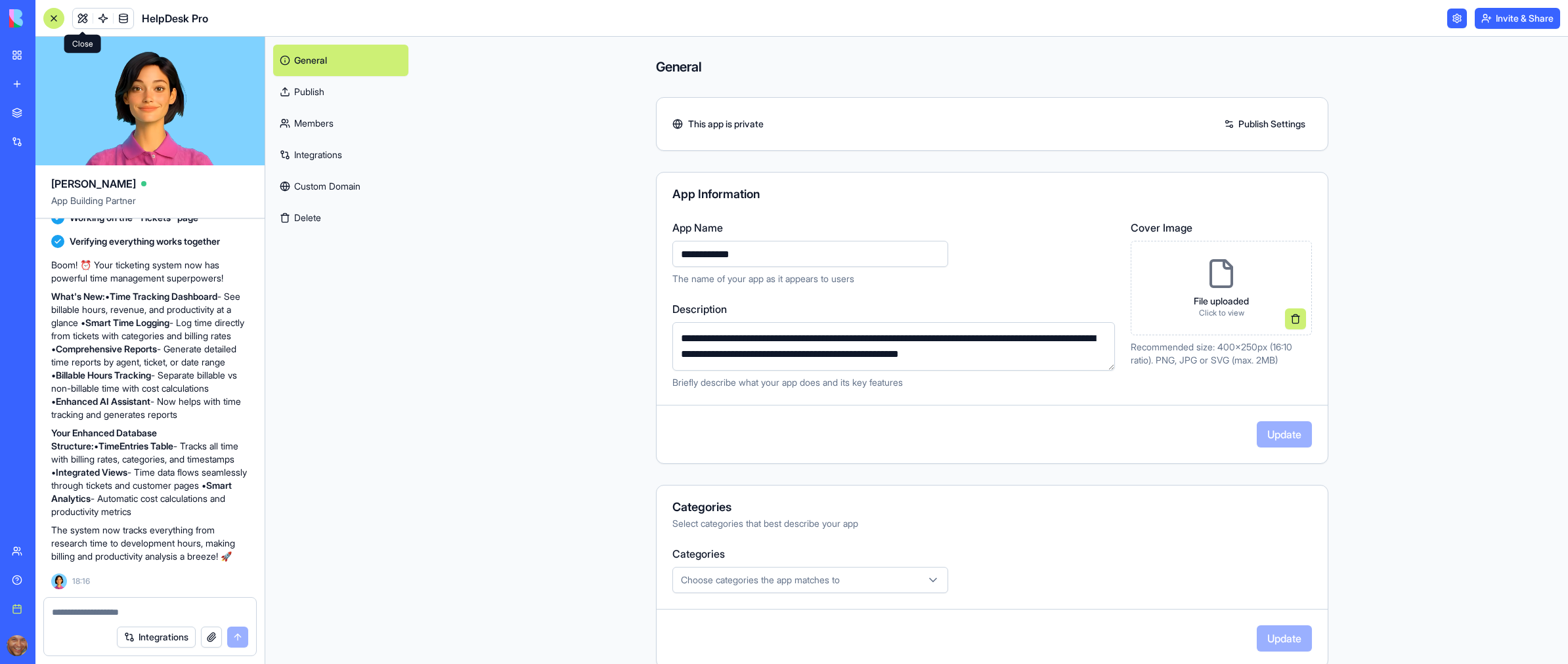
click at [82, 17] on link at bounding box center [83, 18] width 20 height 20
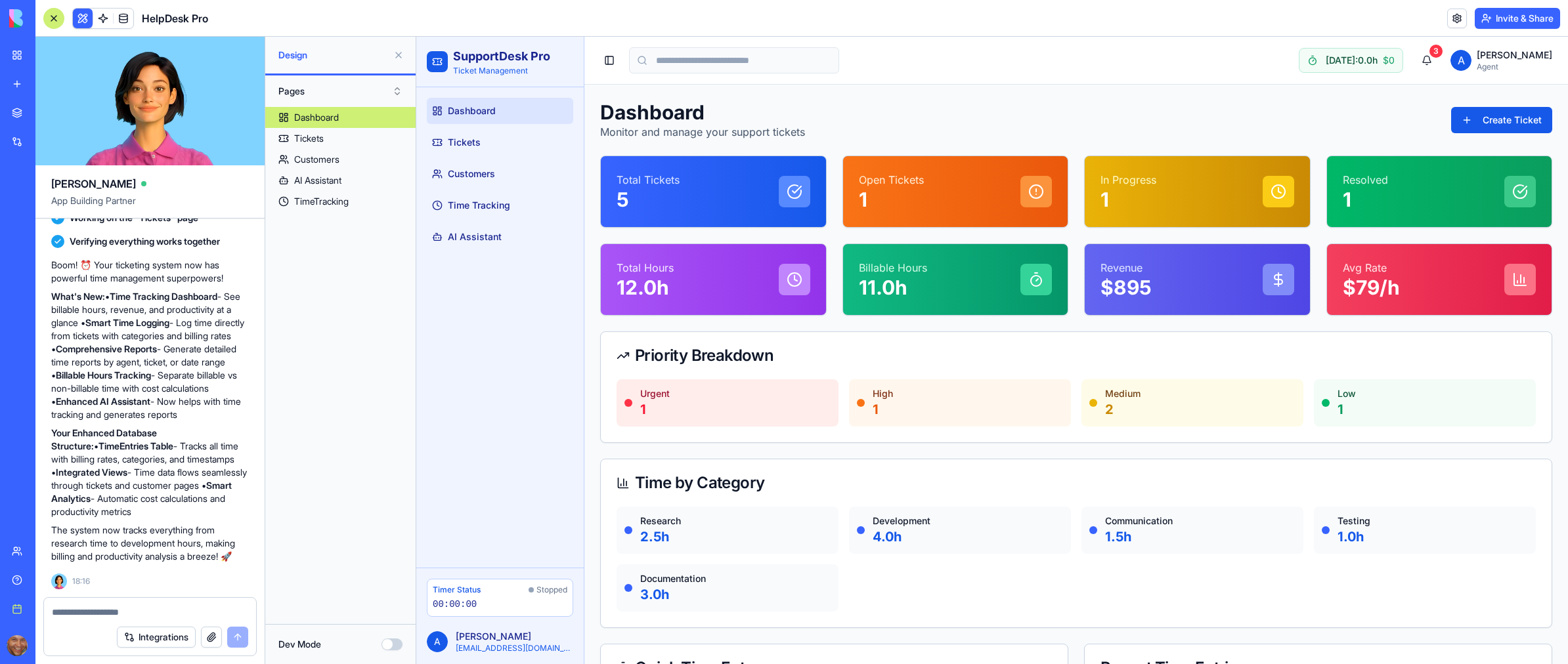
click at [390, 644] on button "Dev Mode" at bounding box center [392, 644] width 21 height 12
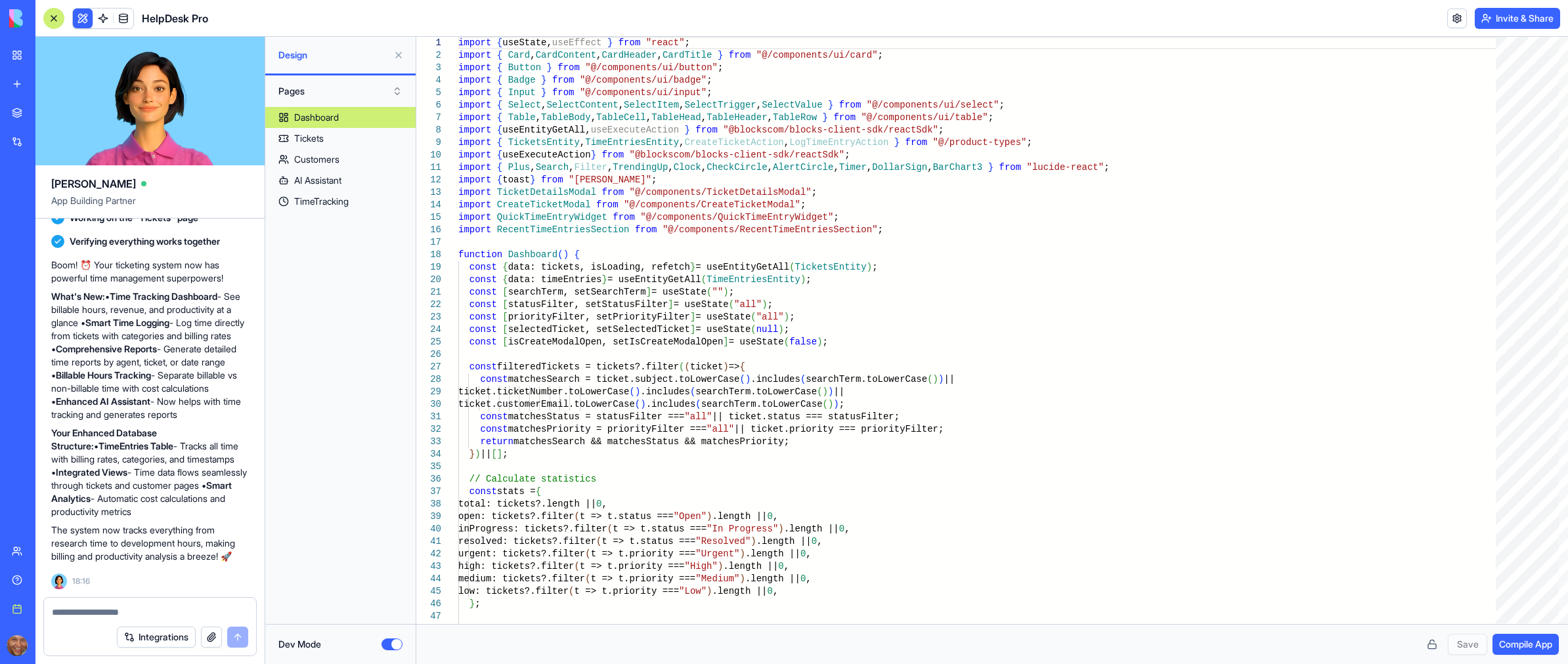
click at [390, 644] on button "Dev Mode" at bounding box center [392, 644] width 21 height 12
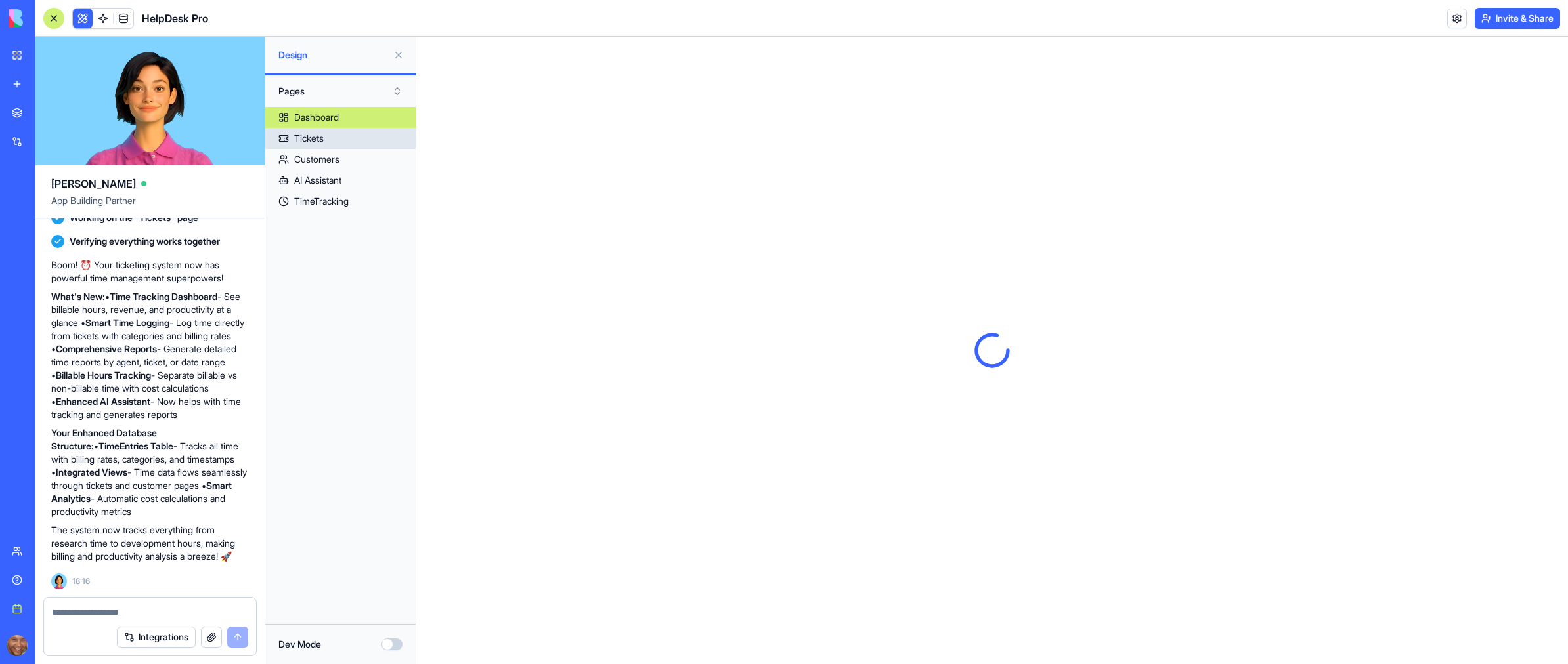
click at [313, 138] on div "Tickets" at bounding box center [309, 138] width 29 height 13
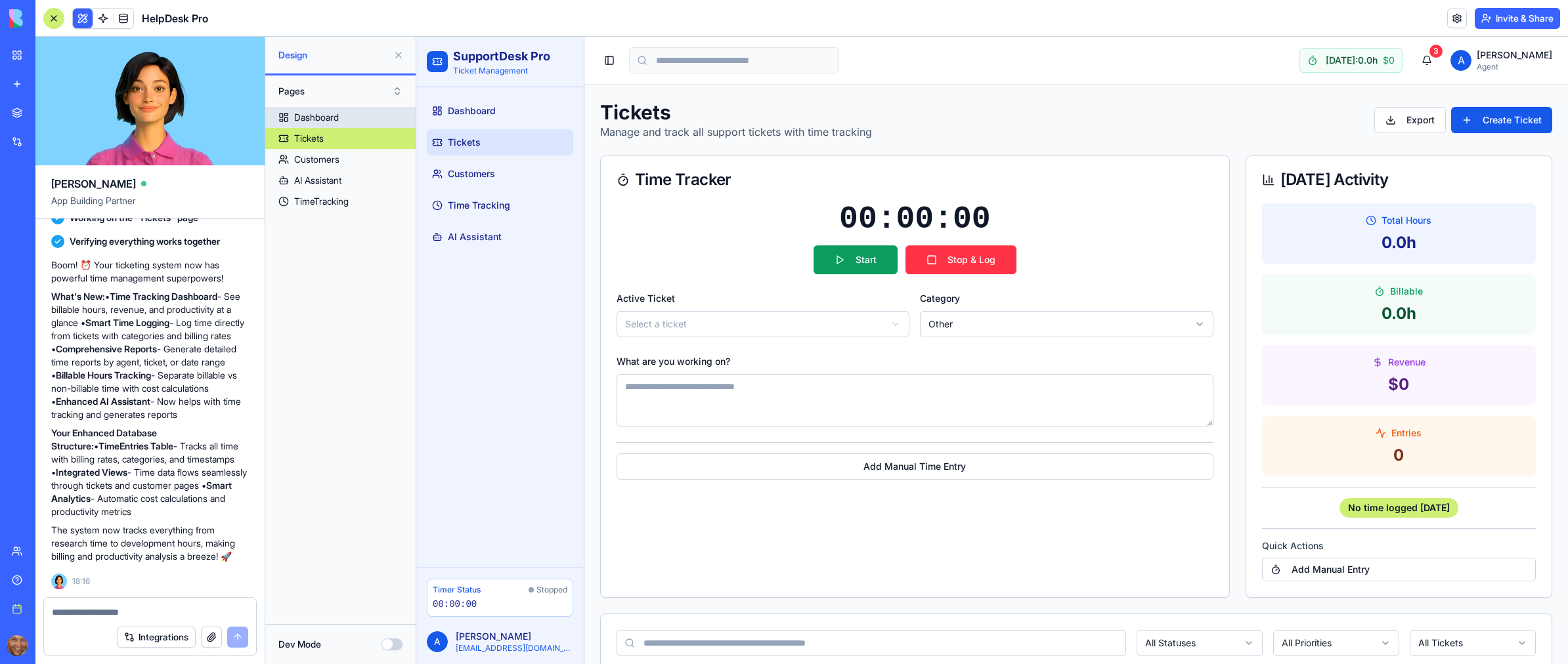
click at [318, 115] on div "Dashboard" at bounding box center [317, 117] width 45 height 13
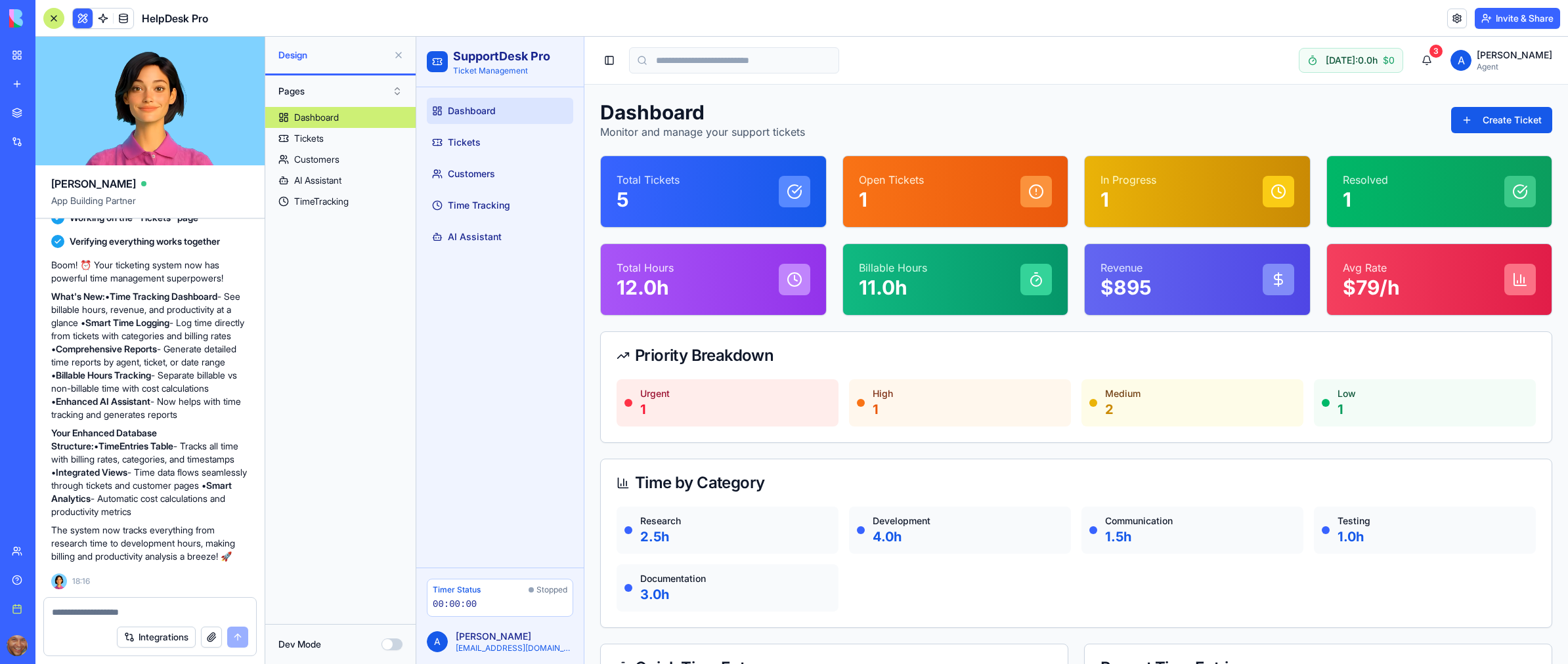
click at [1471, 56] on span "A" at bounding box center [1461, 60] width 21 height 21
click at [1469, 123] on button "Create Ticket" at bounding box center [1502, 120] width 101 height 27
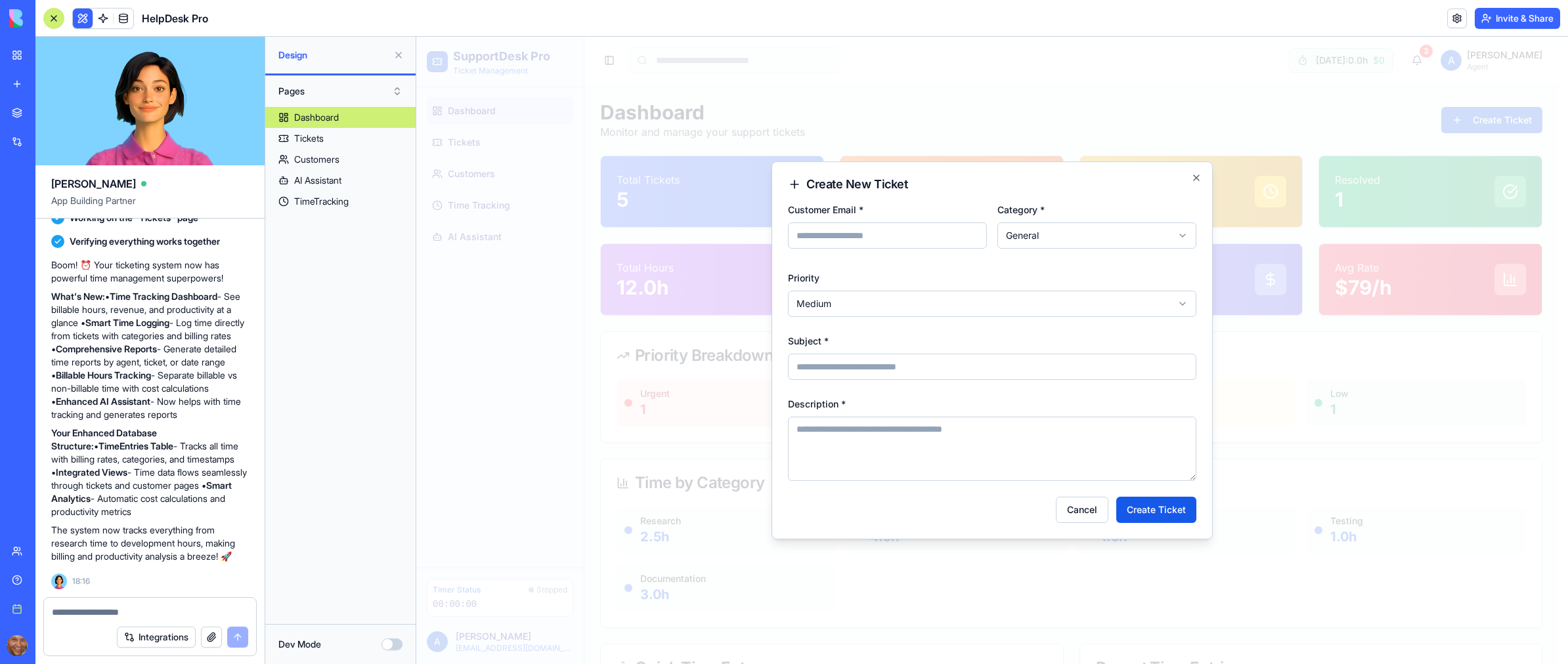
click at [876, 364] on input "Subject *" at bounding box center [992, 367] width 408 height 27
click at [1196, 174] on icon "button" at bounding box center [1196, 178] width 10 height 10
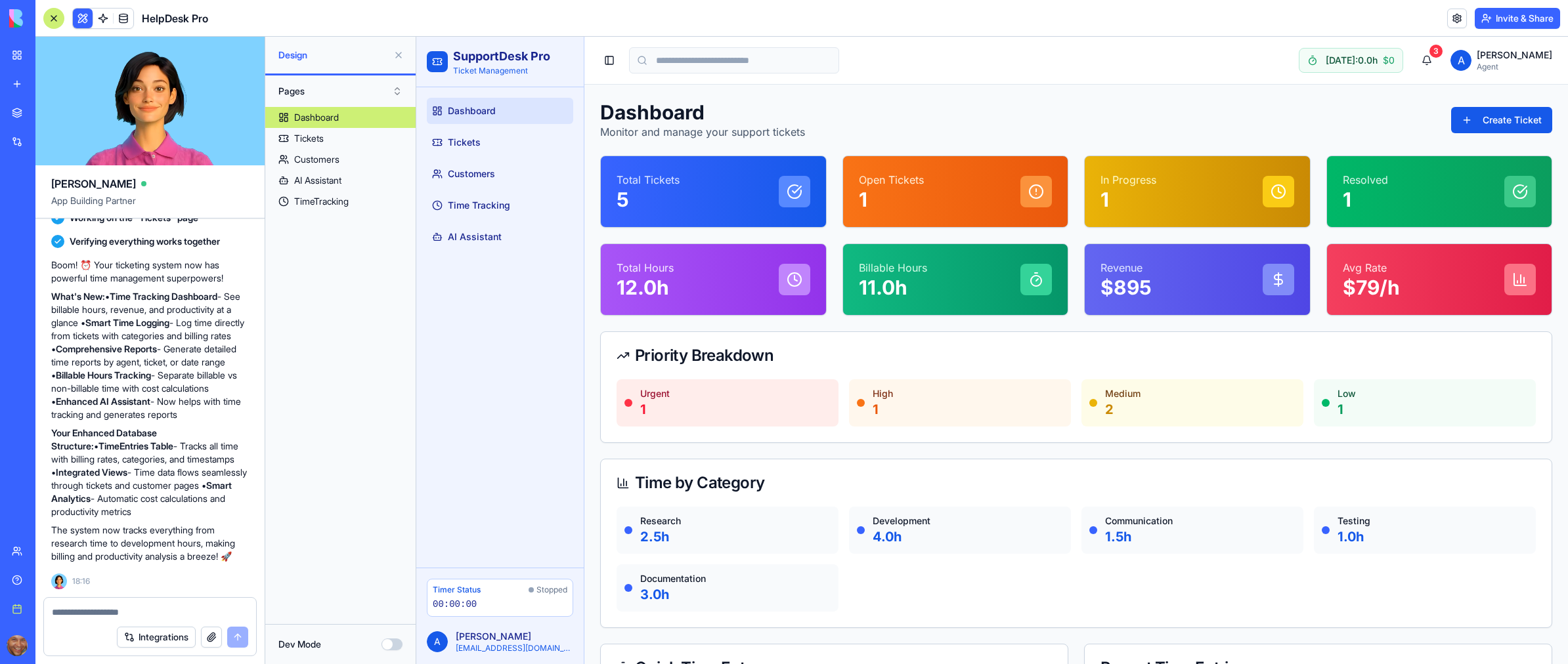
click at [514, 374] on div "Dashboard Tickets Customers Time Tracking AI Assistant" at bounding box center [499, 327] width 167 height 480
click at [315, 161] on div "Customers" at bounding box center [317, 159] width 45 height 13
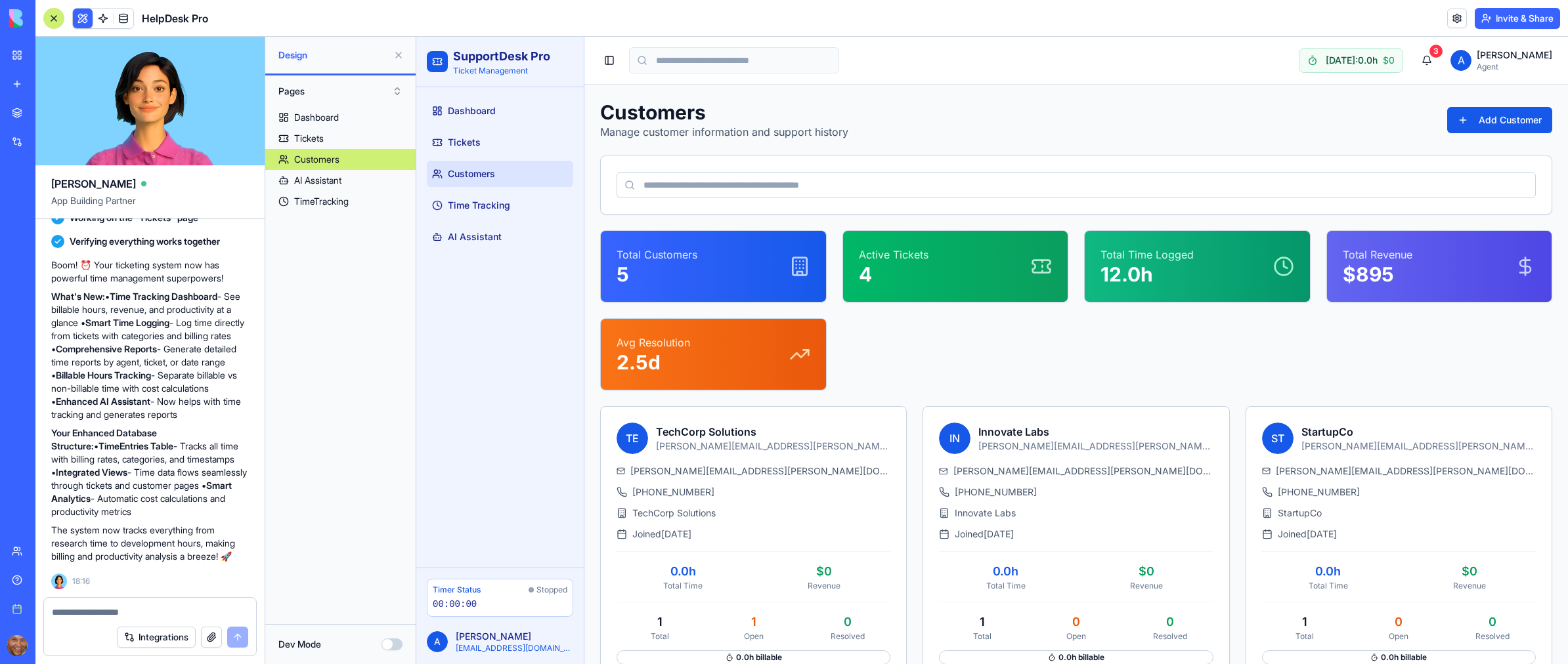
click at [384, 366] on div "Dashboard Tickets Customers AI Assistant TimeTracking" at bounding box center [340, 360] width 150 height 507
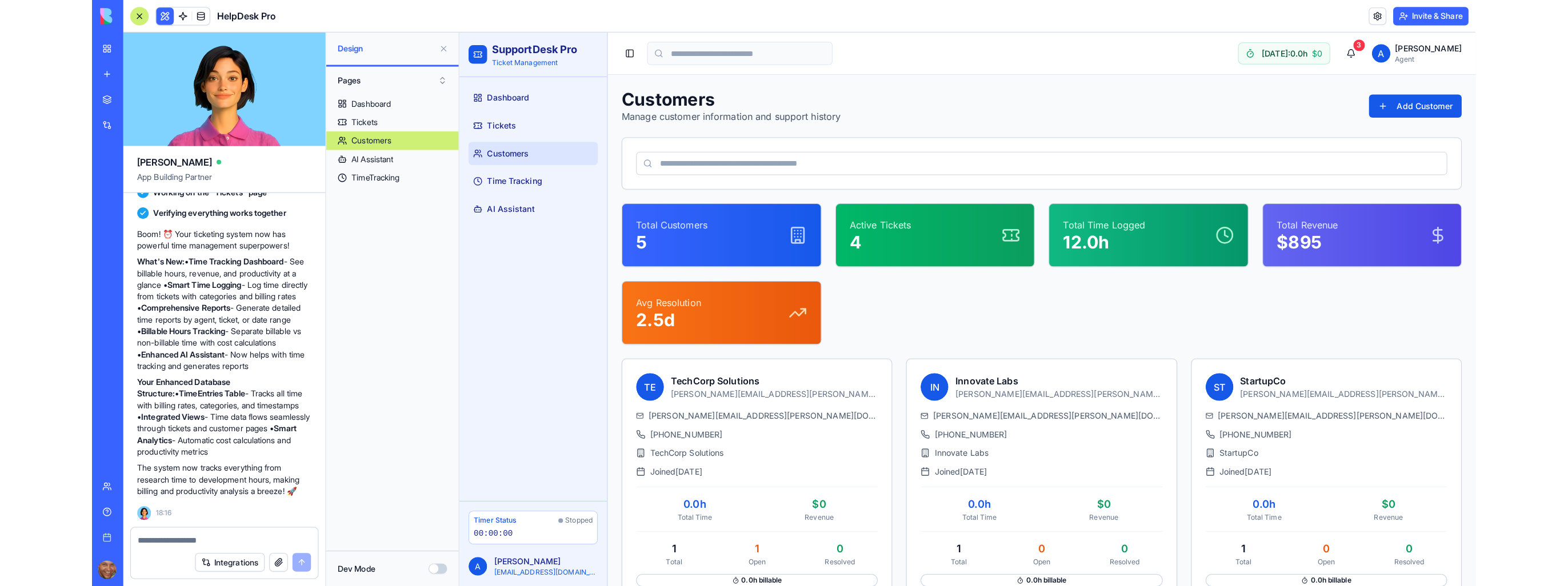
scroll to position [1195, 0]
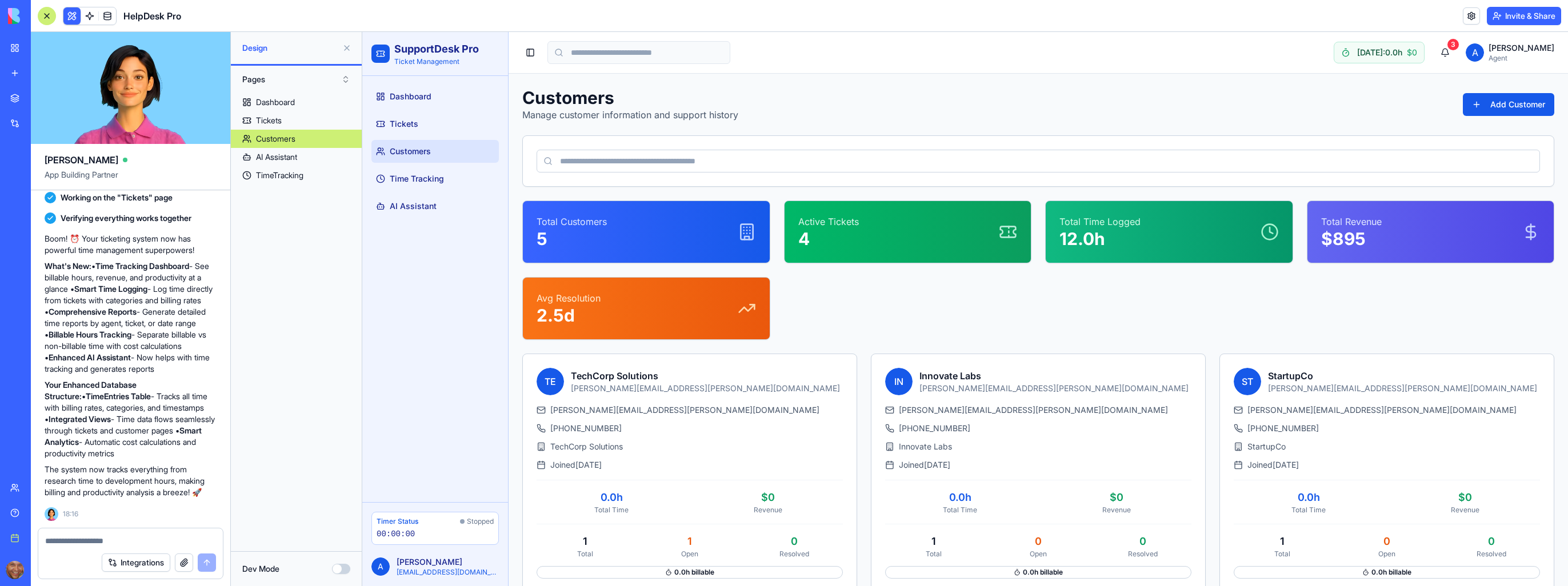
click at [1180, 99] on div "Customers Manage customer information and support history Add Customer" at bounding box center [1038, 105] width 1032 height 34
